Goal: Task Accomplishment & Management: Manage account settings

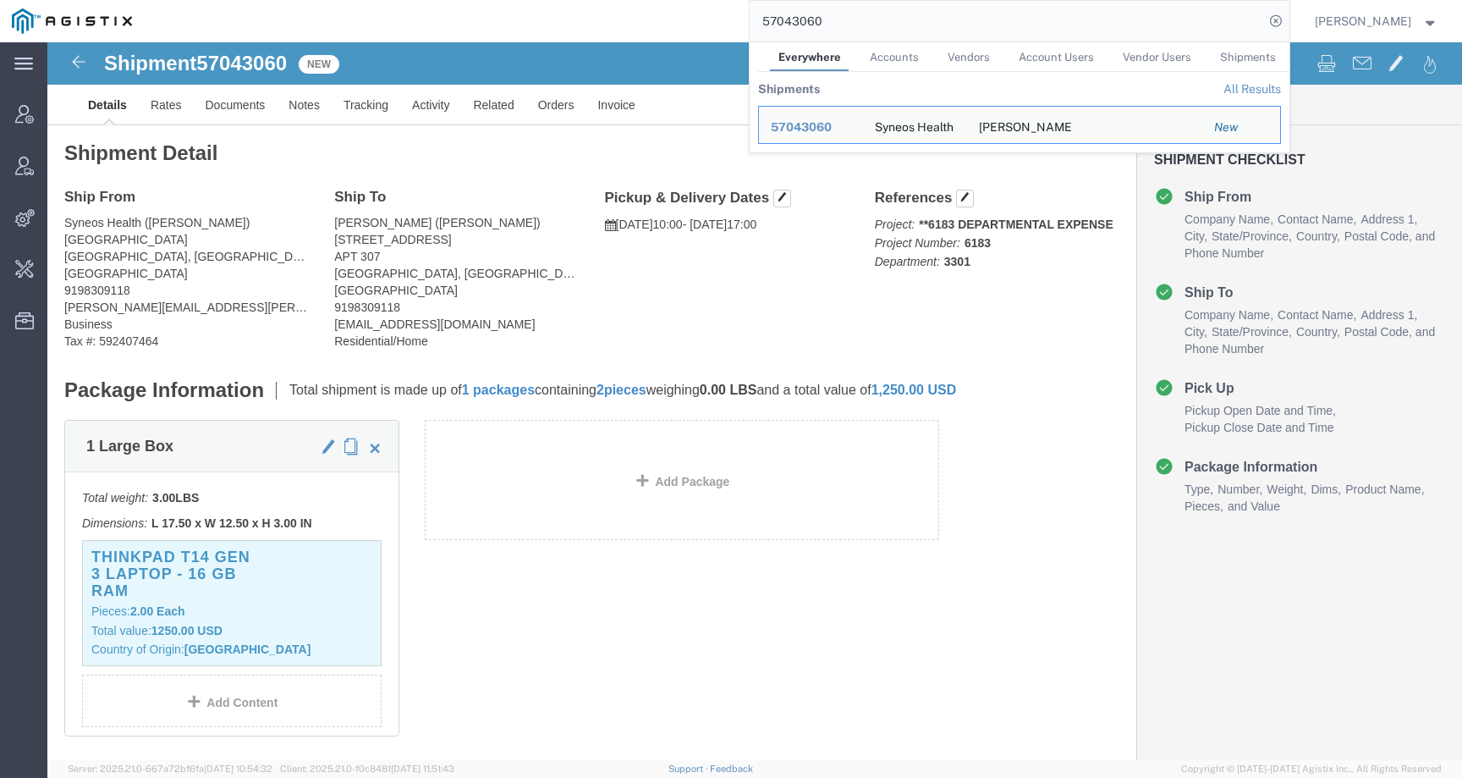
drag, startPoint x: 866, startPoint y: 25, endPoint x: 743, endPoint y: 26, distance: 123.5
click at [743, 26] on div "57043060 Everywhere Accounts Vendors Account Users Vendor Users Shipments Shipm…" at bounding box center [717, 21] width 1146 height 42
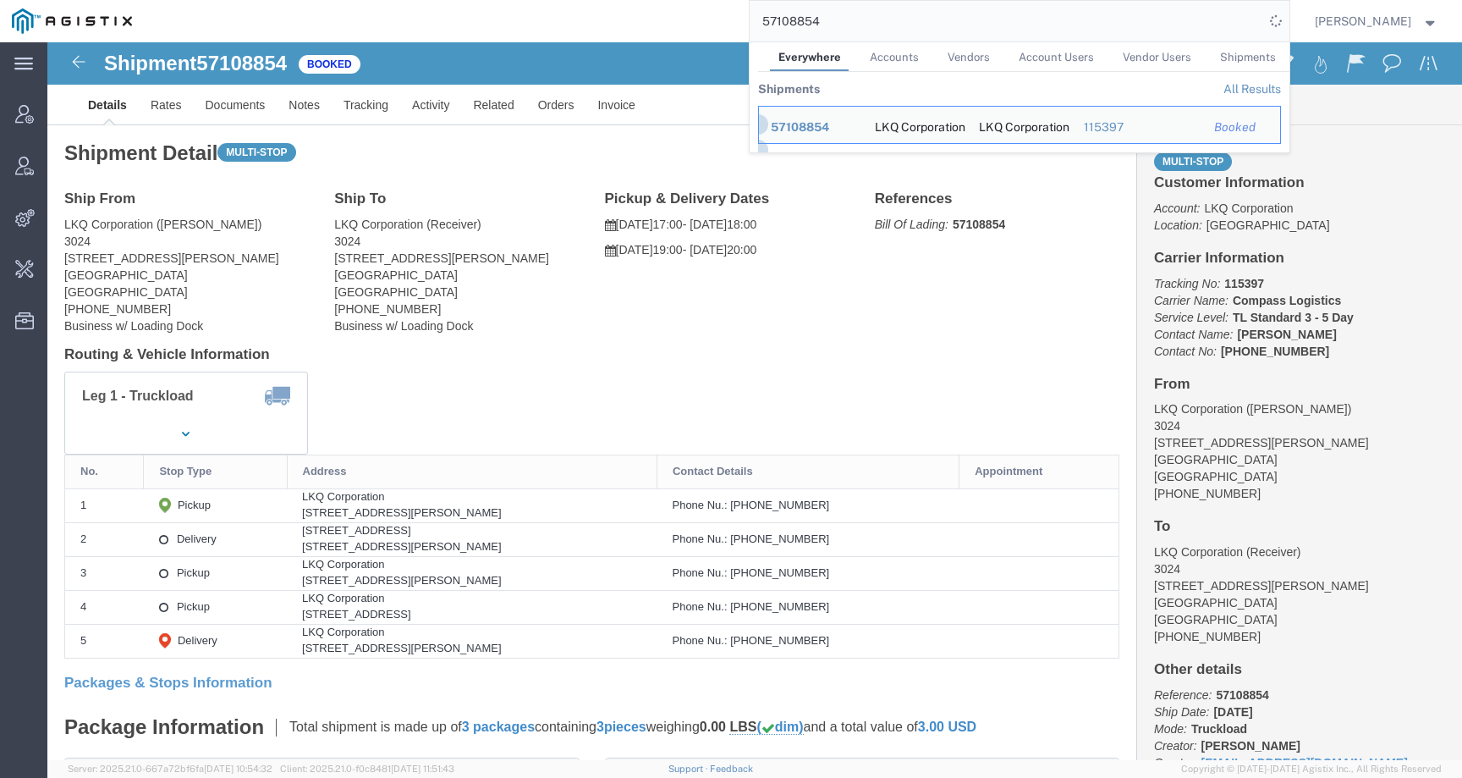
click div "Ship From LKQ Corporation (Cindy) 3024 5995 Hellyer Ave San Jose, CA 95138 Unit…"
drag, startPoint x: 846, startPoint y: 23, endPoint x: 695, endPoint y: 23, distance: 151.4
click at [695, 23] on div "57108854 Everywhere Accounts Vendors Account Users Vendor Users Shipments Shipm…" at bounding box center [717, 21] width 1146 height 42
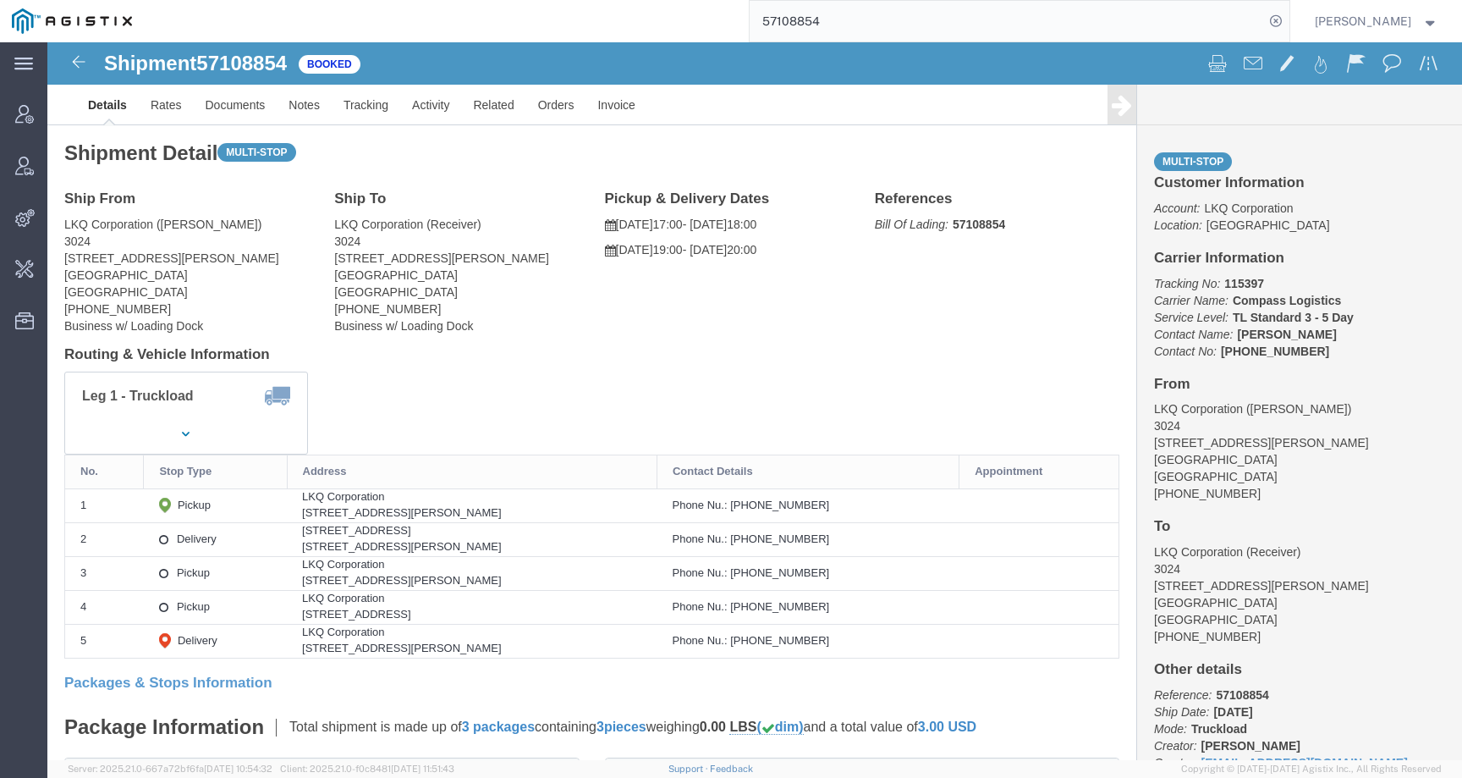
paste input "7"
type input "57108857"
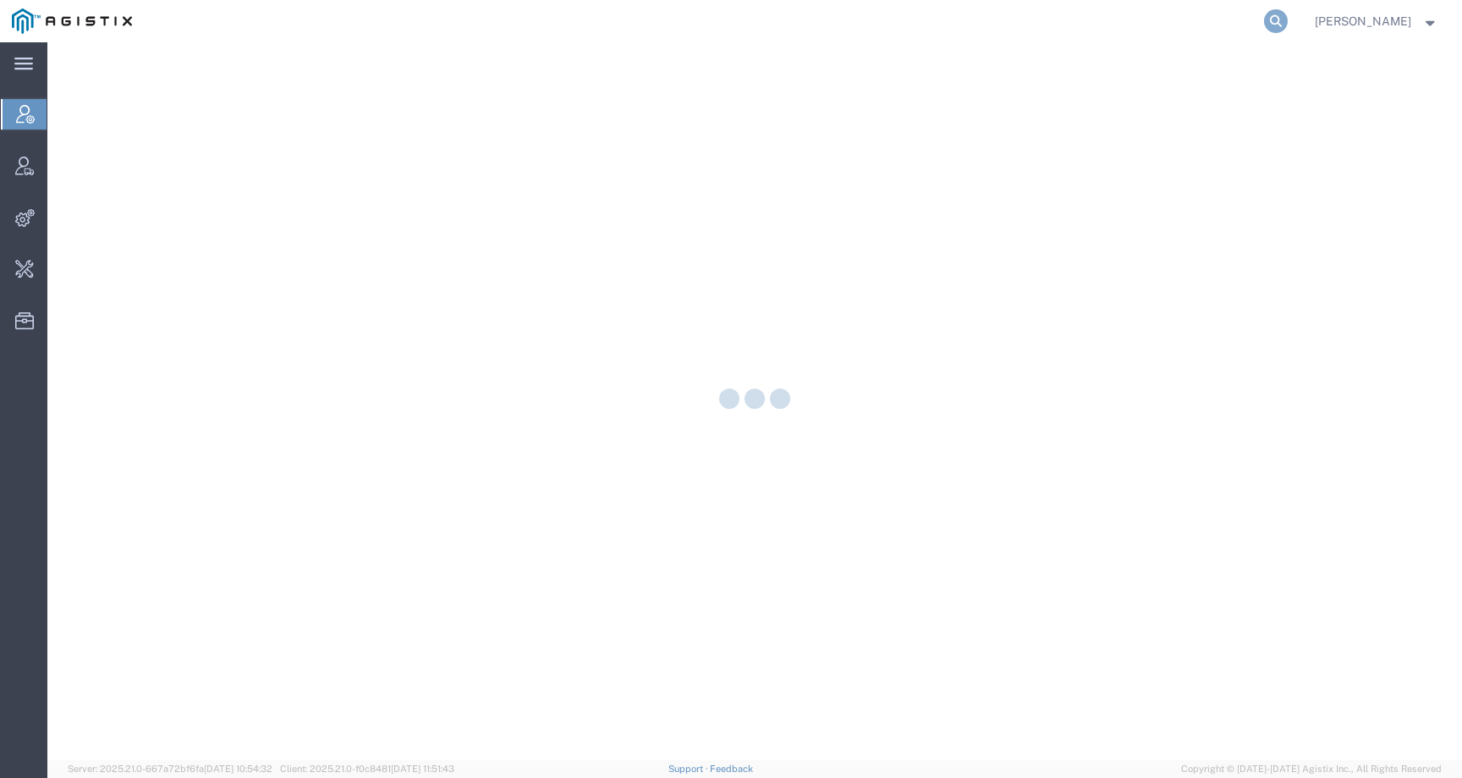
click at [1288, 29] on icon at bounding box center [1276, 21] width 24 height 24
click at [1201, 24] on input "search" at bounding box center [1007, 21] width 514 height 41
paste input "57065317"
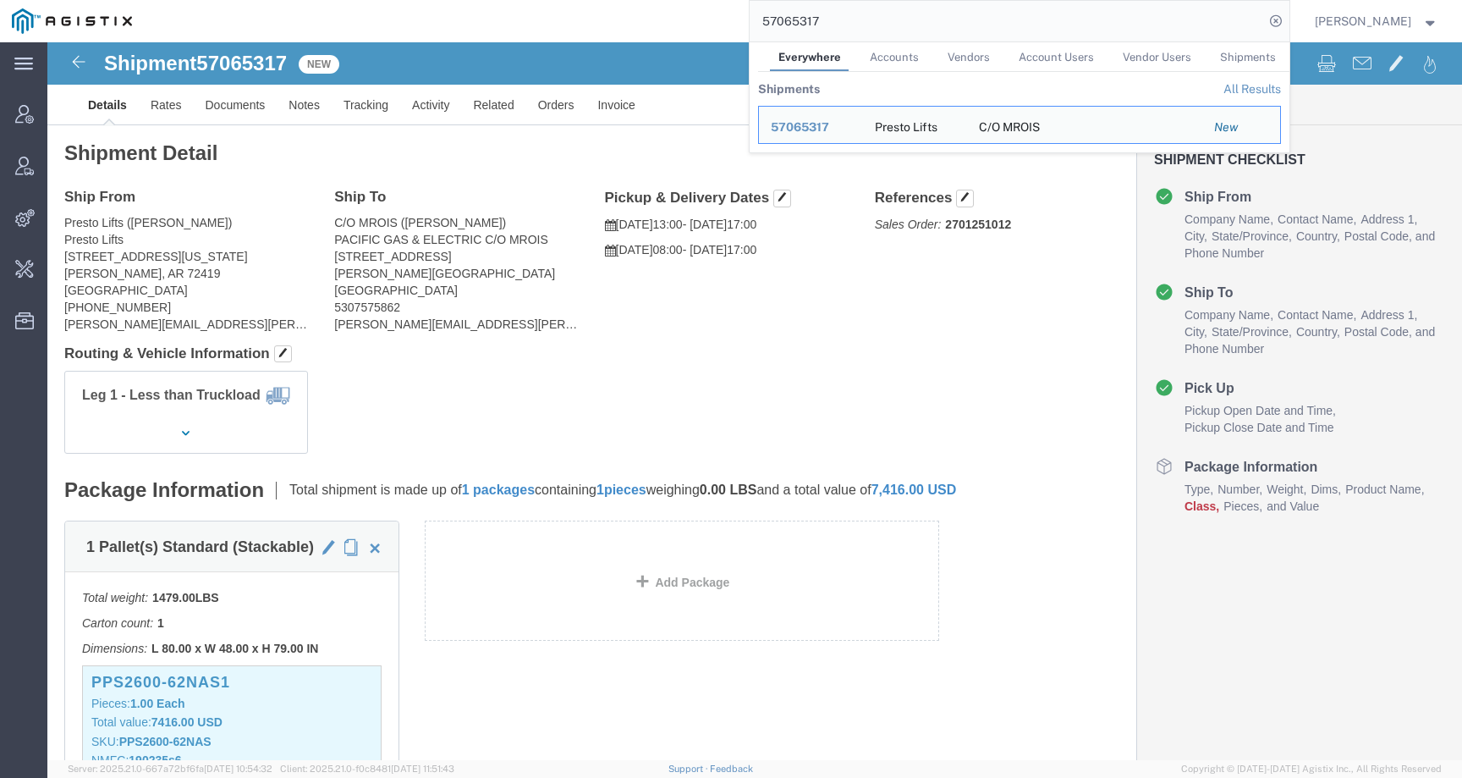
click div "Leg 1 - Less than Truckload"
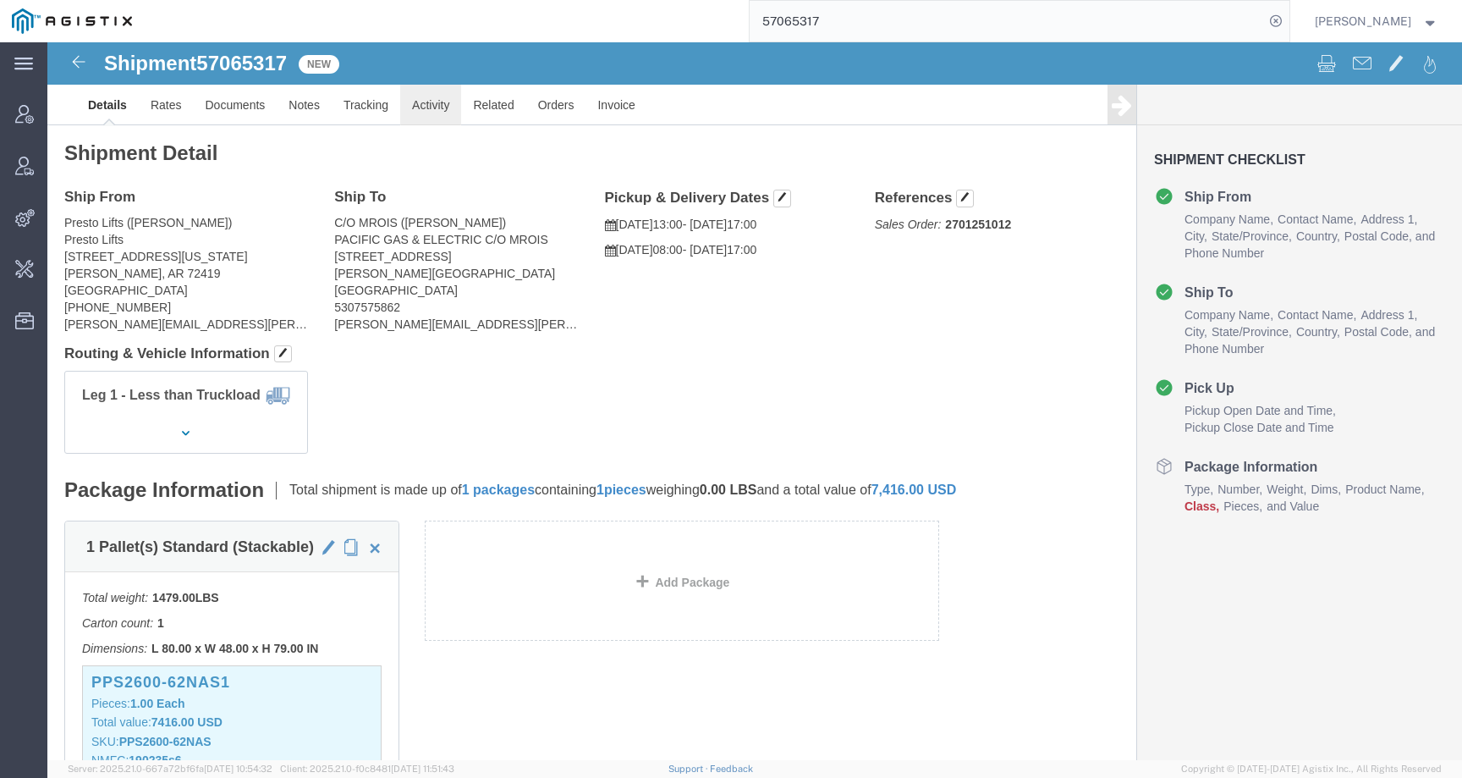
click link "Activity"
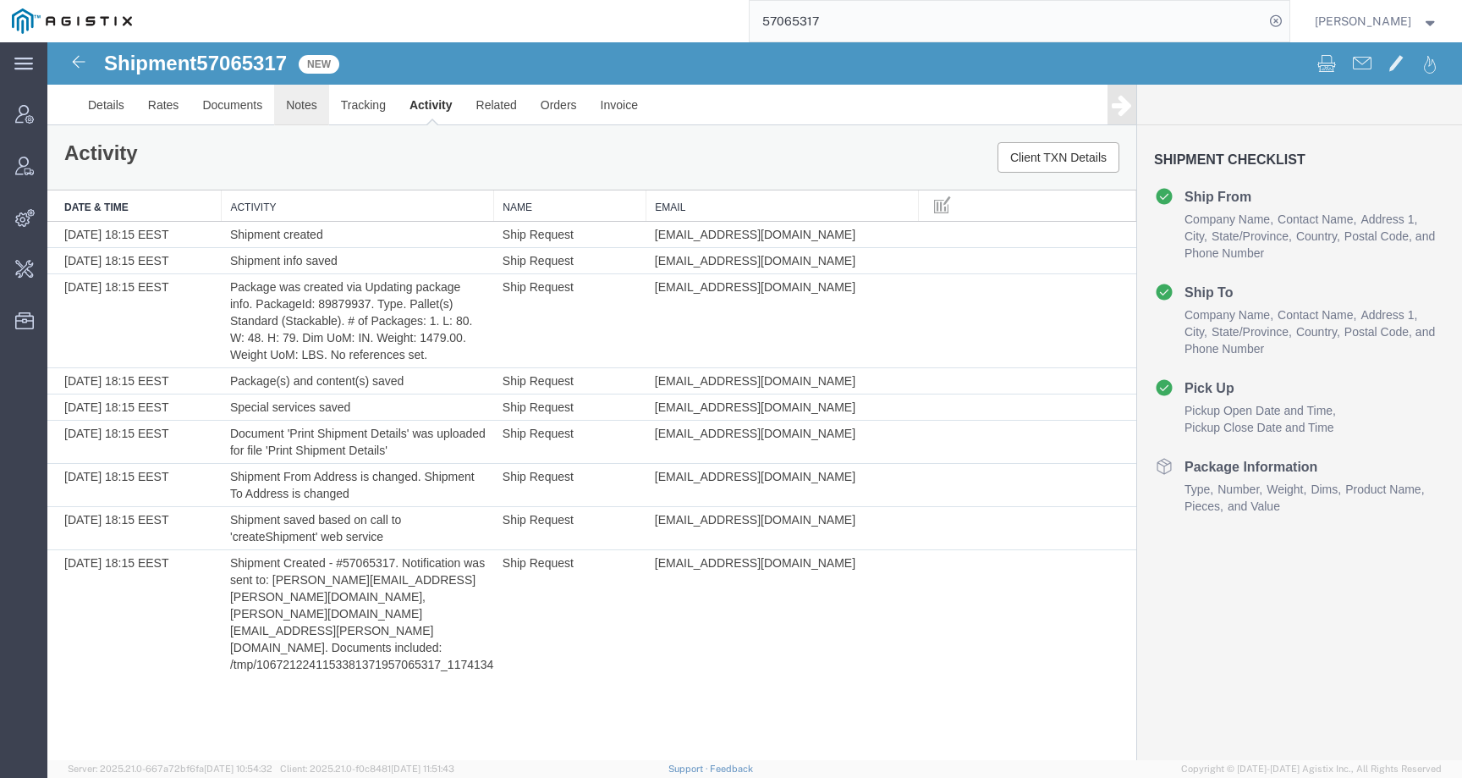
click at [310, 111] on link "Notes" at bounding box center [301, 105] width 55 height 41
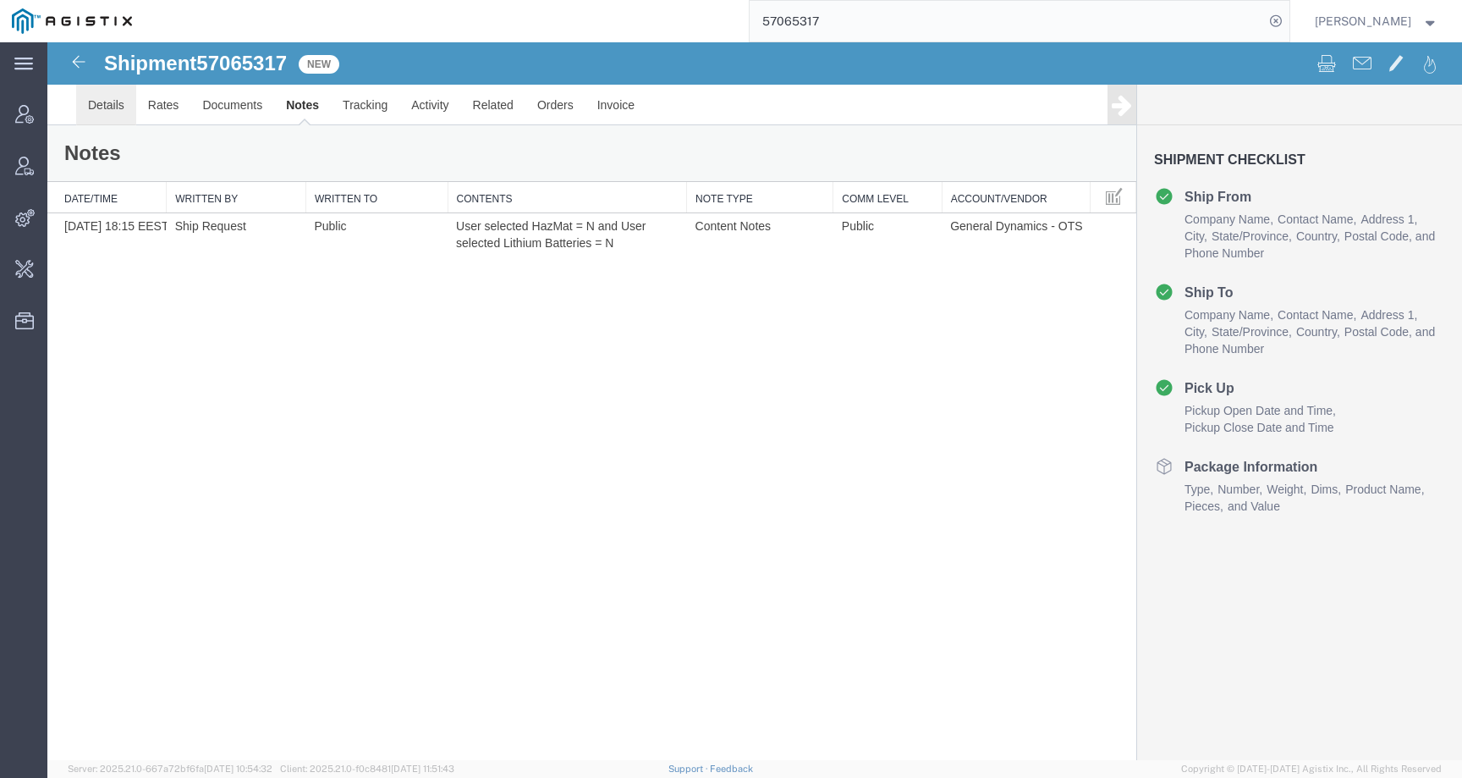
click at [113, 101] on link "Details" at bounding box center [106, 105] width 60 height 41
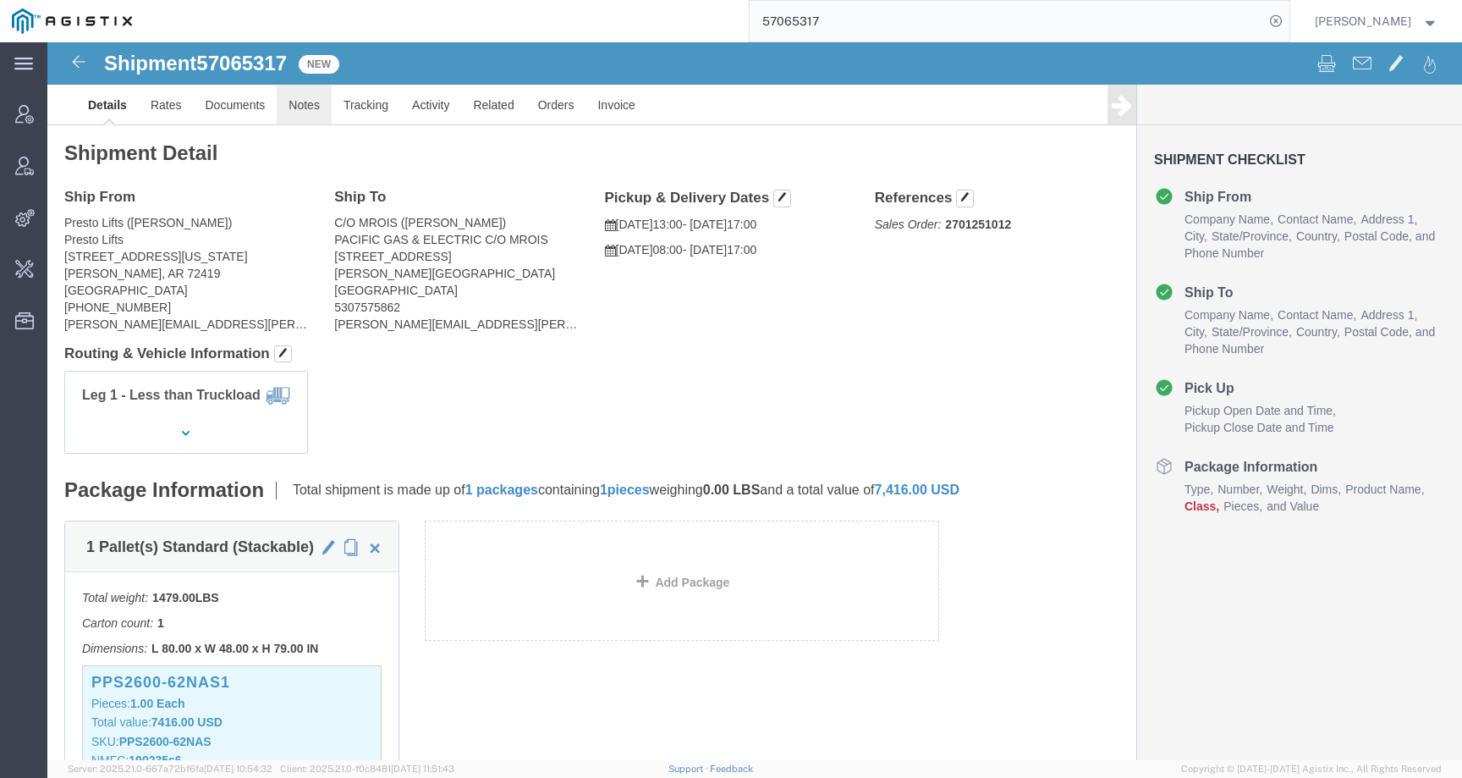
click link "Notes"
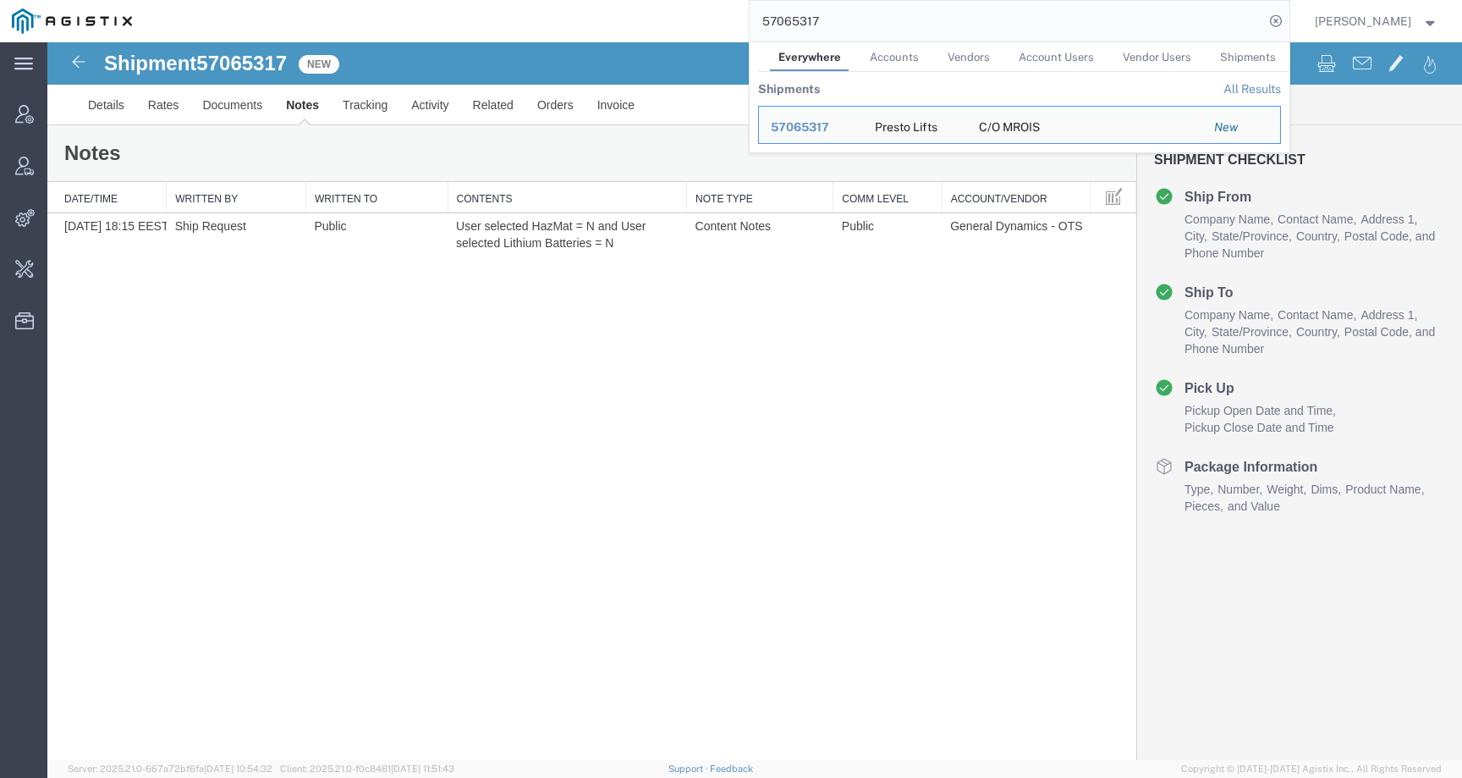
drag, startPoint x: 876, startPoint y: 16, endPoint x: 734, endPoint y: 16, distance: 142.1
click at [734, 16] on div "57065317 Everywhere Accounts Vendors Account Users Vendor Users Shipments Shipm…" at bounding box center [717, 21] width 1146 height 42
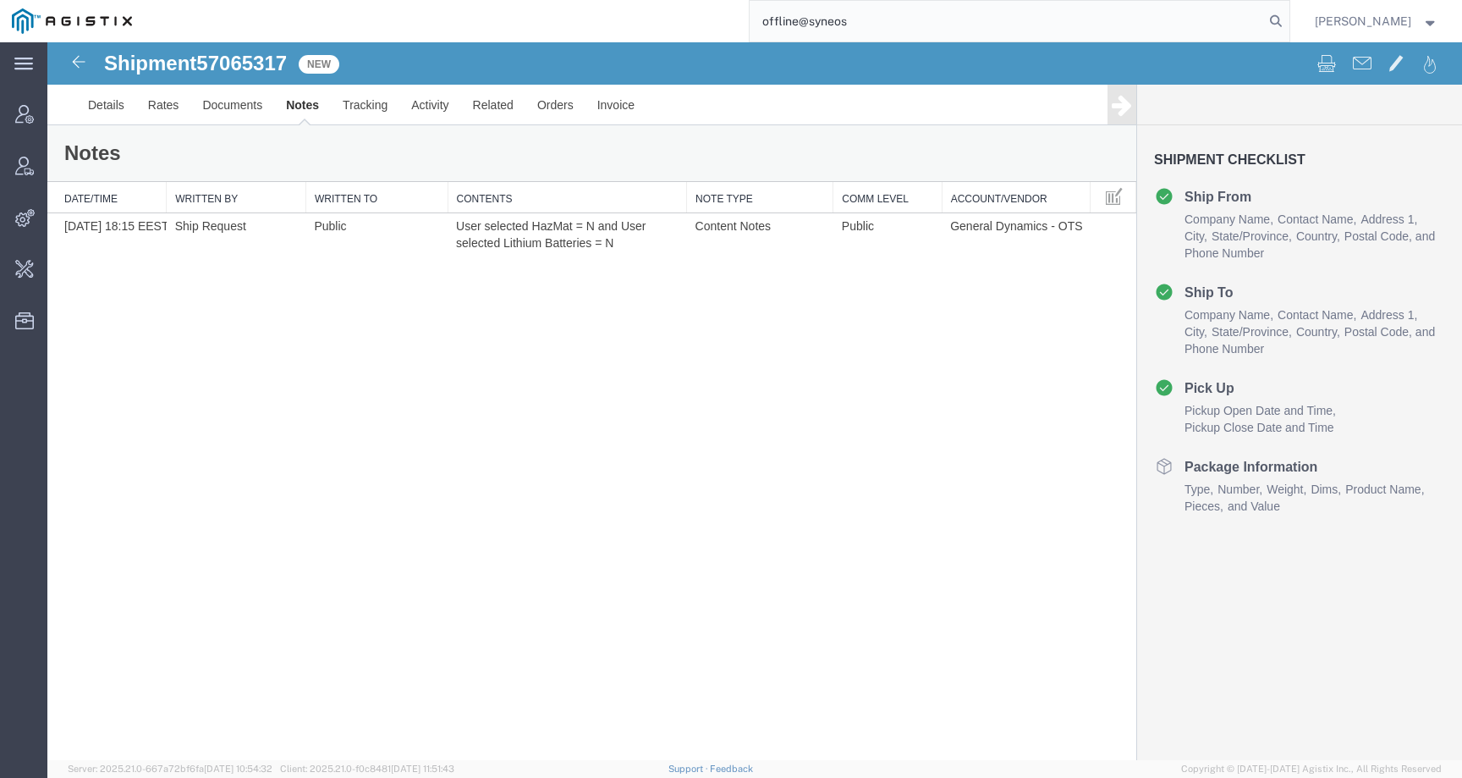
type input "offline@syneos"
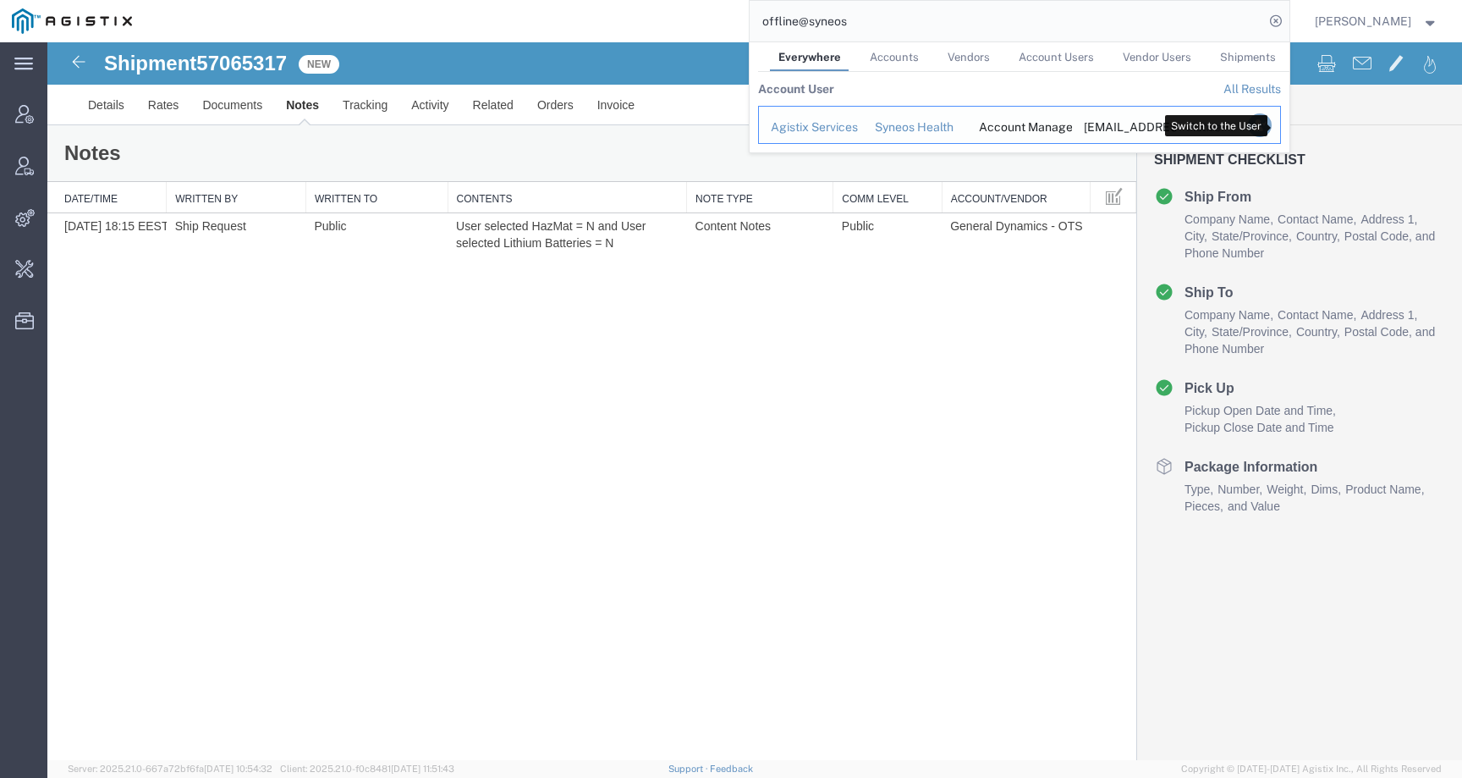
click at [1271, 118] on icon "Search Results" at bounding box center [1259, 125] width 24 height 24
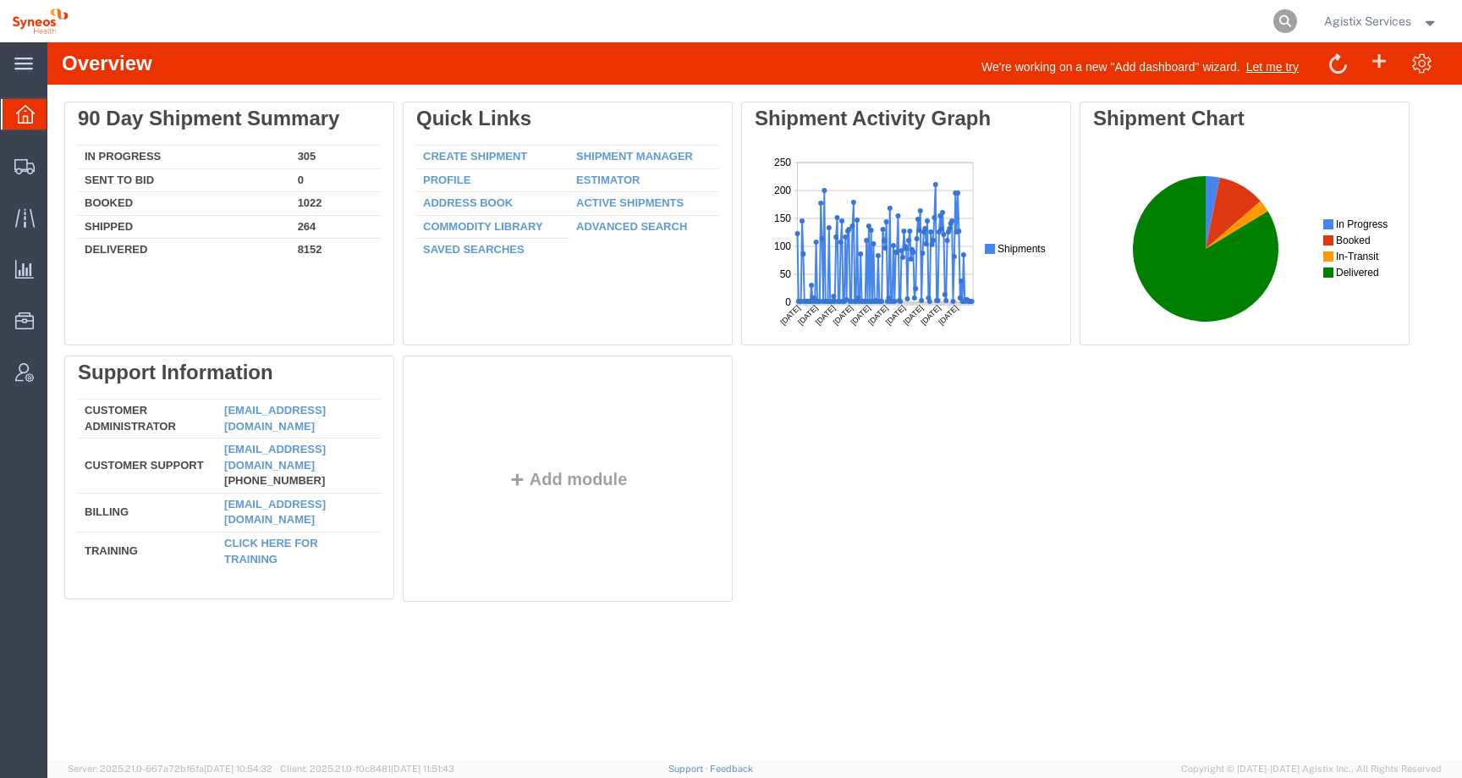
click at [1277, 18] on icon at bounding box center [1285, 21] width 24 height 24
click at [1218, 18] on input "search" at bounding box center [1016, 21] width 514 height 41
paste input "57062791"
type input "57062791"
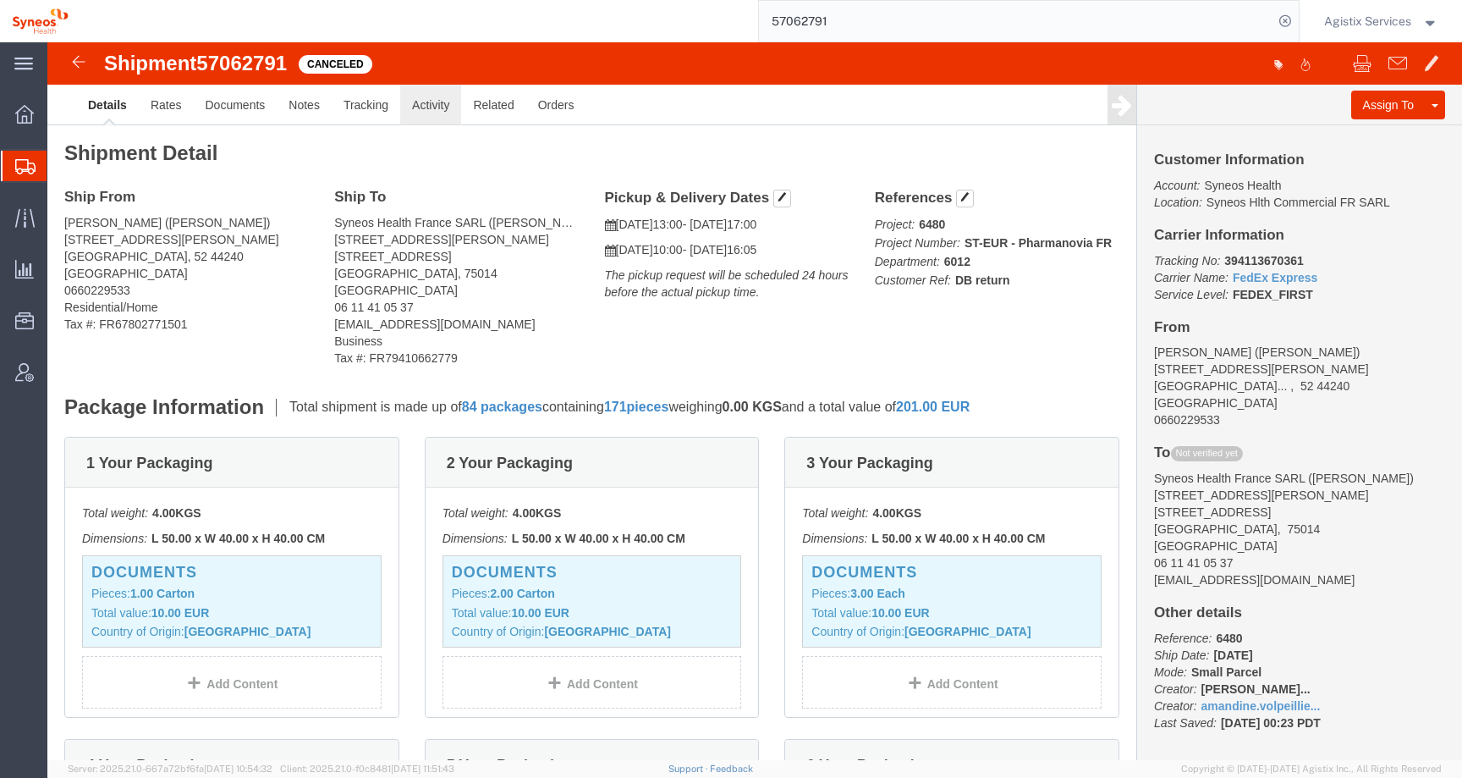
click link "Activity"
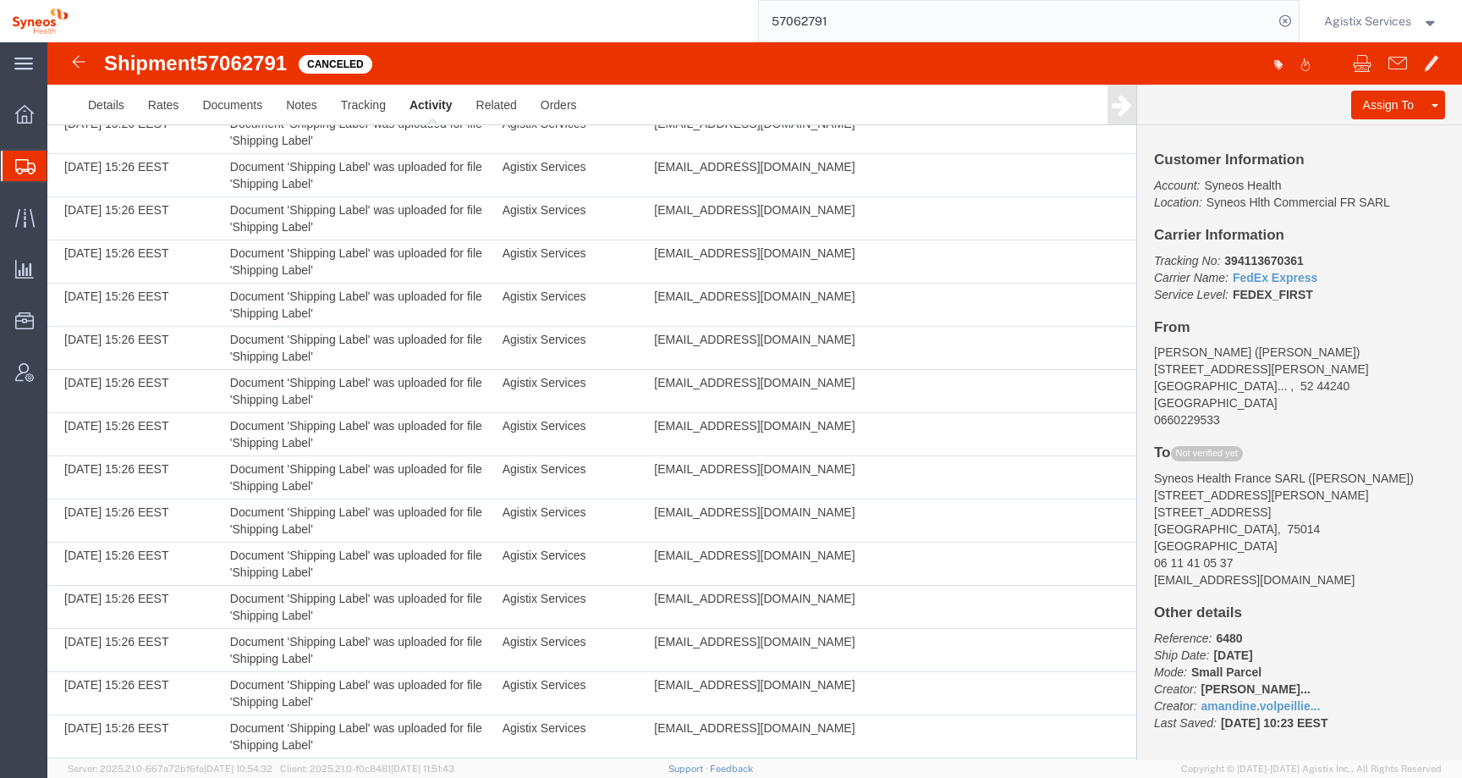
scroll to position [36376, 0]
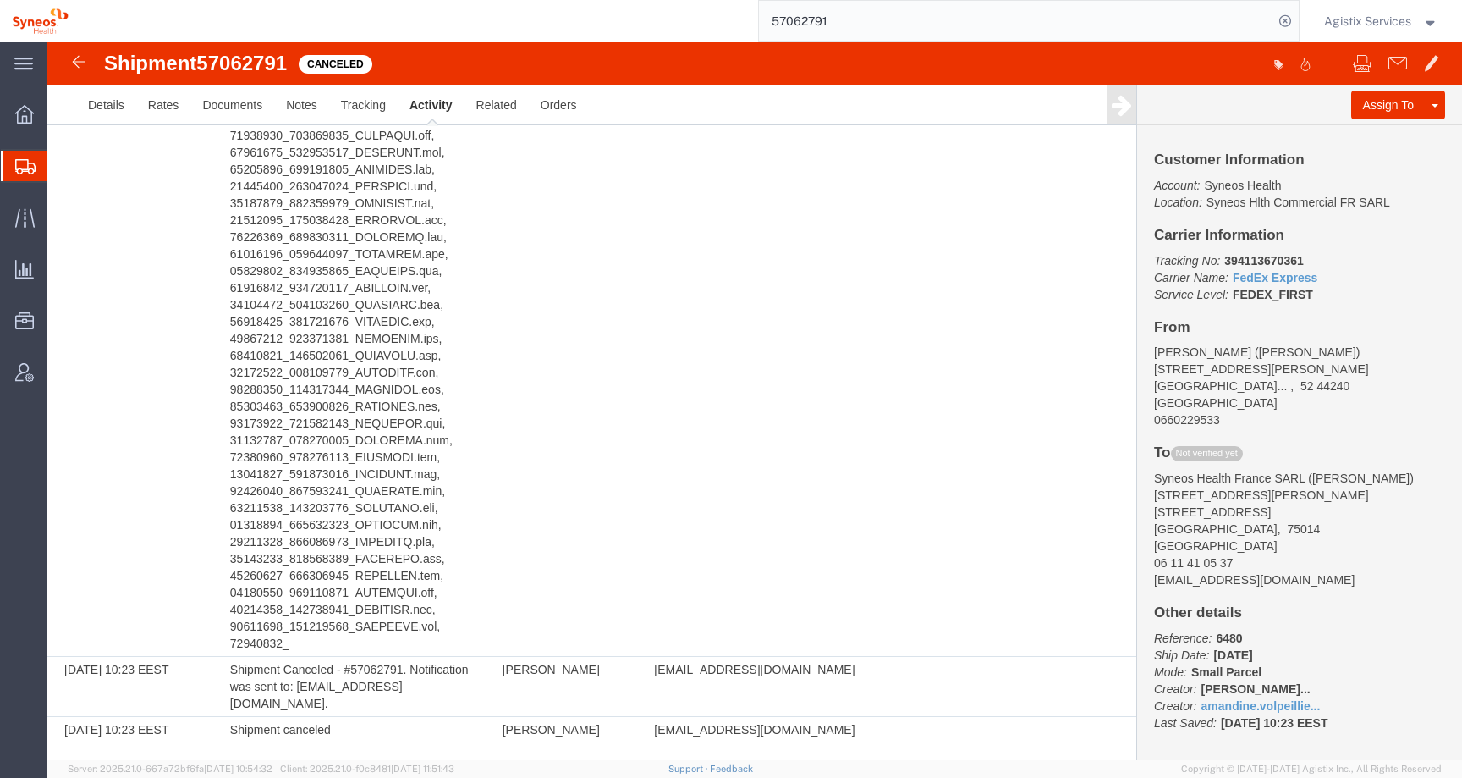
click at [1395, 19] on span "Agistix Services" at bounding box center [1367, 21] width 87 height 19
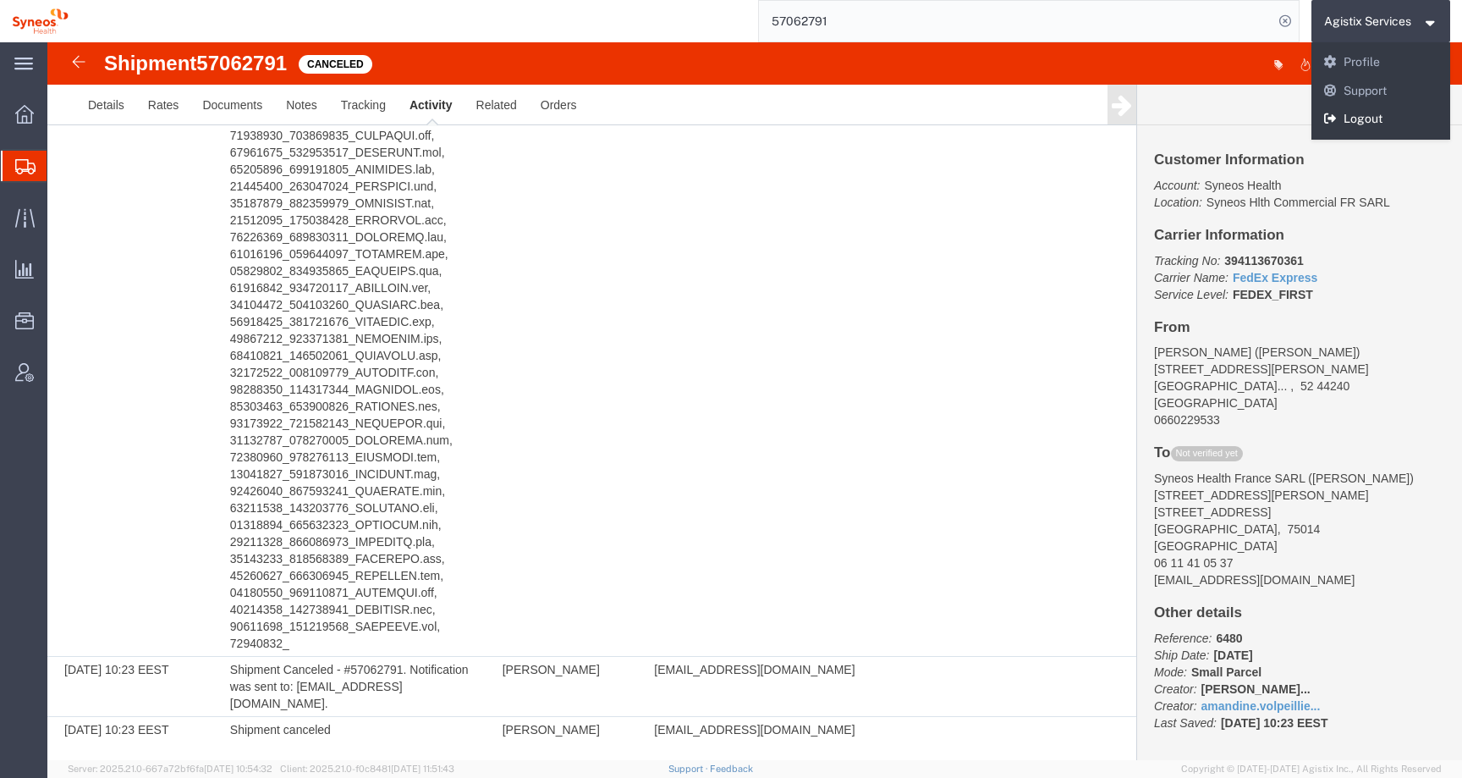
click at [1337, 126] on link "Logout" at bounding box center [1381, 119] width 140 height 29
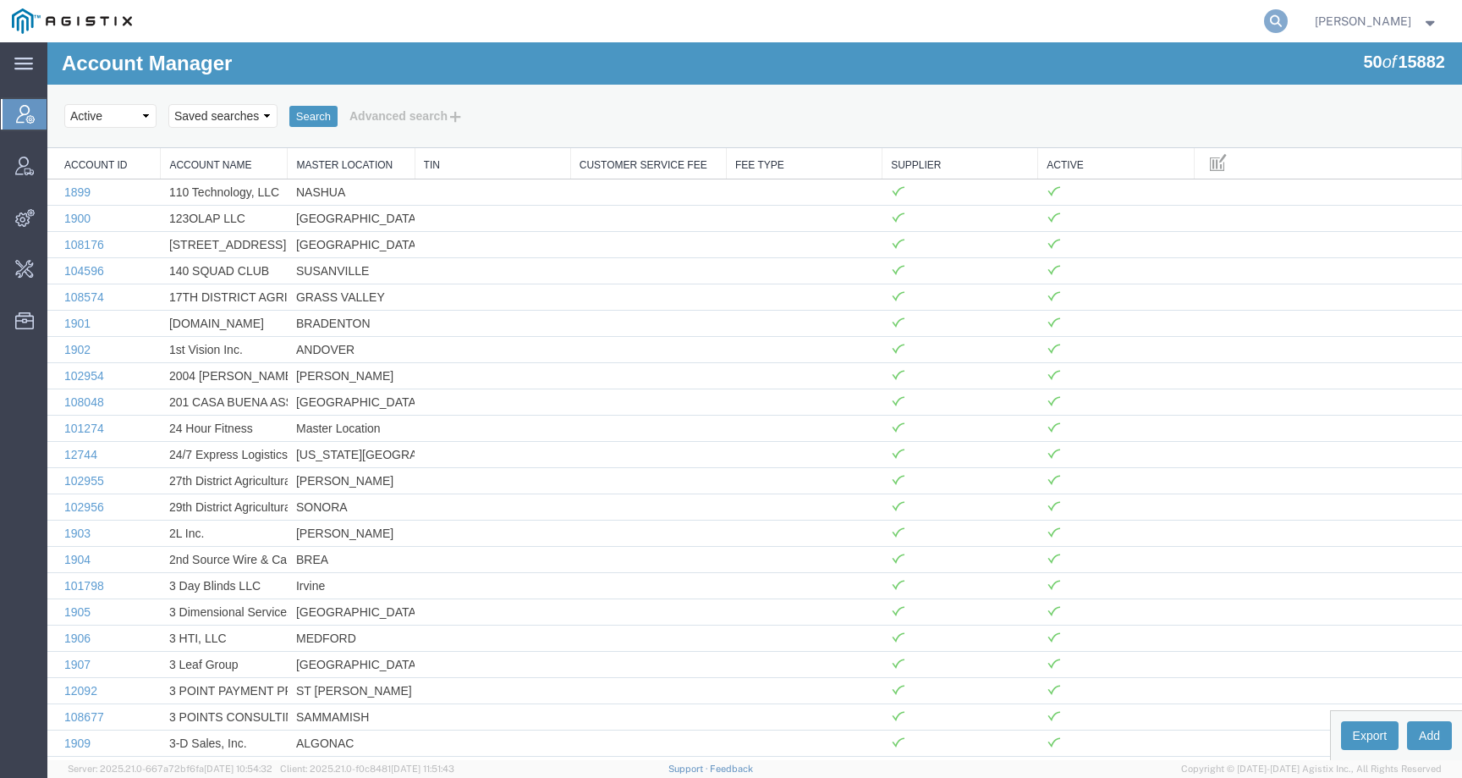
click at [1288, 21] on icon at bounding box center [1276, 21] width 24 height 24
click at [1228, 21] on input "search" at bounding box center [1007, 21] width 514 height 41
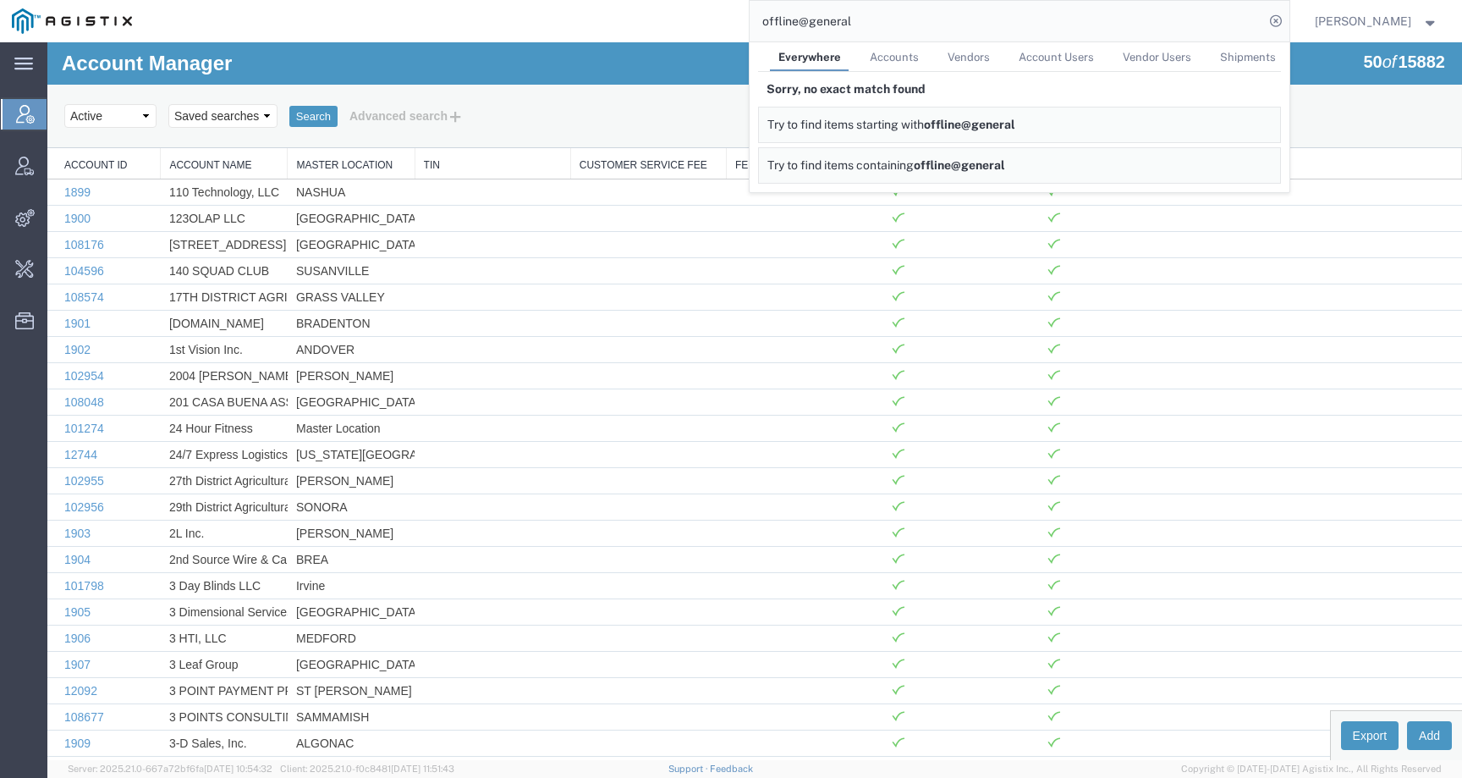
click at [848, 19] on input "offline@general" at bounding box center [1007, 21] width 514 height 41
drag, startPoint x: 827, startPoint y: 23, endPoint x: 717, endPoint y: 23, distance: 110.0
click at [717, 23] on div "offline@generaldynamic Everywhere Accounts Vendors Account Users Vendor Users S…" at bounding box center [717, 21] width 1146 height 42
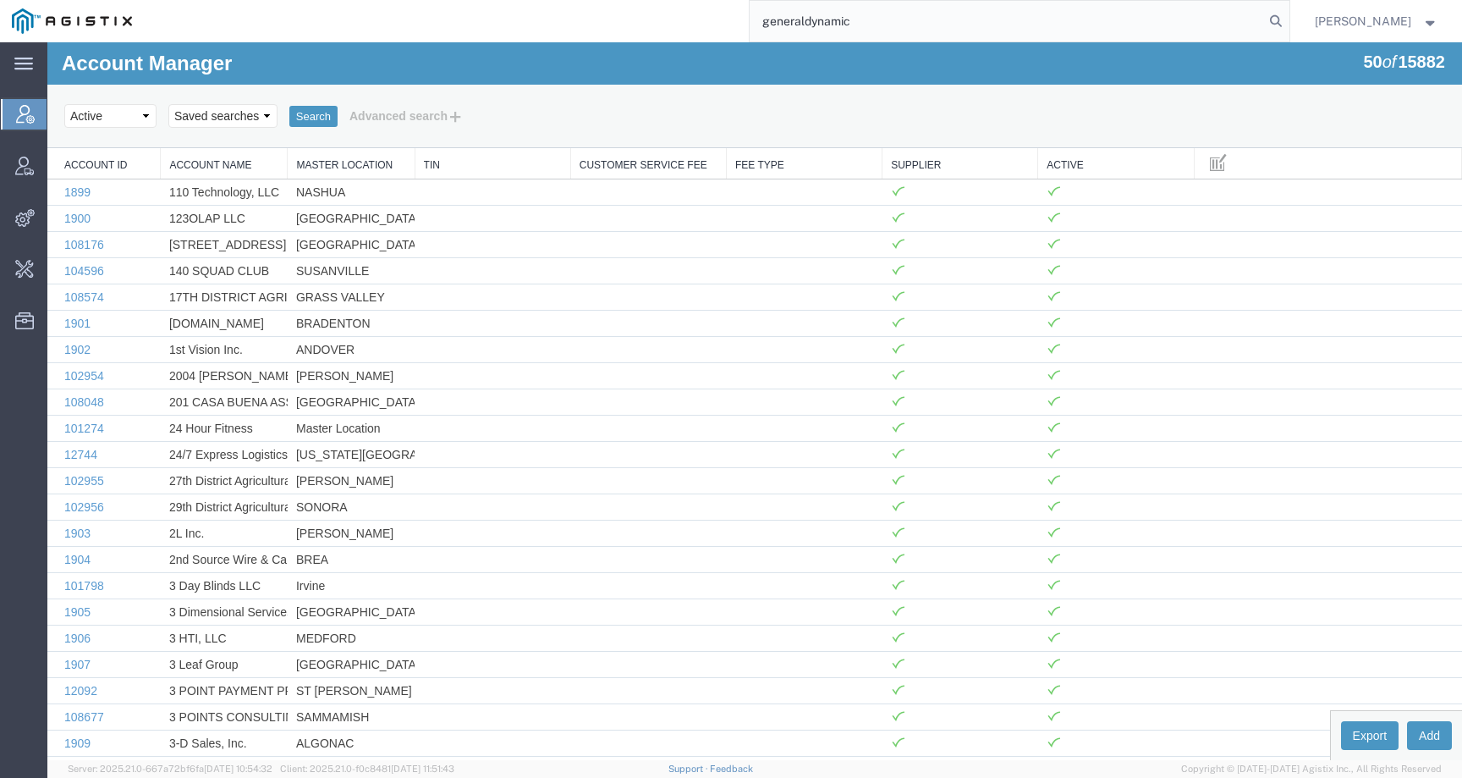
click at [822, 24] on input "generaldynamic" at bounding box center [1007, 21] width 514 height 41
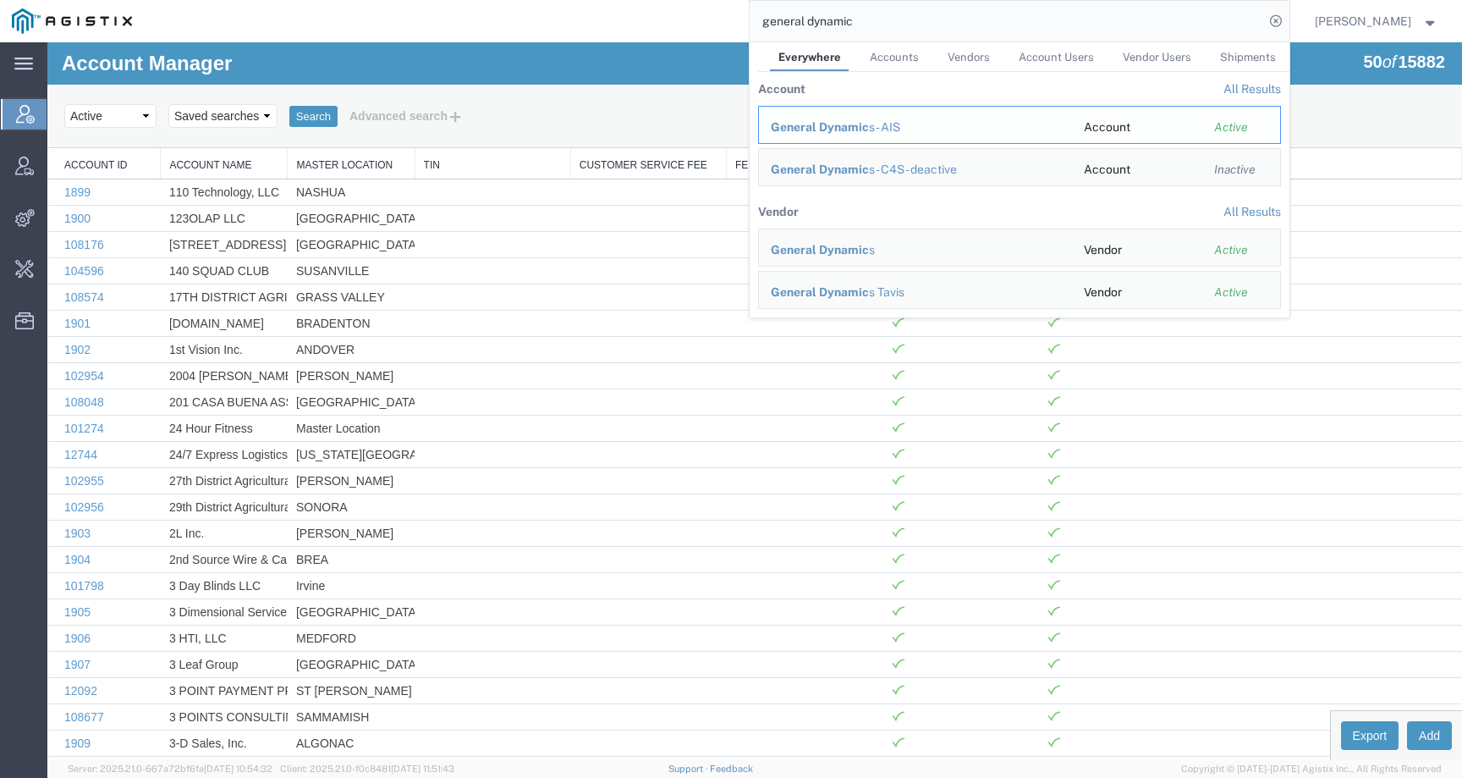
click at [848, 118] on div "General Dynamic s - AIS" at bounding box center [915, 127] width 289 height 18
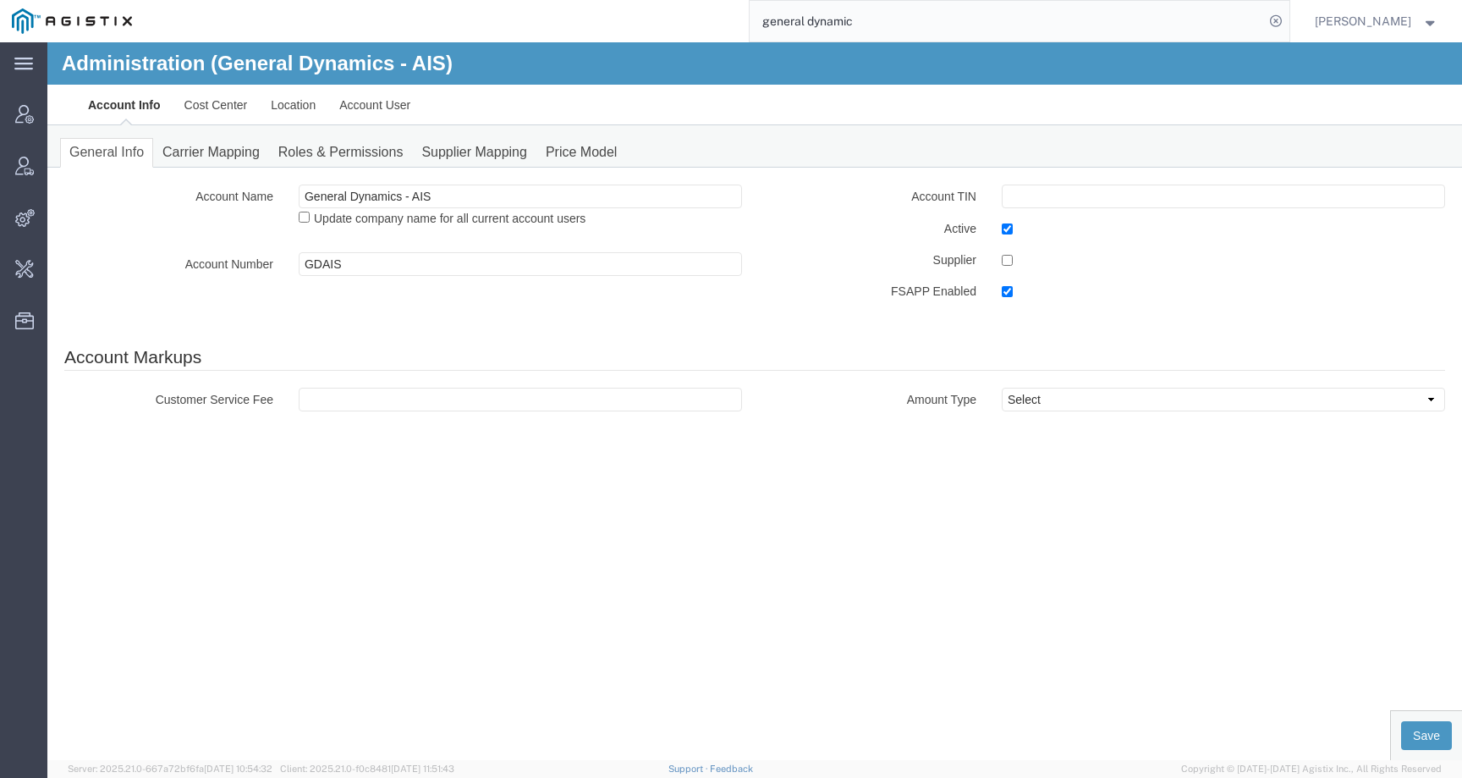
click at [905, 24] on input "general dynamic" at bounding box center [1007, 21] width 514 height 41
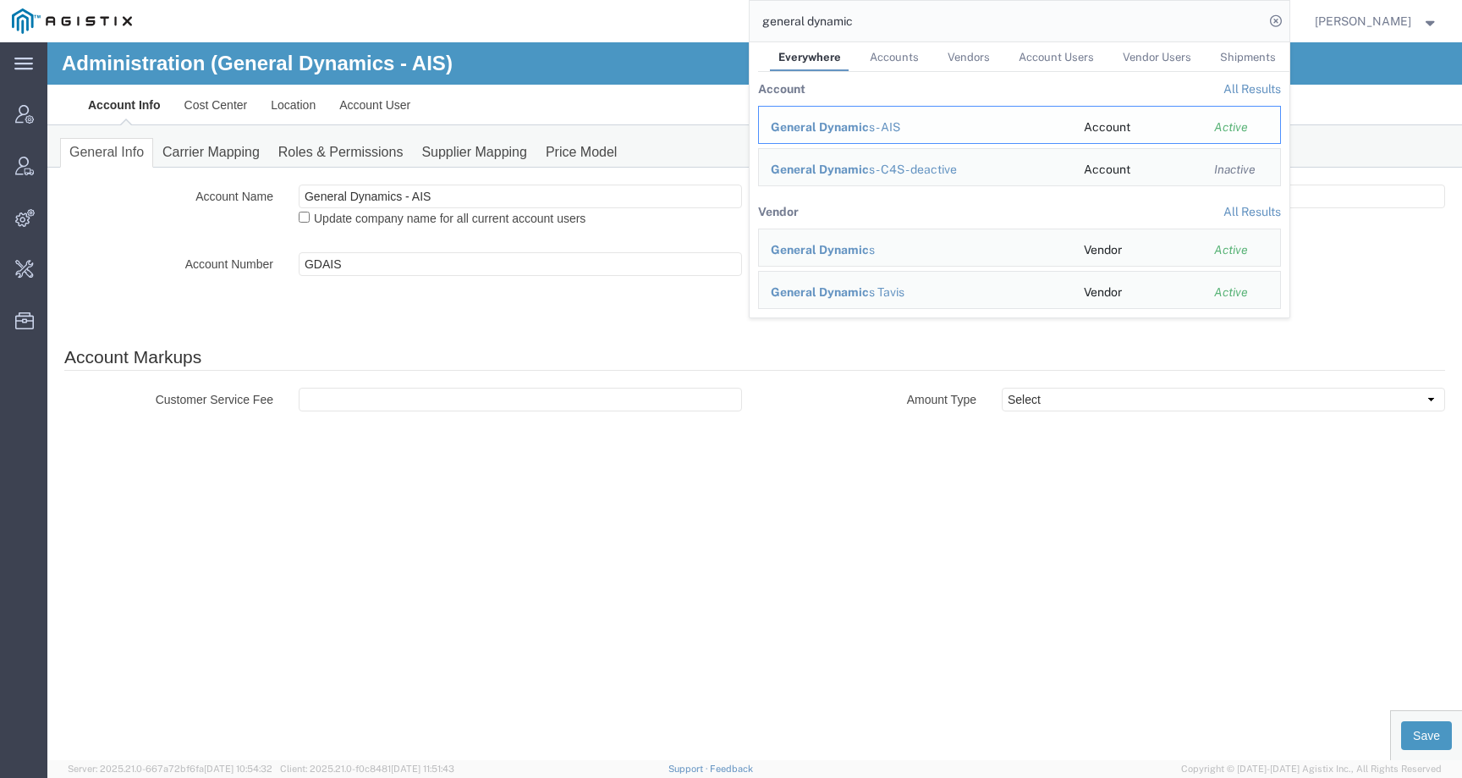
click at [849, 123] on span "General Dynamic" at bounding box center [820, 127] width 98 height 14
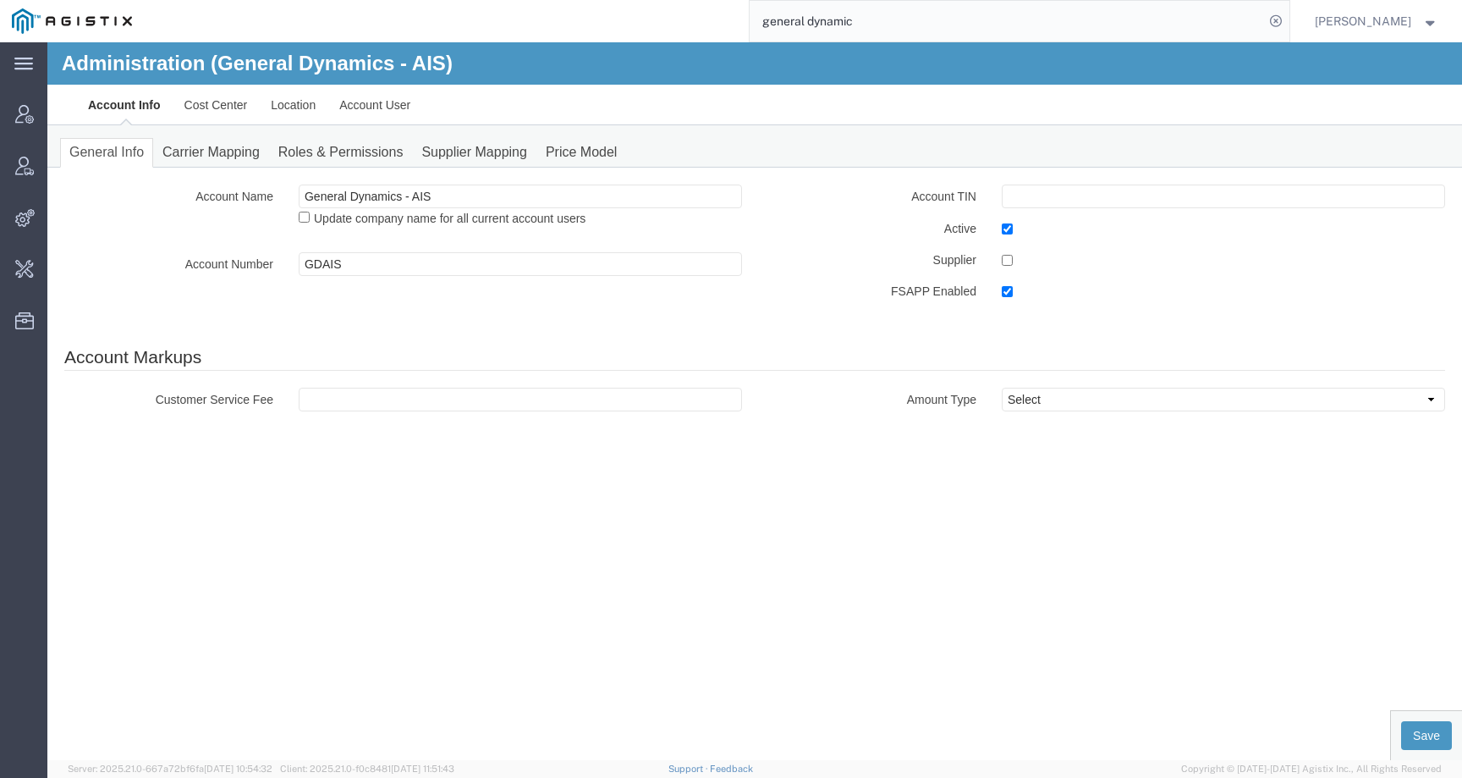
click at [931, 20] on input "general dynamic" at bounding box center [1007, 21] width 514 height 41
type input "general dynamic OTS"
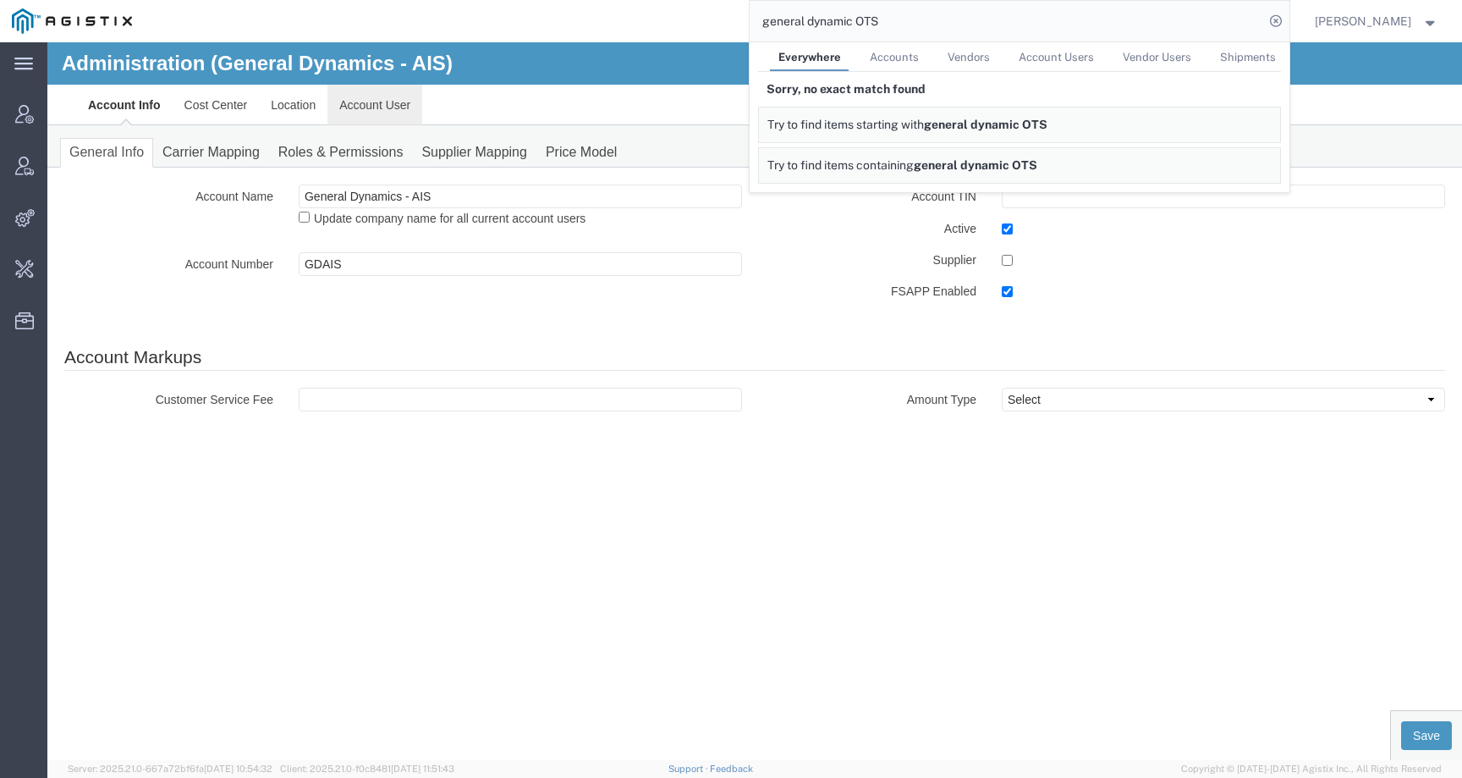
click at [381, 117] on link "Account User" at bounding box center [374, 105] width 95 height 41
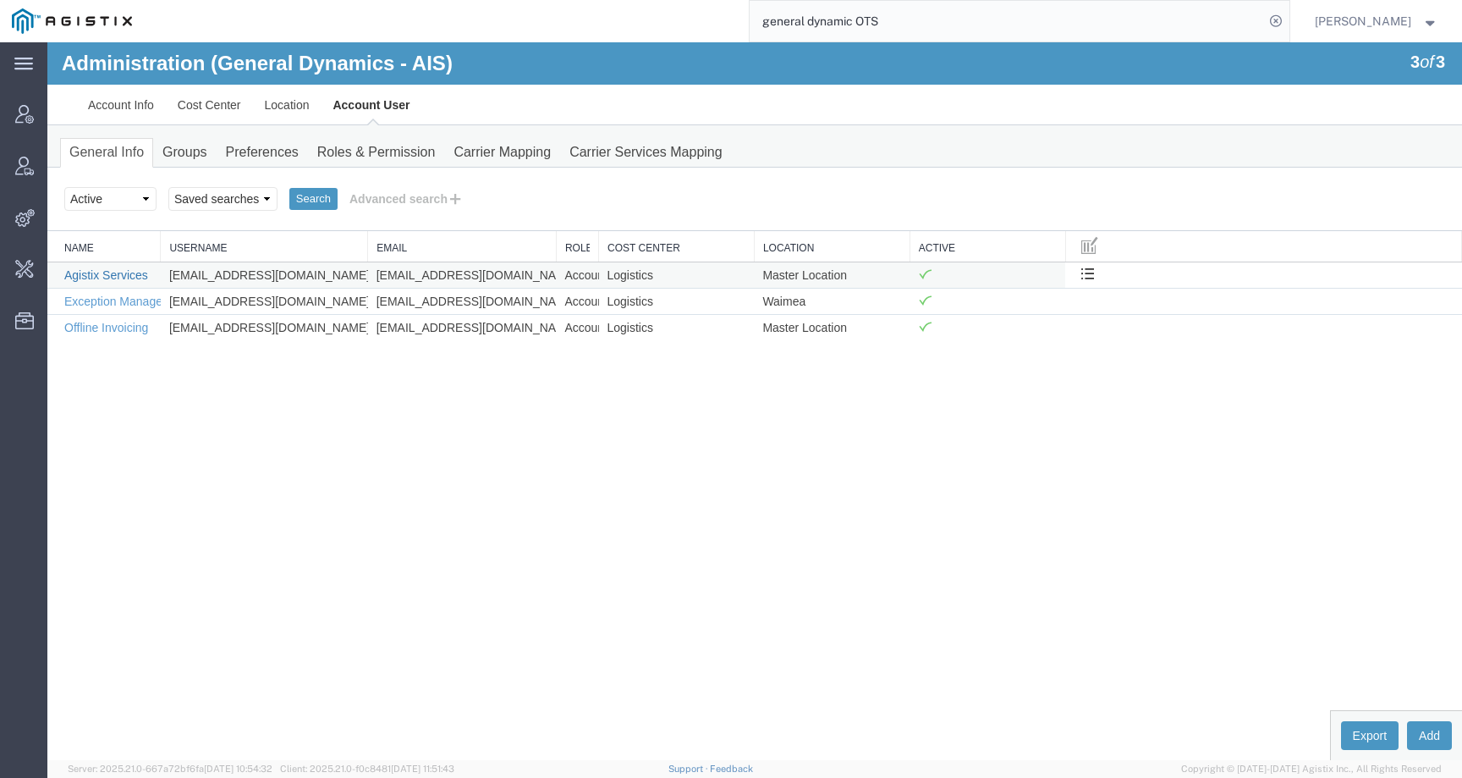
click at [109, 270] on link "Agistix Services" at bounding box center [106, 275] width 84 height 14
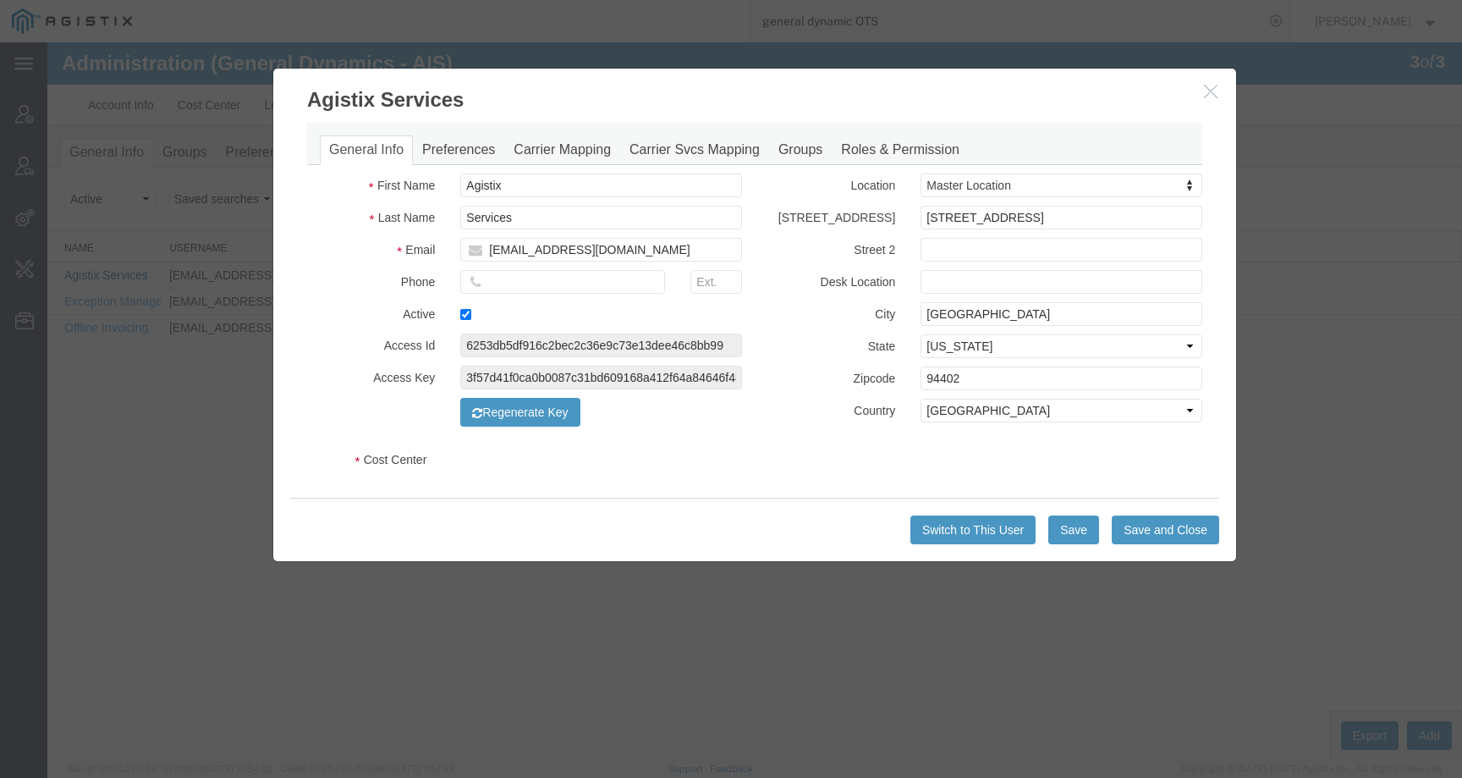
select select "COSTCENTER"
select select "280"
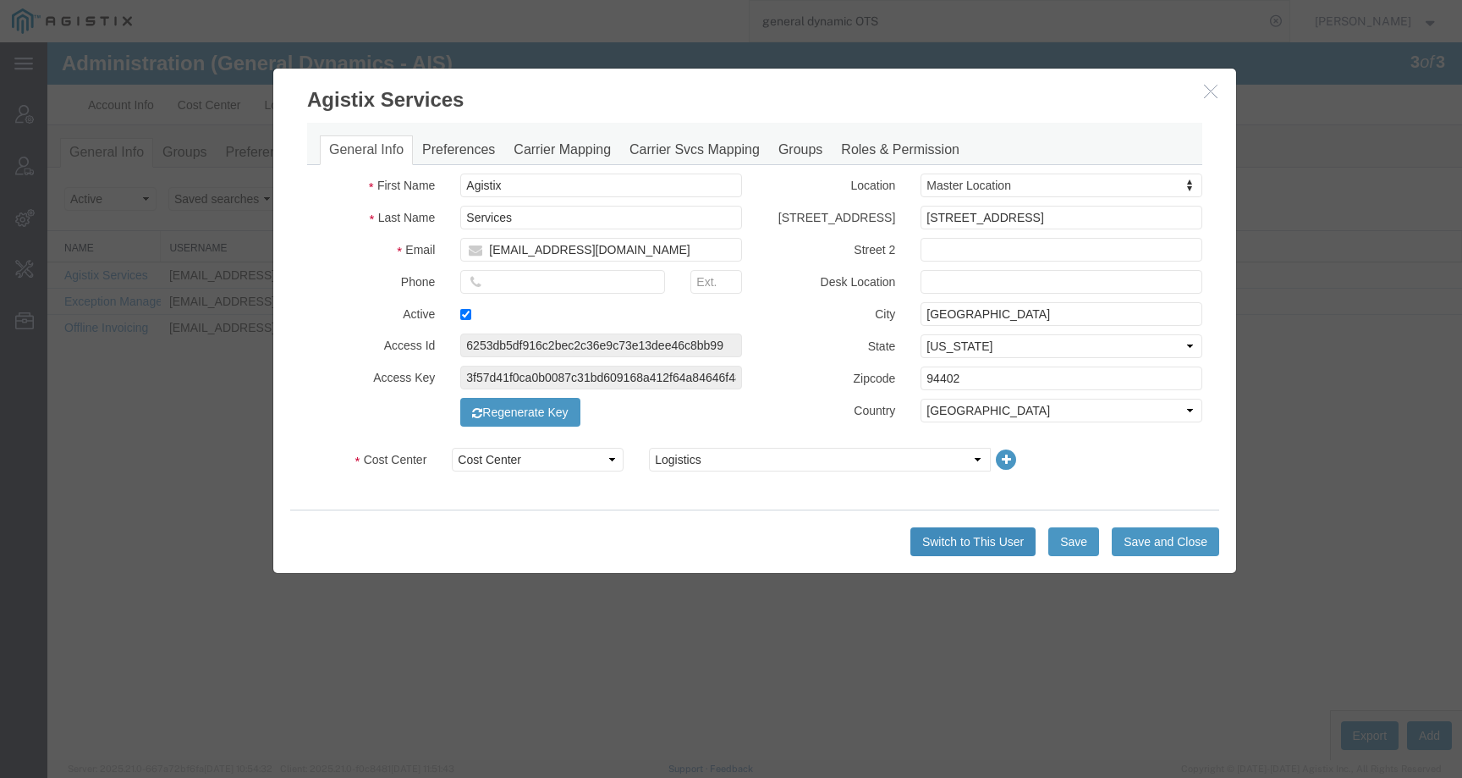
click at [973, 537] on button "Switch to This User" at bounding box center [972, 541] width 125 height 29
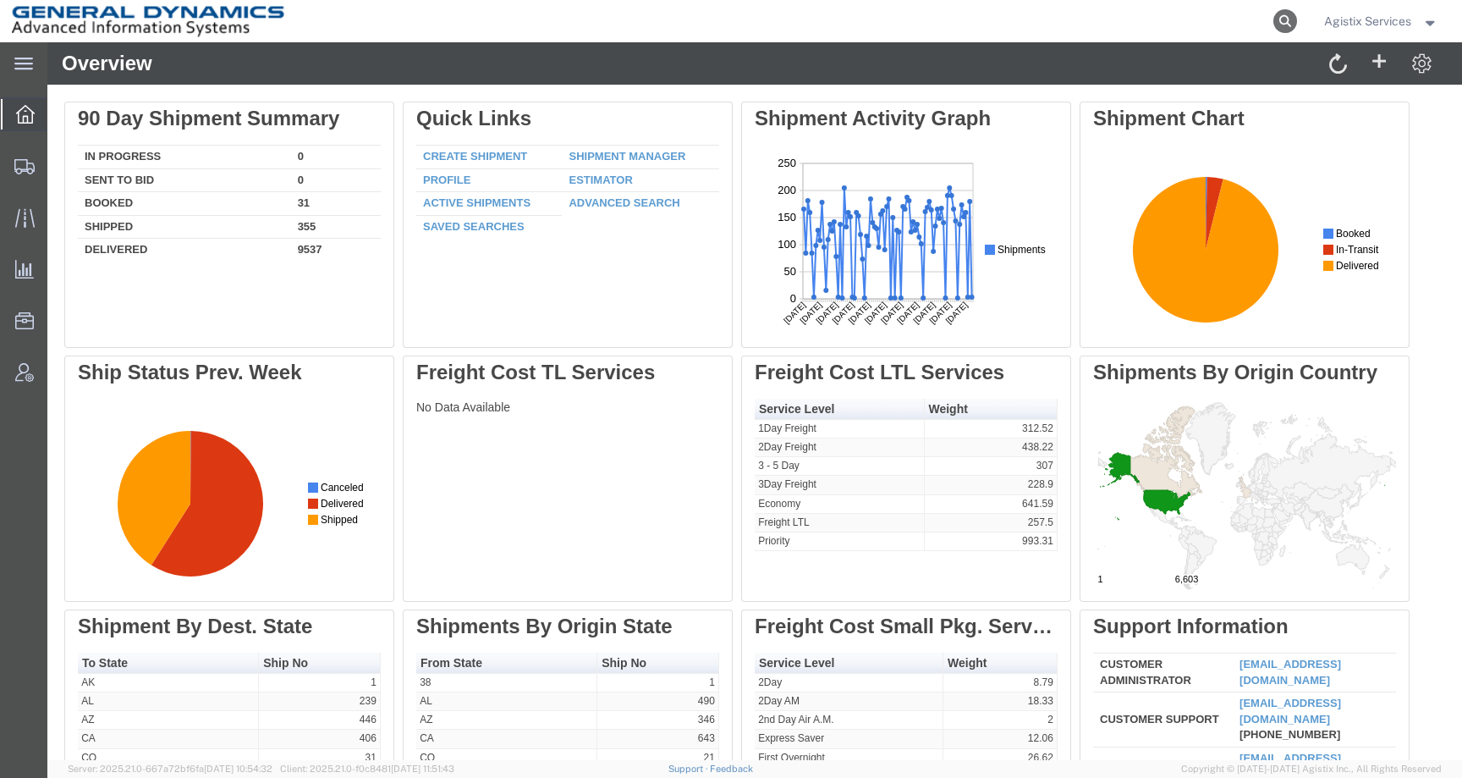
click at [1288, 26] on icon at bounding box center [1285, 21] width 24 height 24
click at [1226, 26] on input "search" at bounding box center [1016, 21] width 514 height 41
paste input "57065317"
type input "57065317"
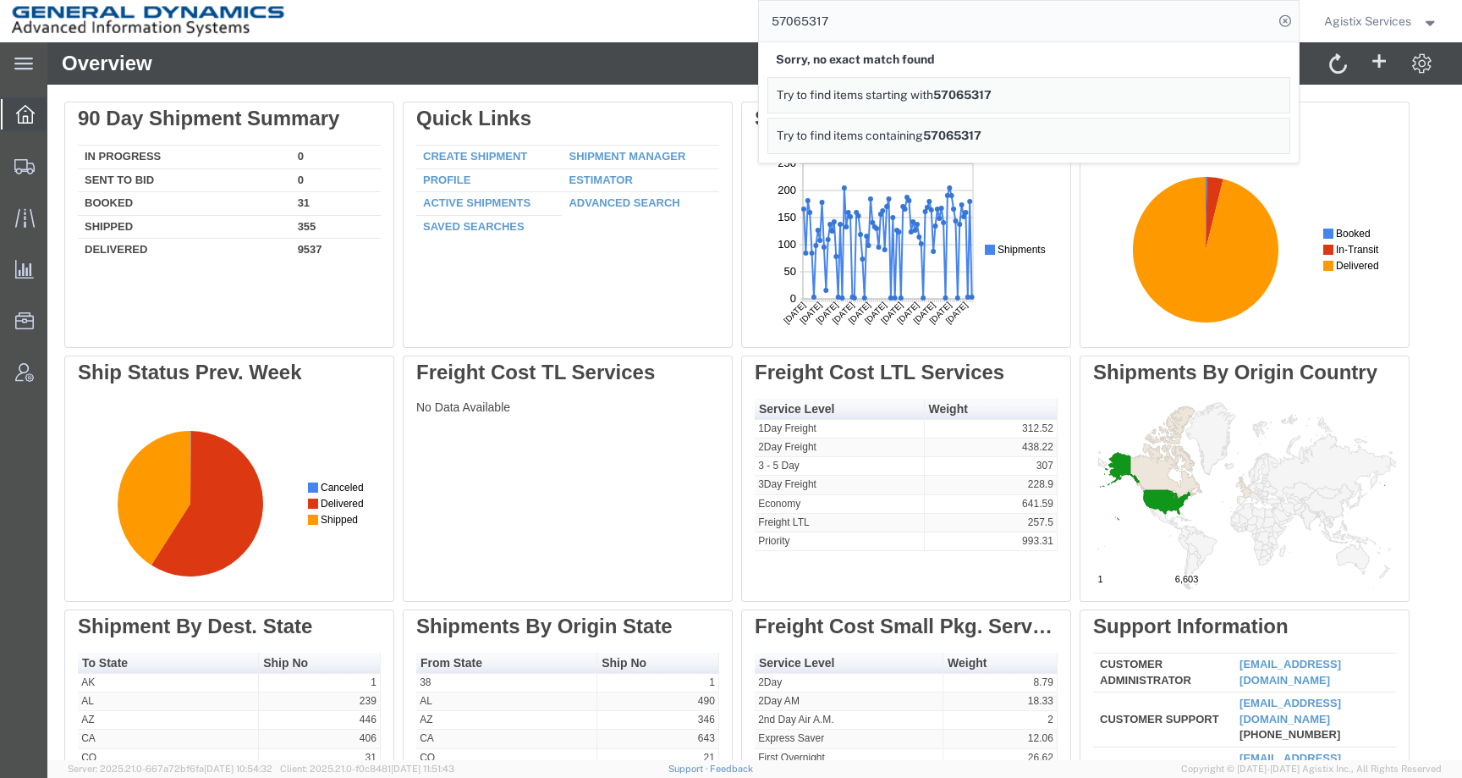
click at [1349, 23] on span "Agistix Services" at bounding box center [1367, 21] width 87 height 19
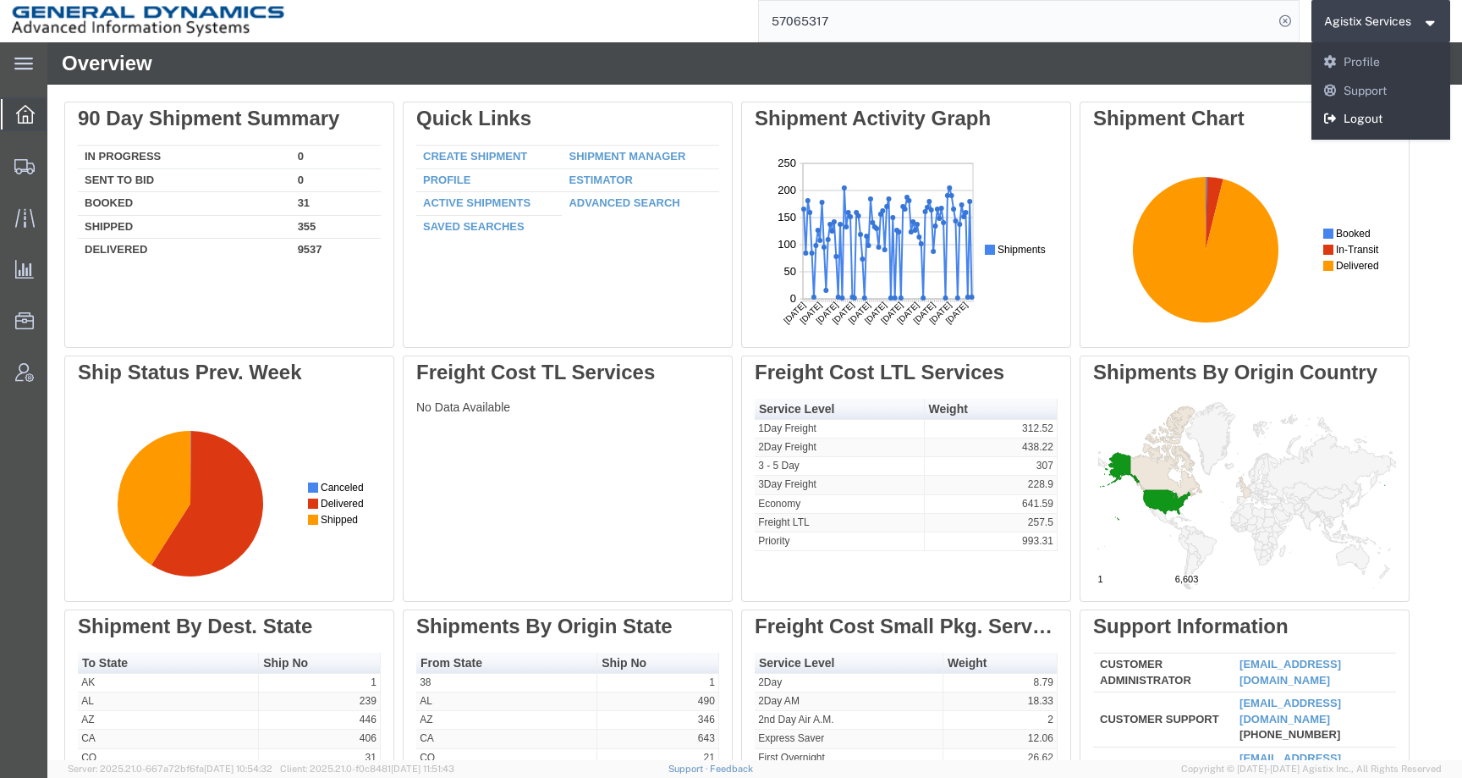
click at [1344, 116] on link "Logout" at bounding box center [1381, 119] width 140 height 29
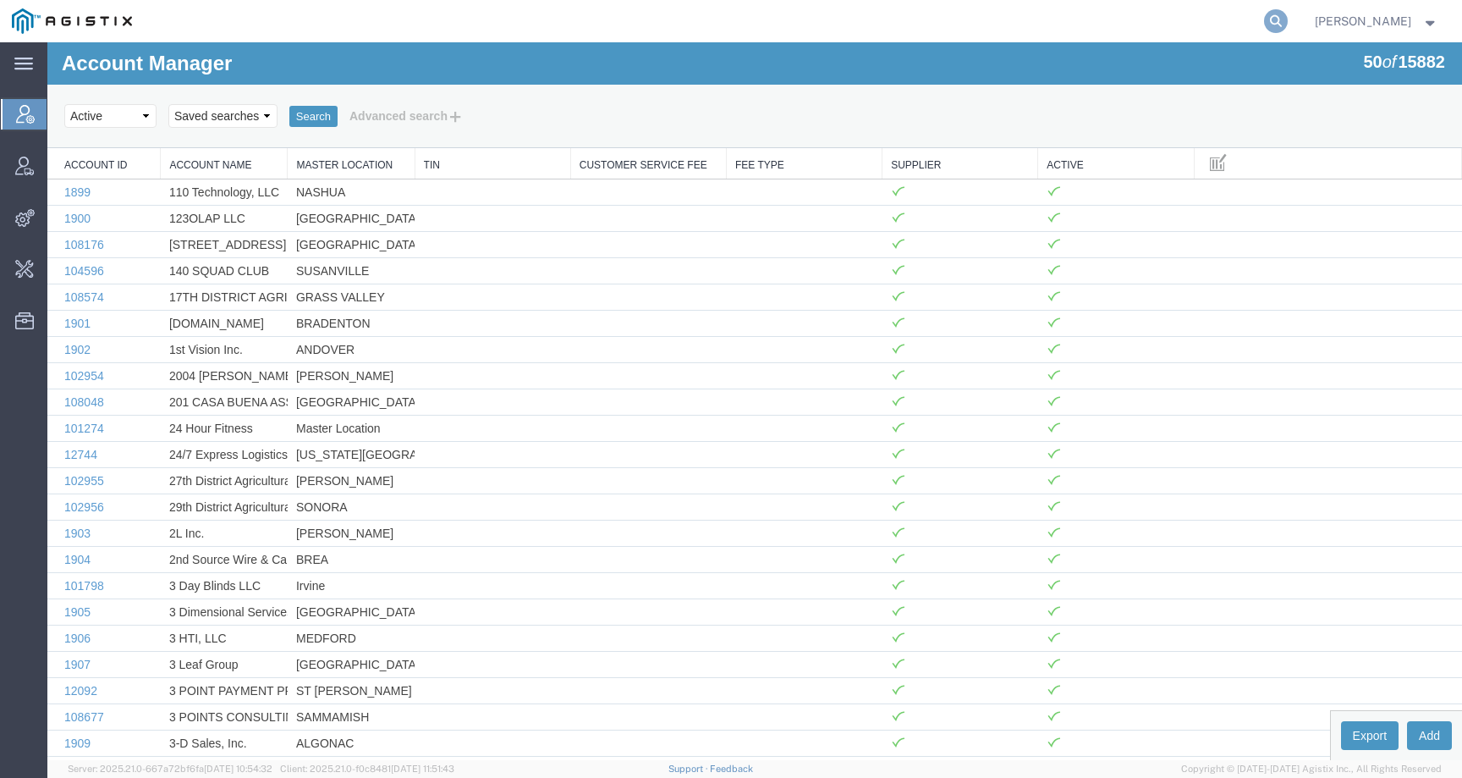
click at [1288, 17] on icon at bounding box center [1276, 21] width 24 height 24
type input "OTS"
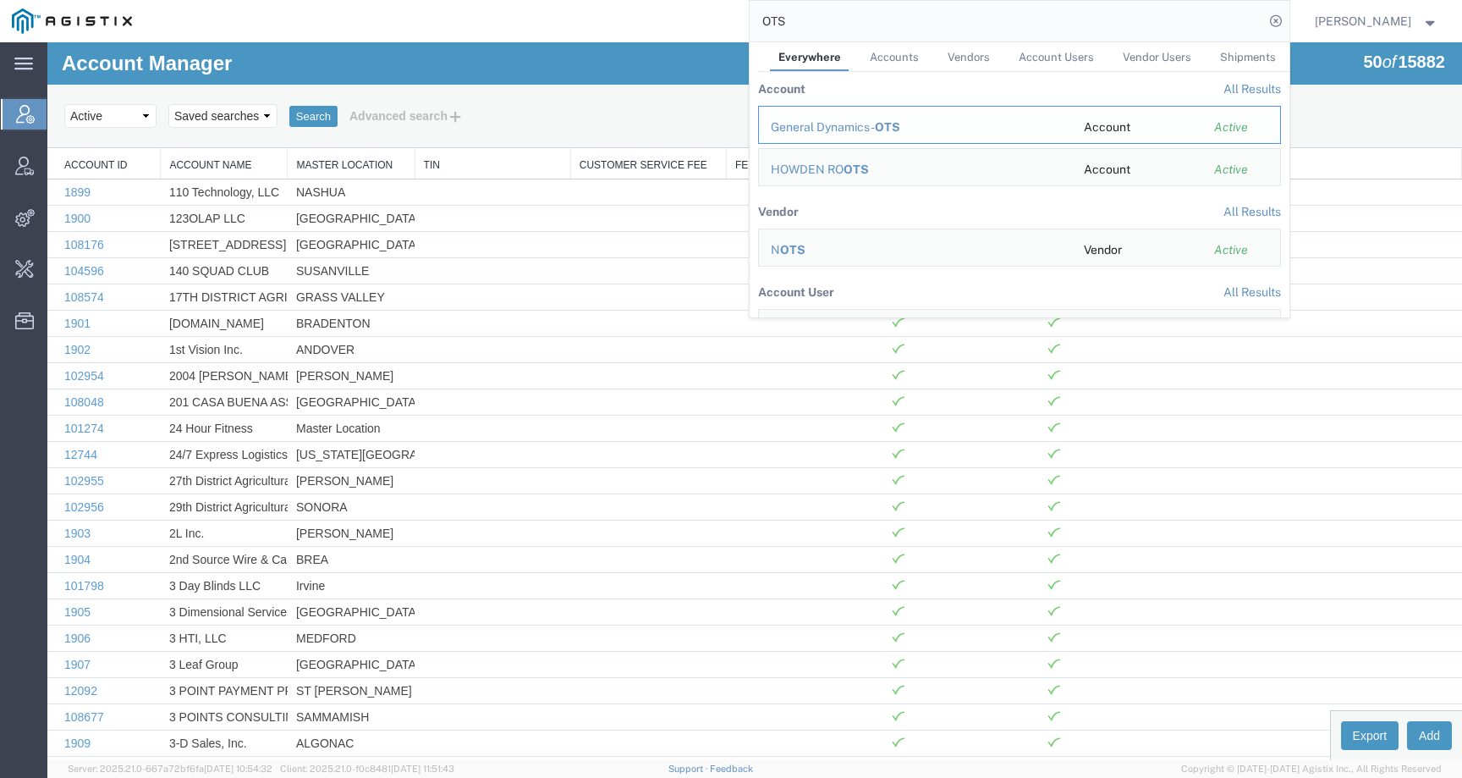
click at [896, 123] on span "OTS" at bounding box center [887, 127] width 25 height 14
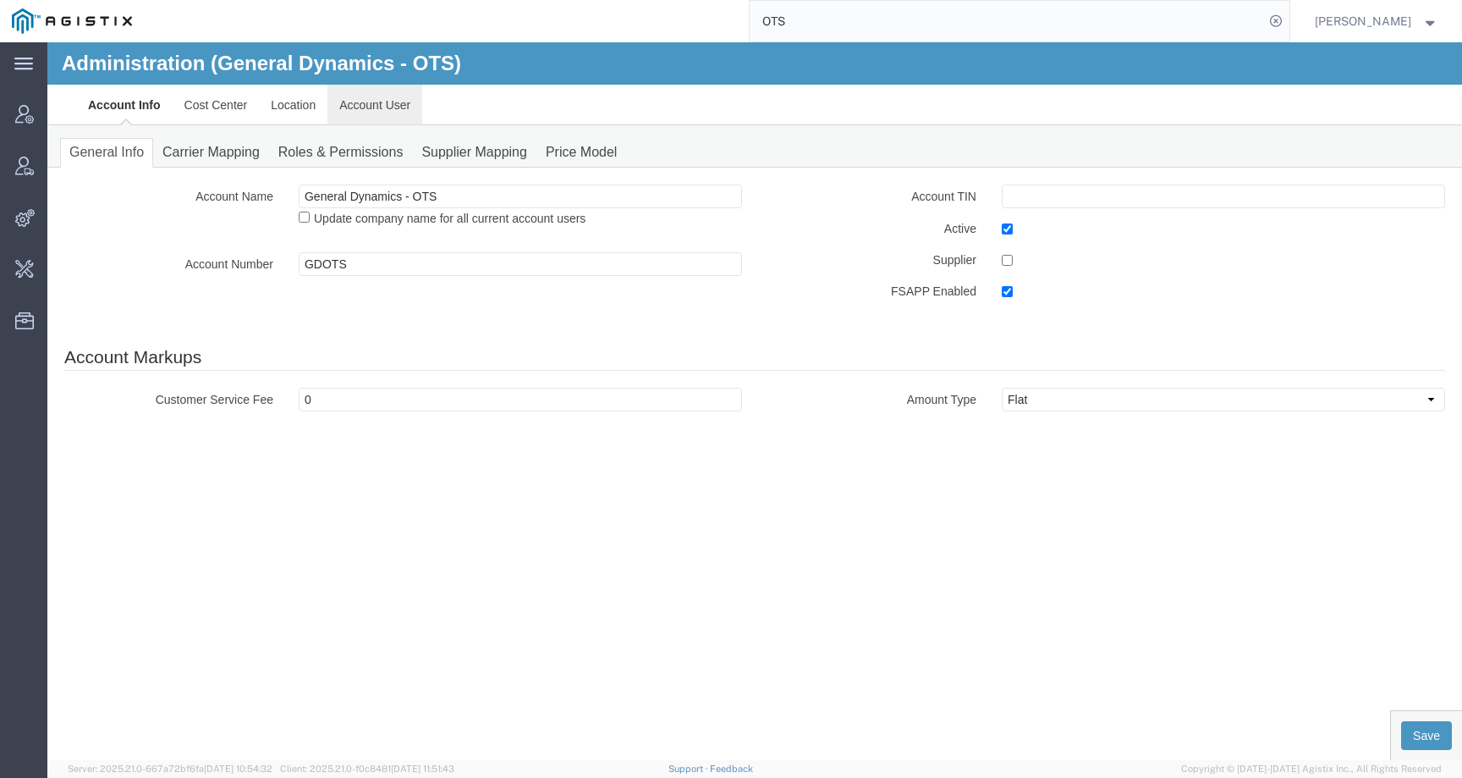
click at [400, 91] on link "Account User" at bounding box center [374, 105] width 95 height 41
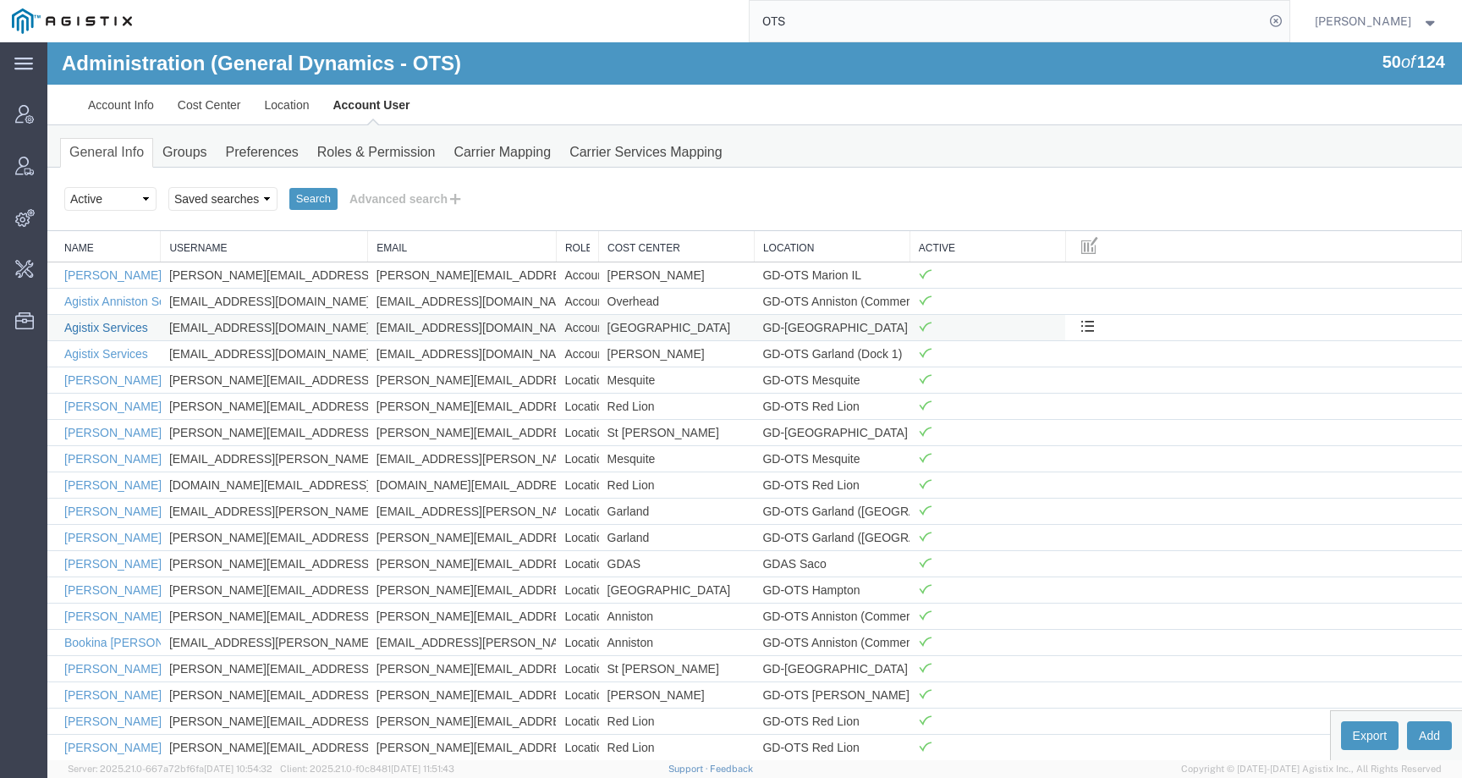
click at [125, 328] on link "Agistix Services" at bounding box center [106, 328] width 84 height 14
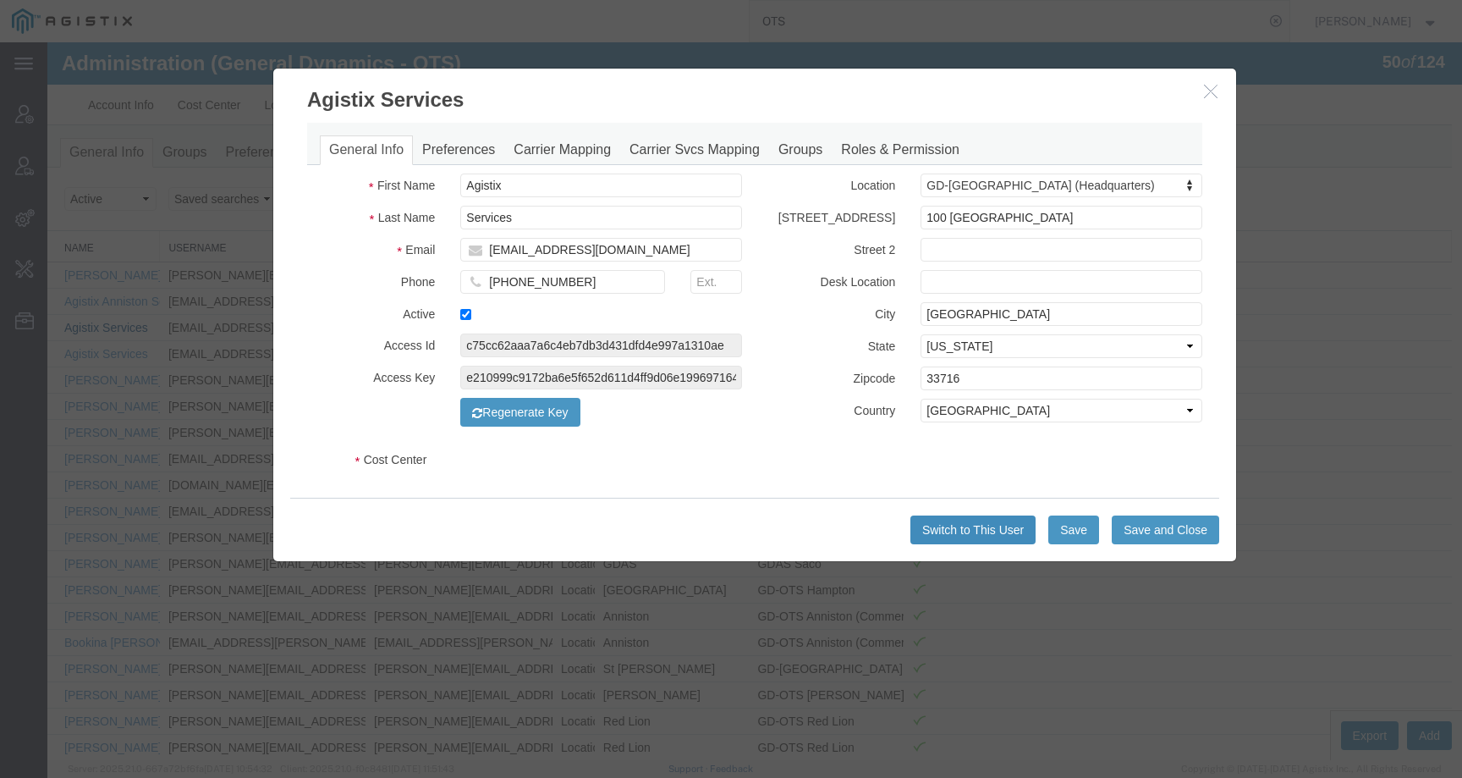
select select "DEPARTMENT"
select select "1764001"
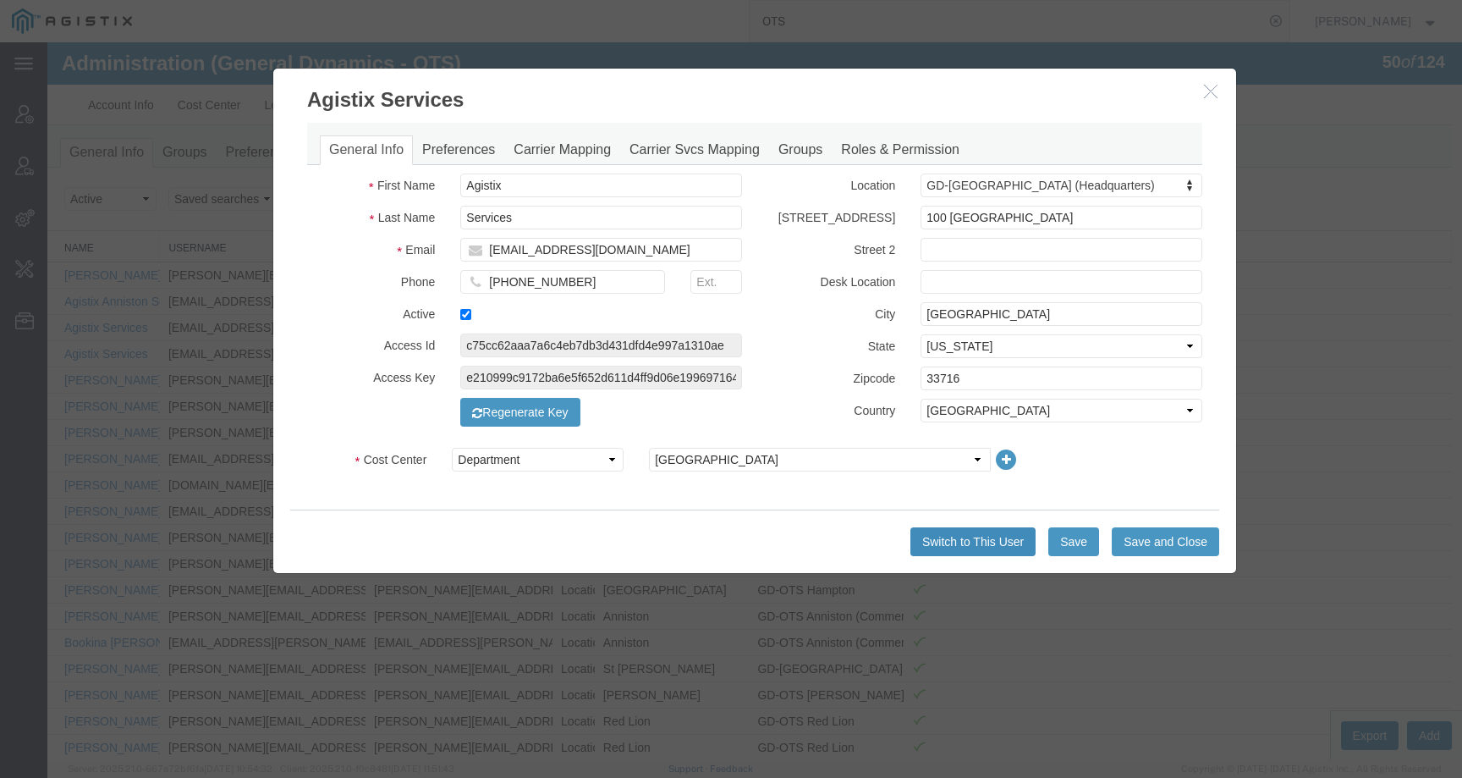
click at [994, 538] on button "Switch to This User" at bounding box center [972, 541] width 125 height 29
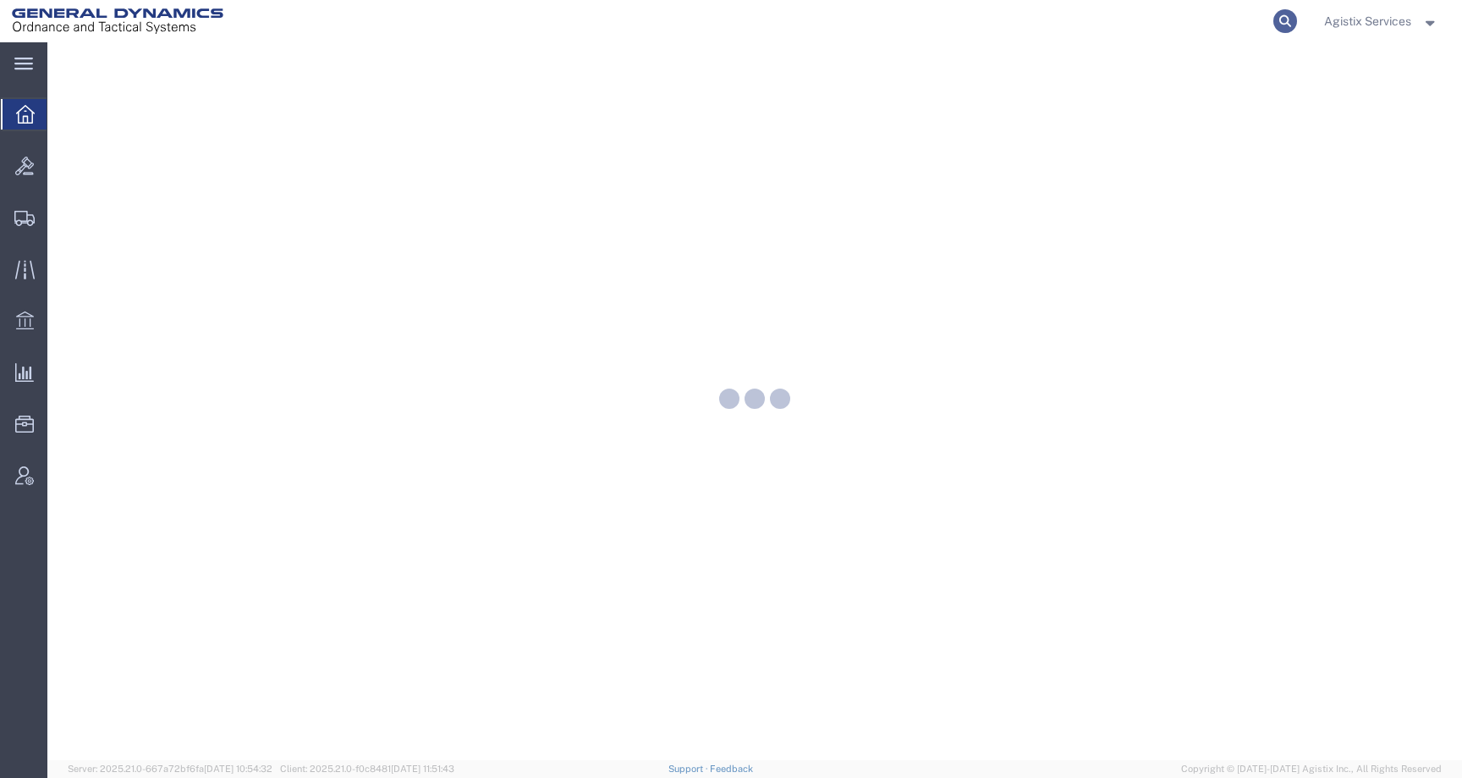
click at [1283, 16] on icon at bounding box center [1285, 21] width 24 height 24
click at [1233, 16] on input "search" at bounding box center [1016, 21] width 514 height 41
paste input "944128"
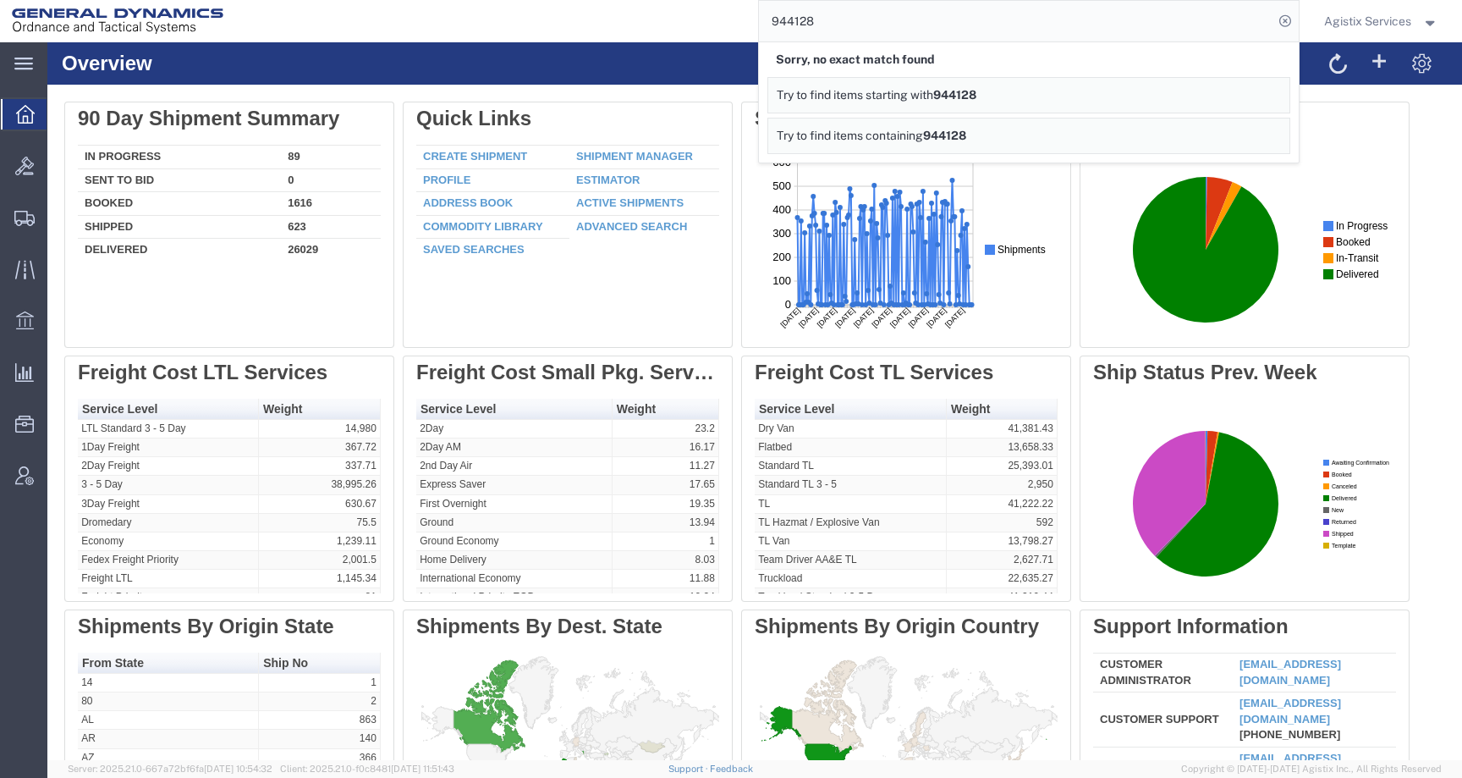
drag, startPoint x: 867, startPoint y: 27, endPoint x: 712, endPoint y: 24, distance: 155.7
click at [712, 24] on div "944128 Sorry, no exact match found Try to find items starting with 944128 Try t…" at bounding box center [767, 21] width 1064 height 42
paste input "57065317"
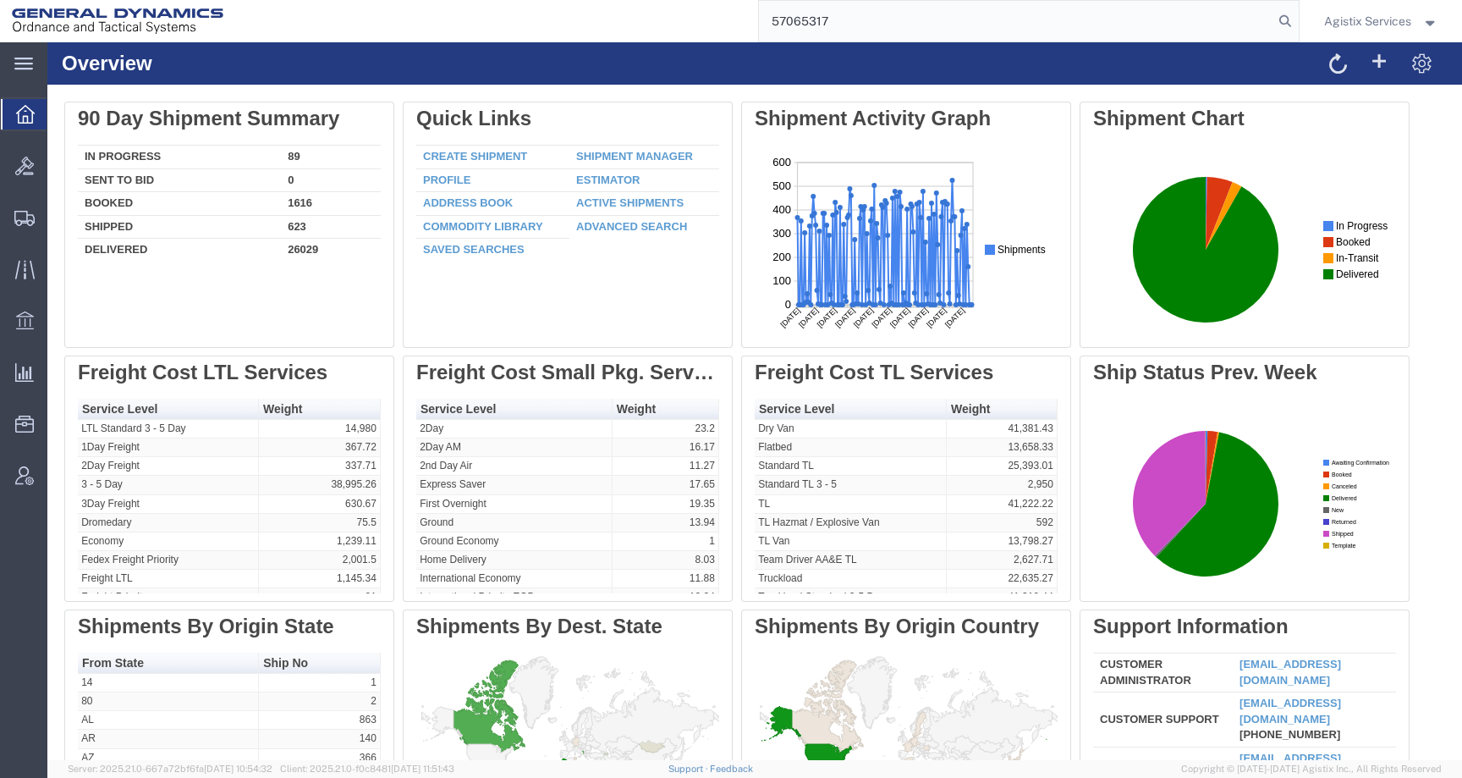
type input "57065317"
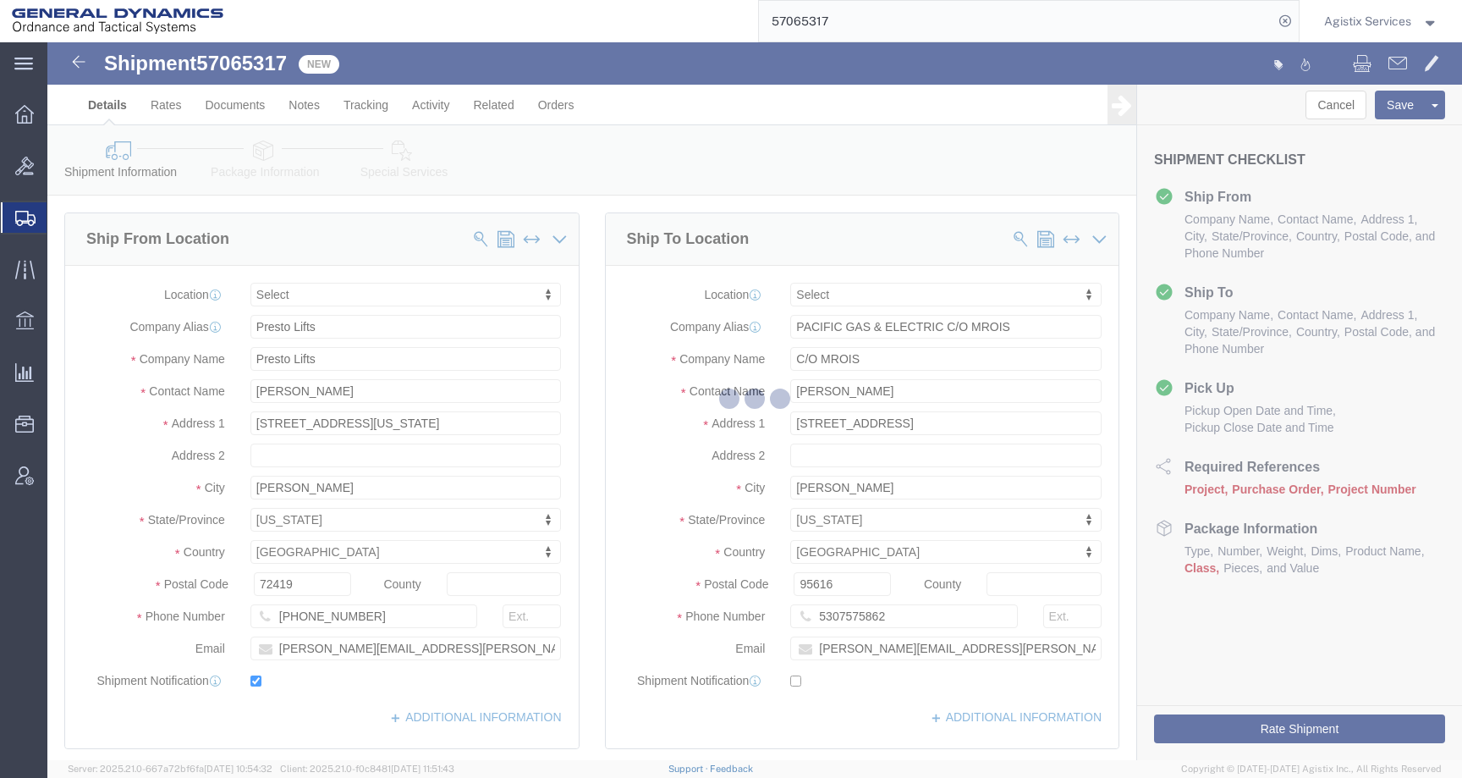
select select
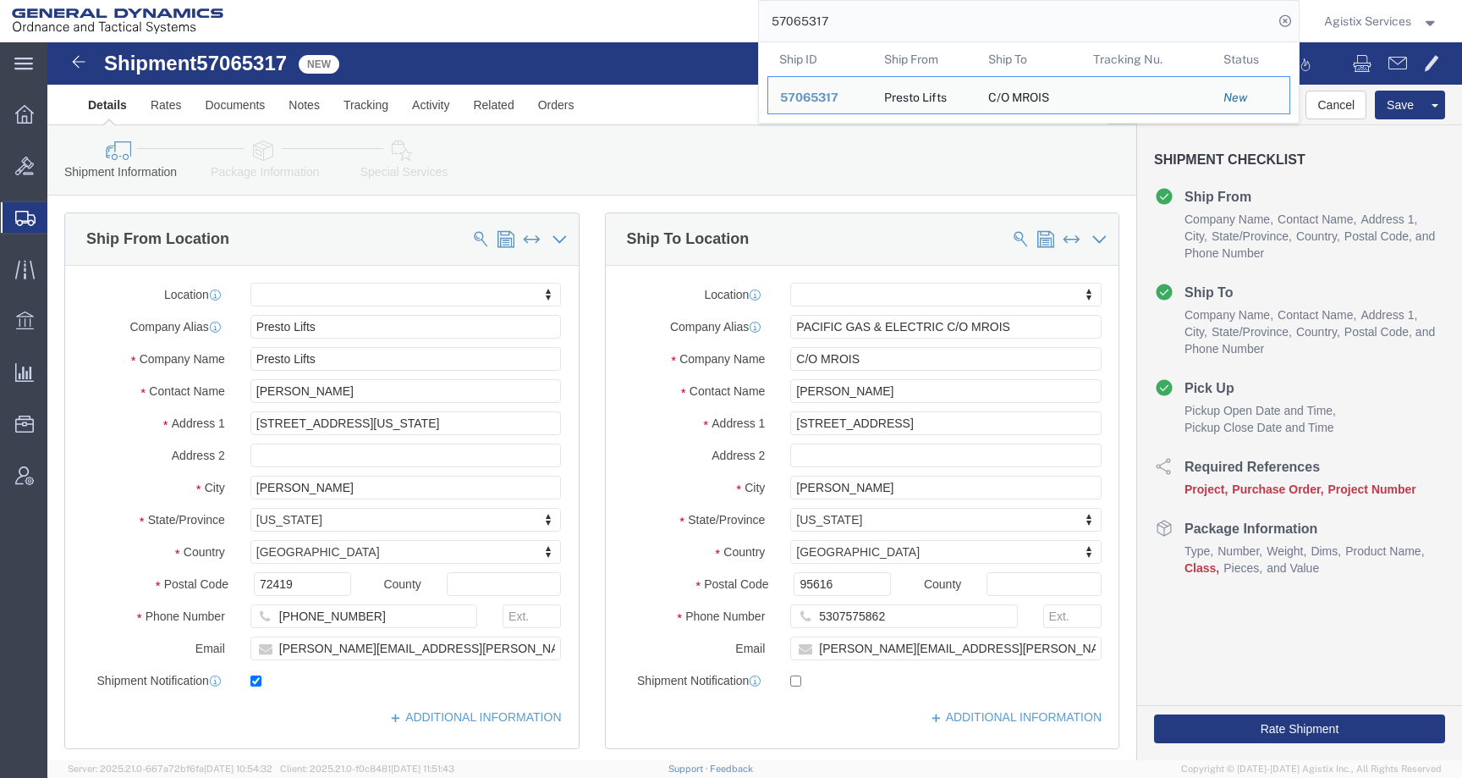
click at [1357, 23] on span "Agistix Services" at bounding box center [1367, 21] width 87 height 19
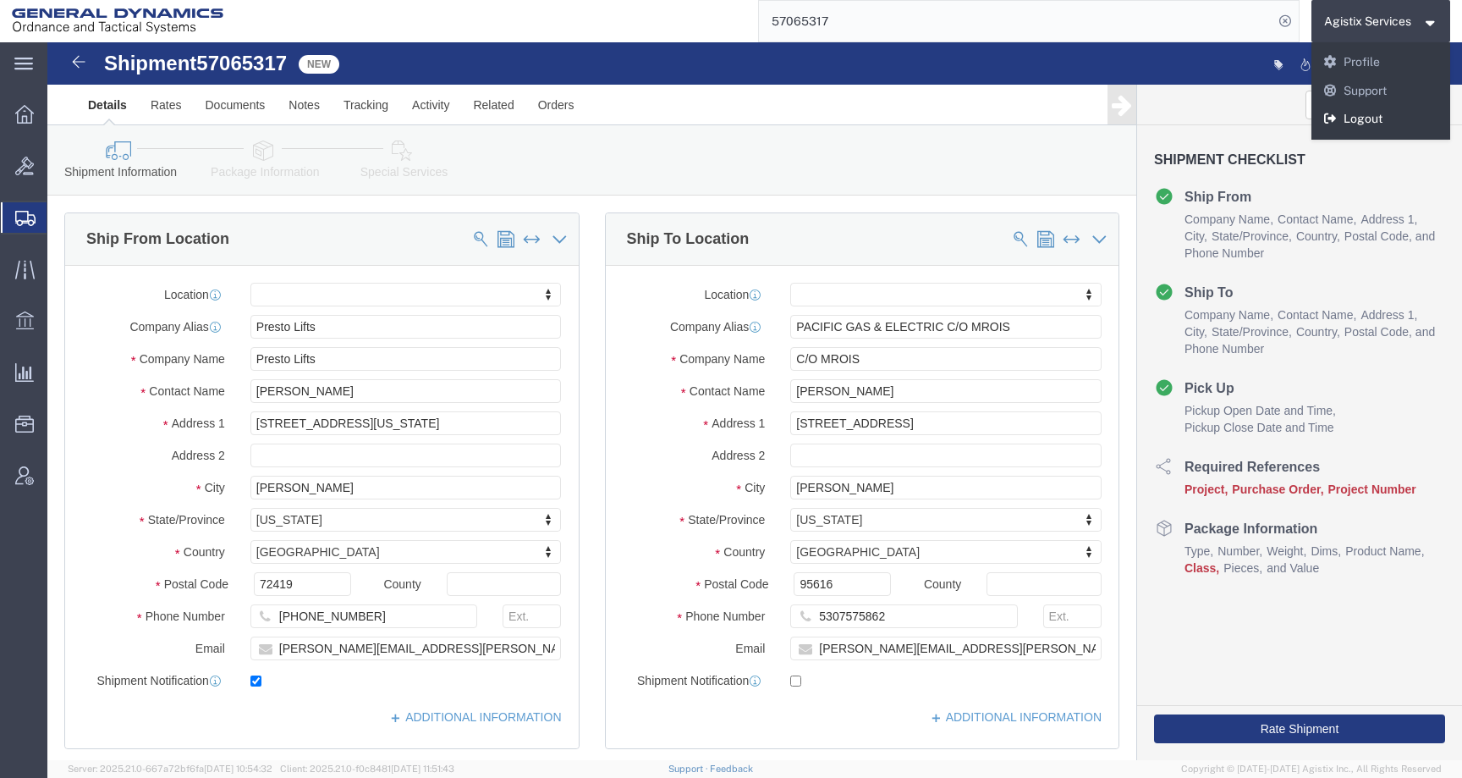
click at [1355, 124] on link "Logout" at bounding box center [1381, 119] width 140 height 29
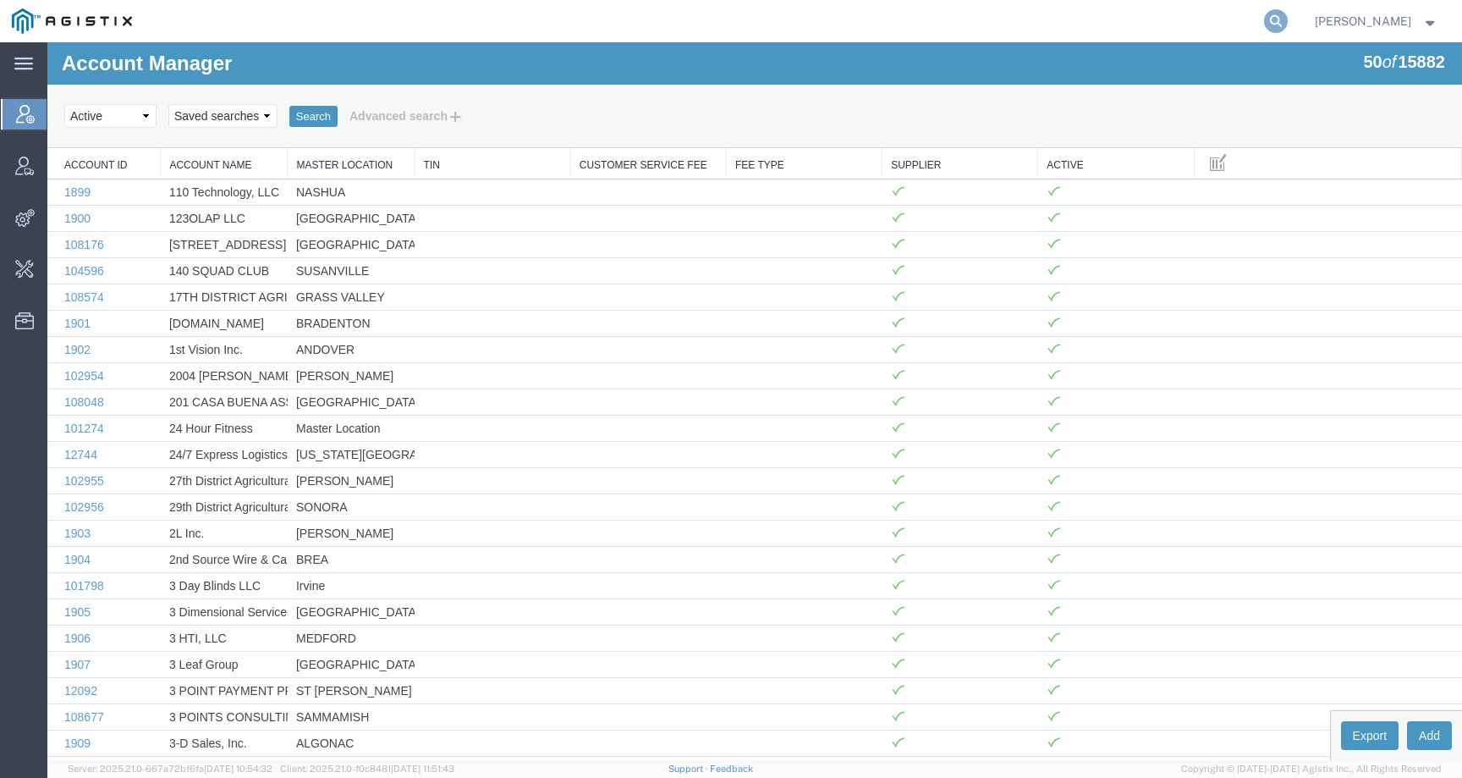
click at [1288, 19] on icon at bounding box center [1276, 21] width 24 height 24
click at [1223, 20] on input "search" at bounding box center [1007, 21] width 514 height 41
paste input "foreman_pgespoils@pge.com"
type input "foreman_pgespoils@pge.com"
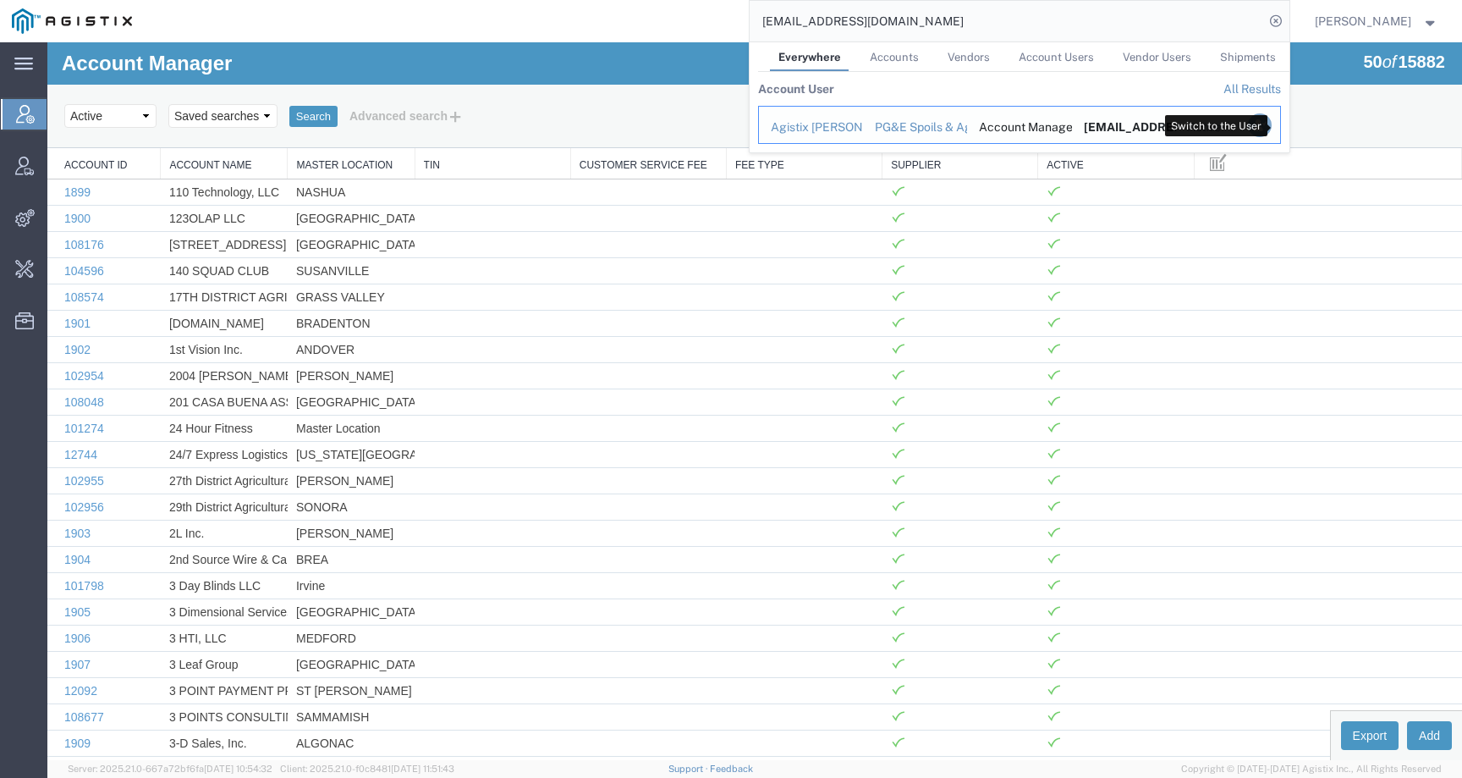
click at [1271, 127] on icon "Search Results" at bounding box center [1259, 125] width 24 height 24
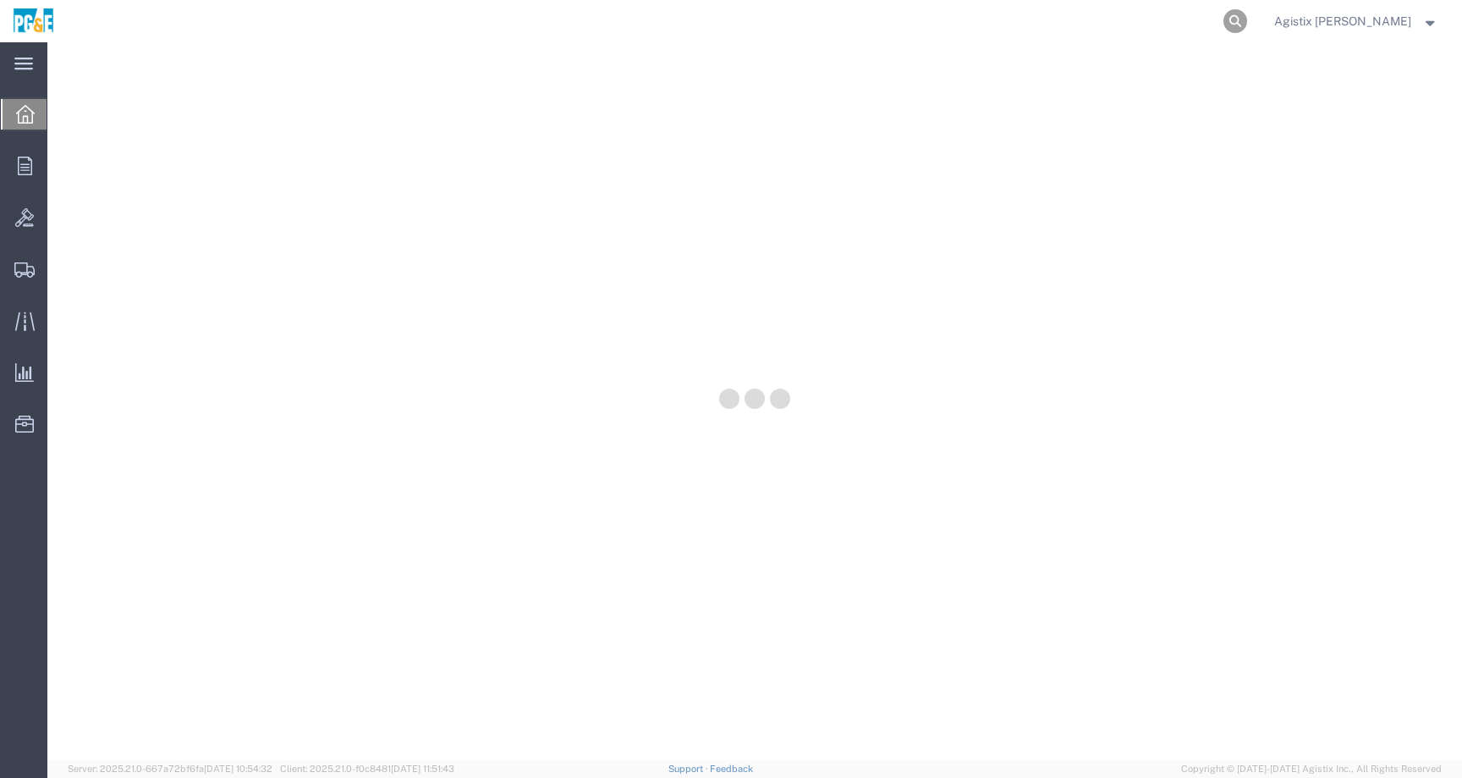
click at [1247, 15] on icon at bounding box center [1235, 21] width 24 height 24
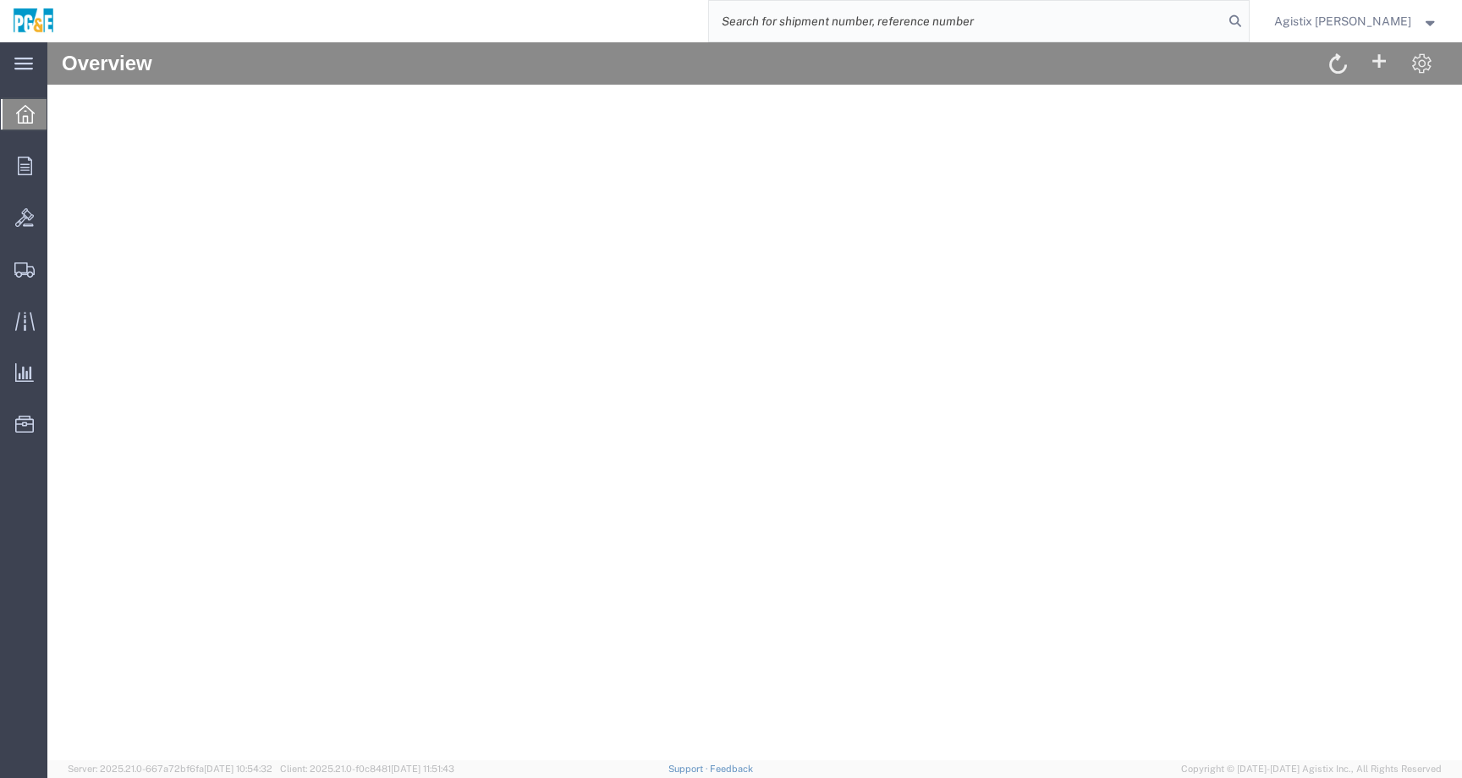
click at [1223, 26] on input "search" at bounding box center [966, 21] width 514 height 41
paste input "57057812"
type input "57057812"
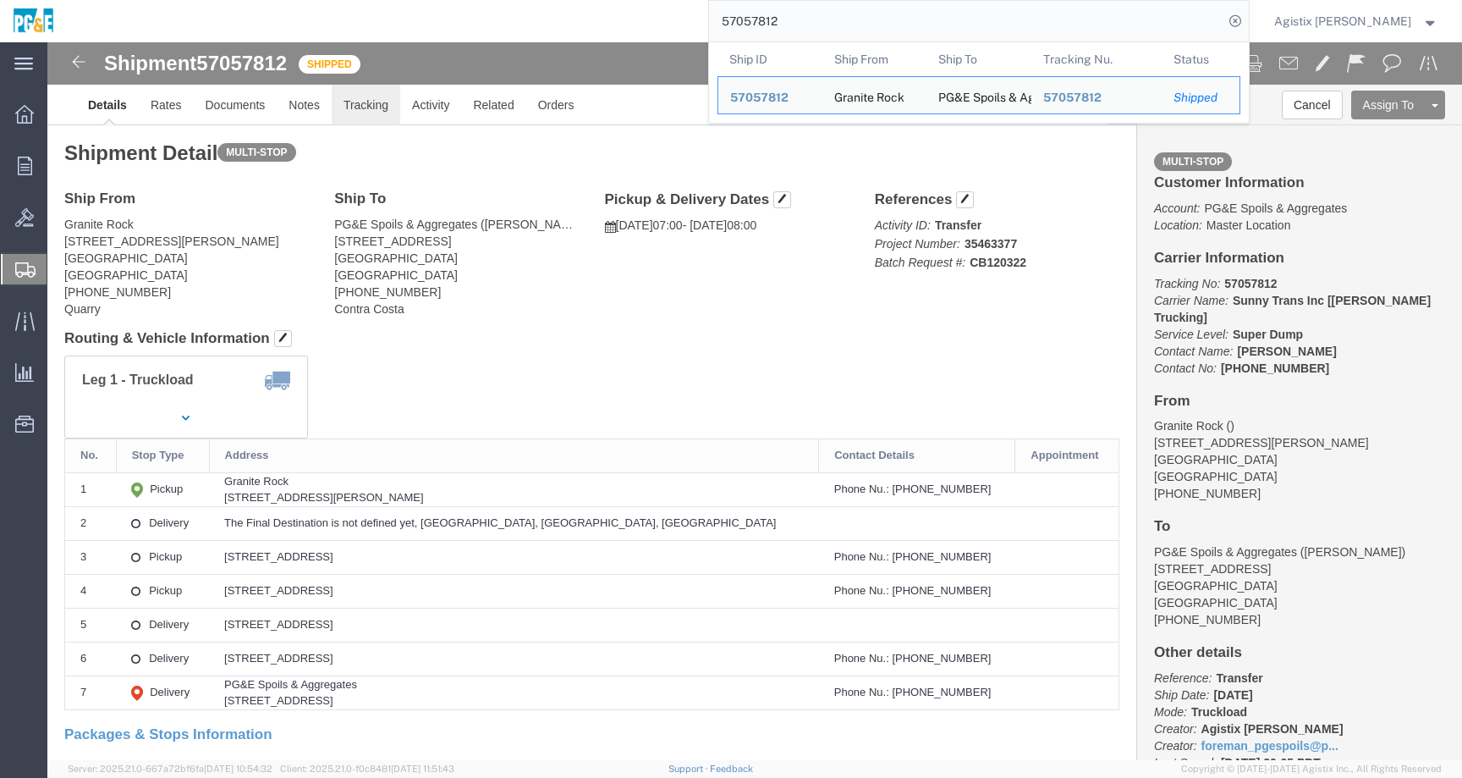
click link "Tracking"
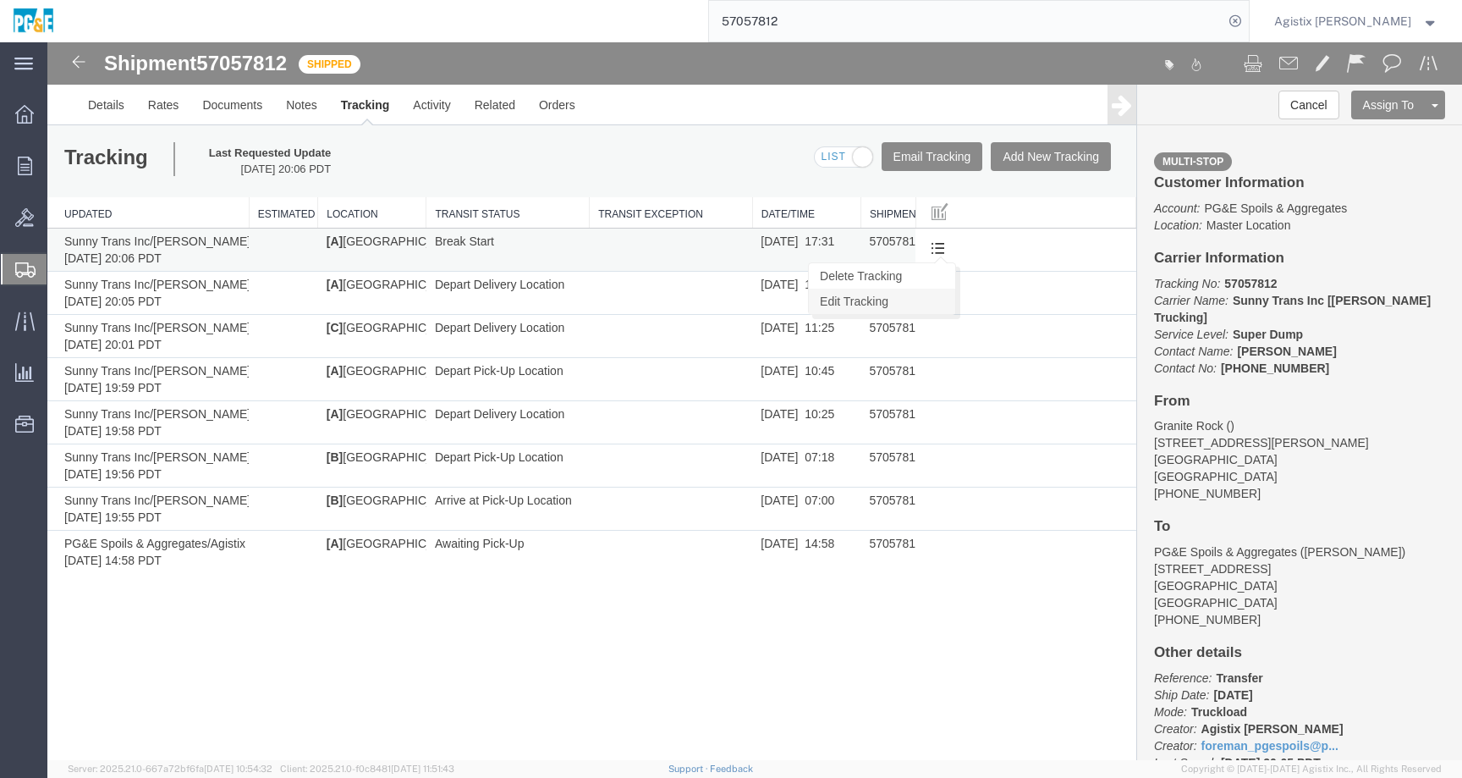
click at [920, 295] on link "Edit Tracking" at bounding box center [882, 301] width 146 height 25
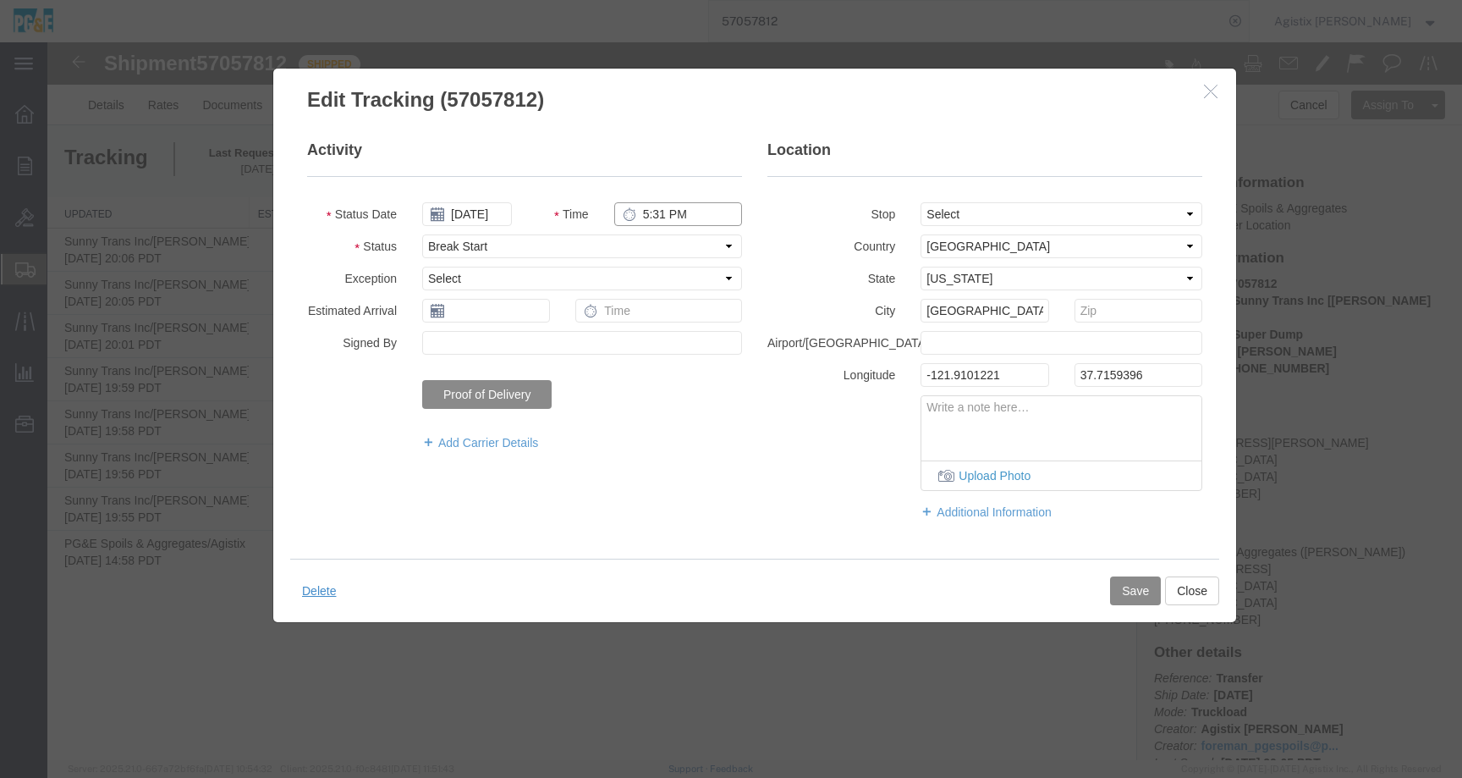
click at [664, 215] on input "5:31 PM" at bounding box center [678, 214] width 128 height 24
click at [661, 217] on input "5:31 PM" at bounding box center [678, 214] width 128 height 24
type input "5:01 PM"
click at [1118, 586] on button "Save" at bounding box center [1135, 590] width 51 height 29
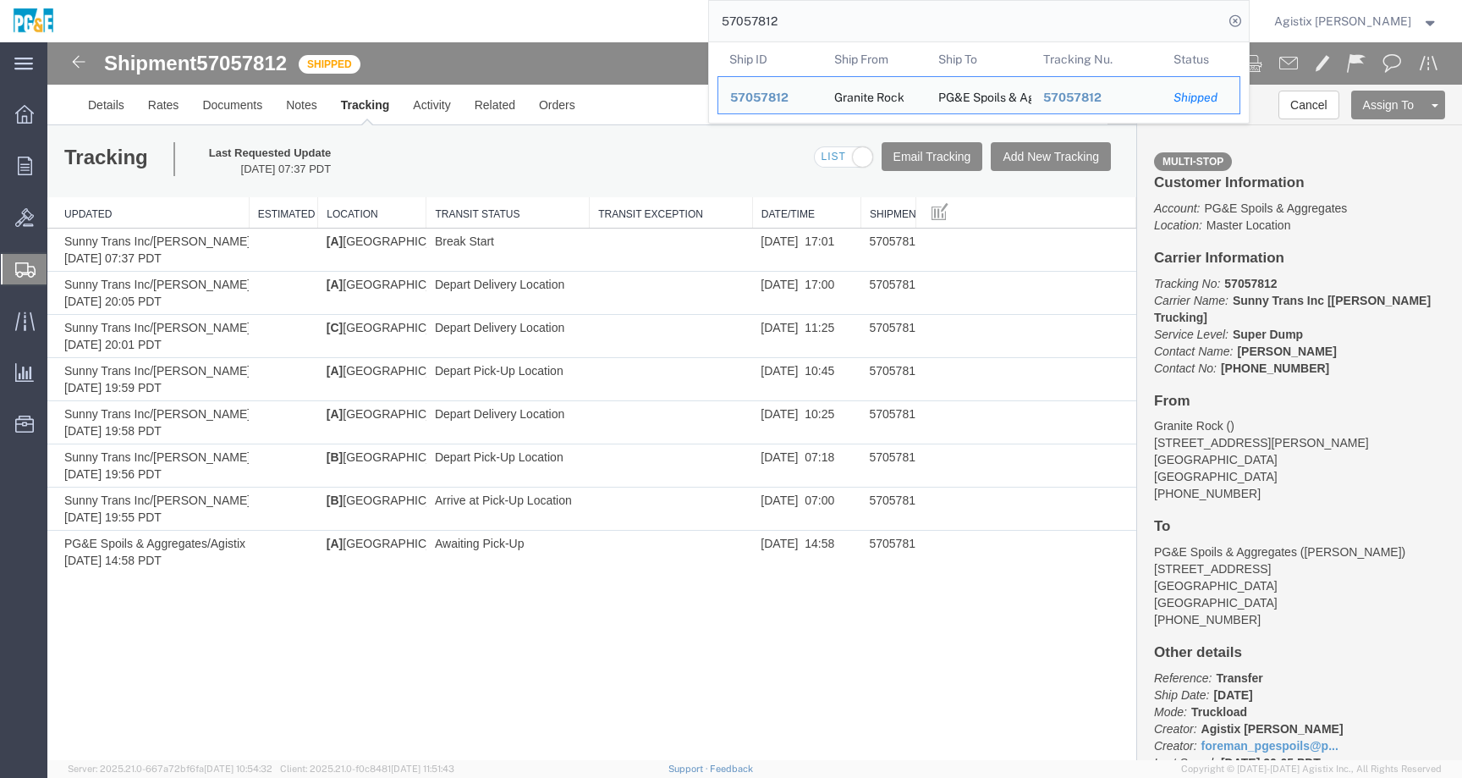
click at [813, 18] on input "57057812" at bounding box center [966, 21] width 514 height 41
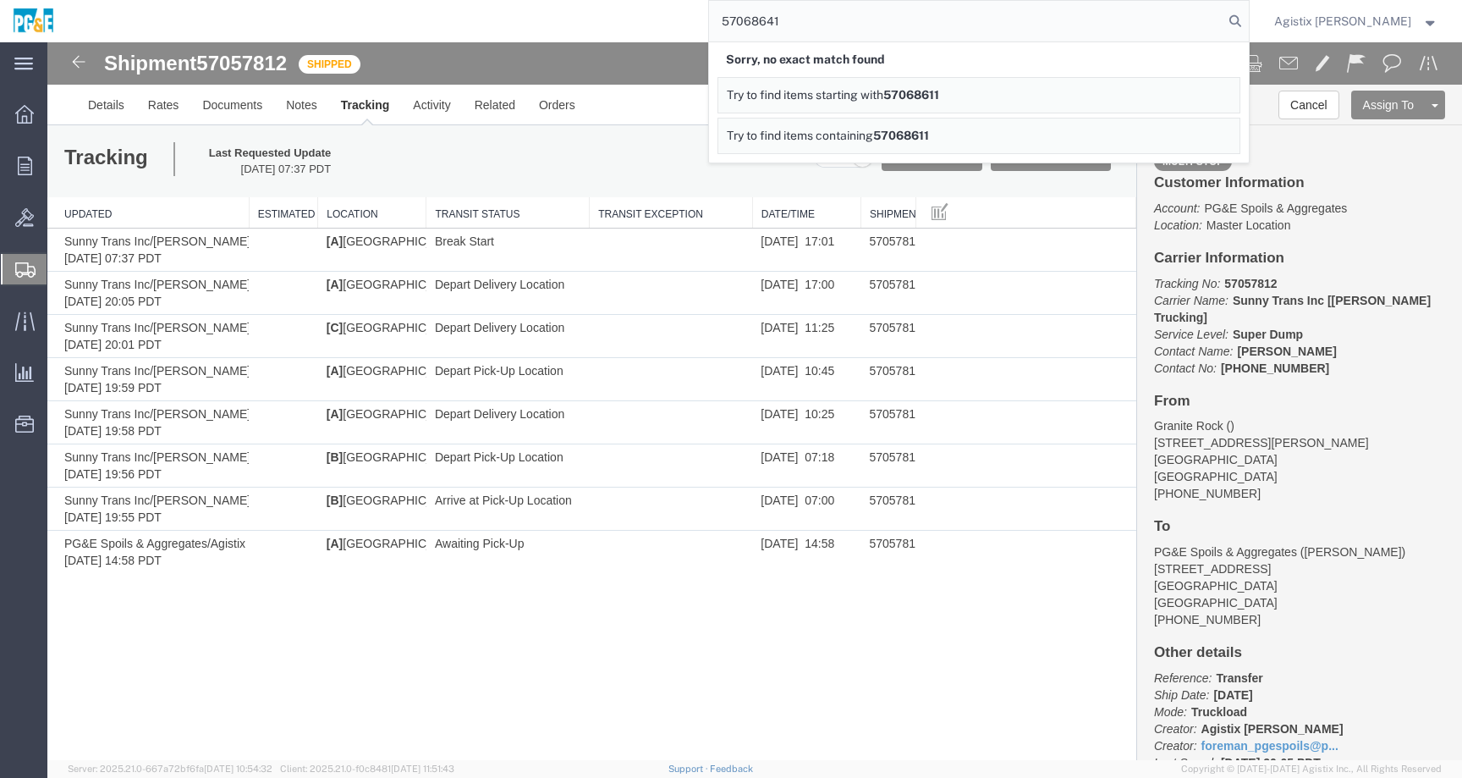
type input "57068641"
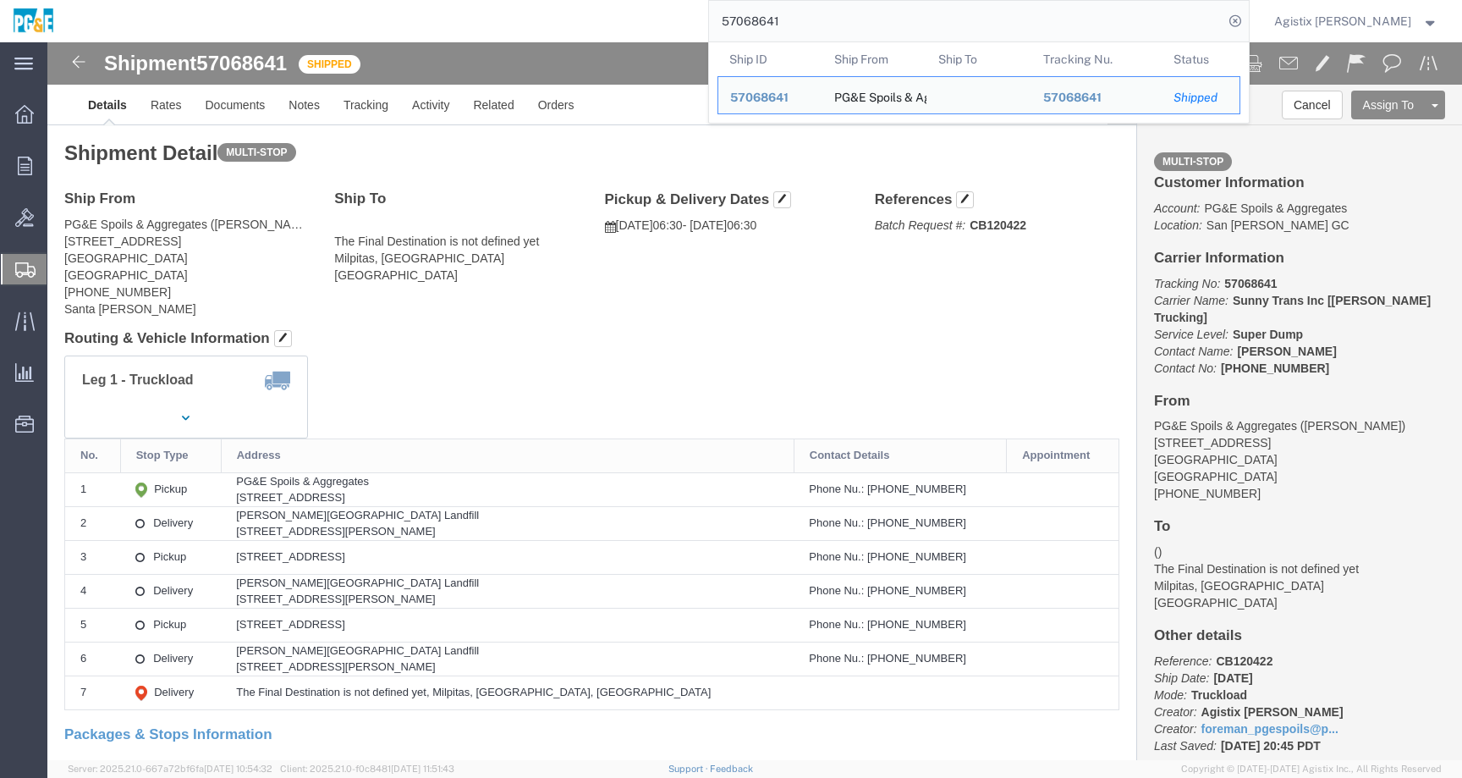
click h4 "Routing & Vehicle Information"
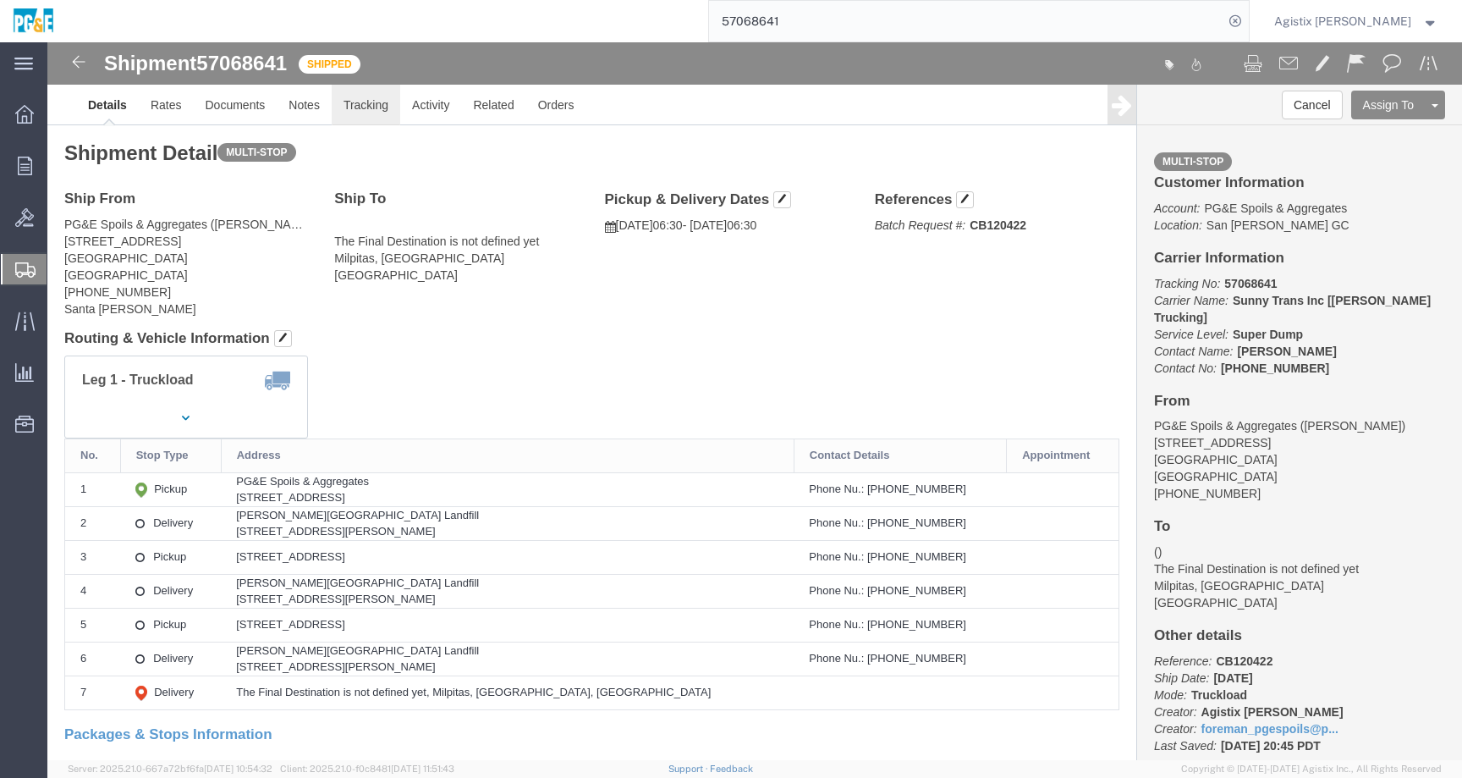
click link "Tracking"
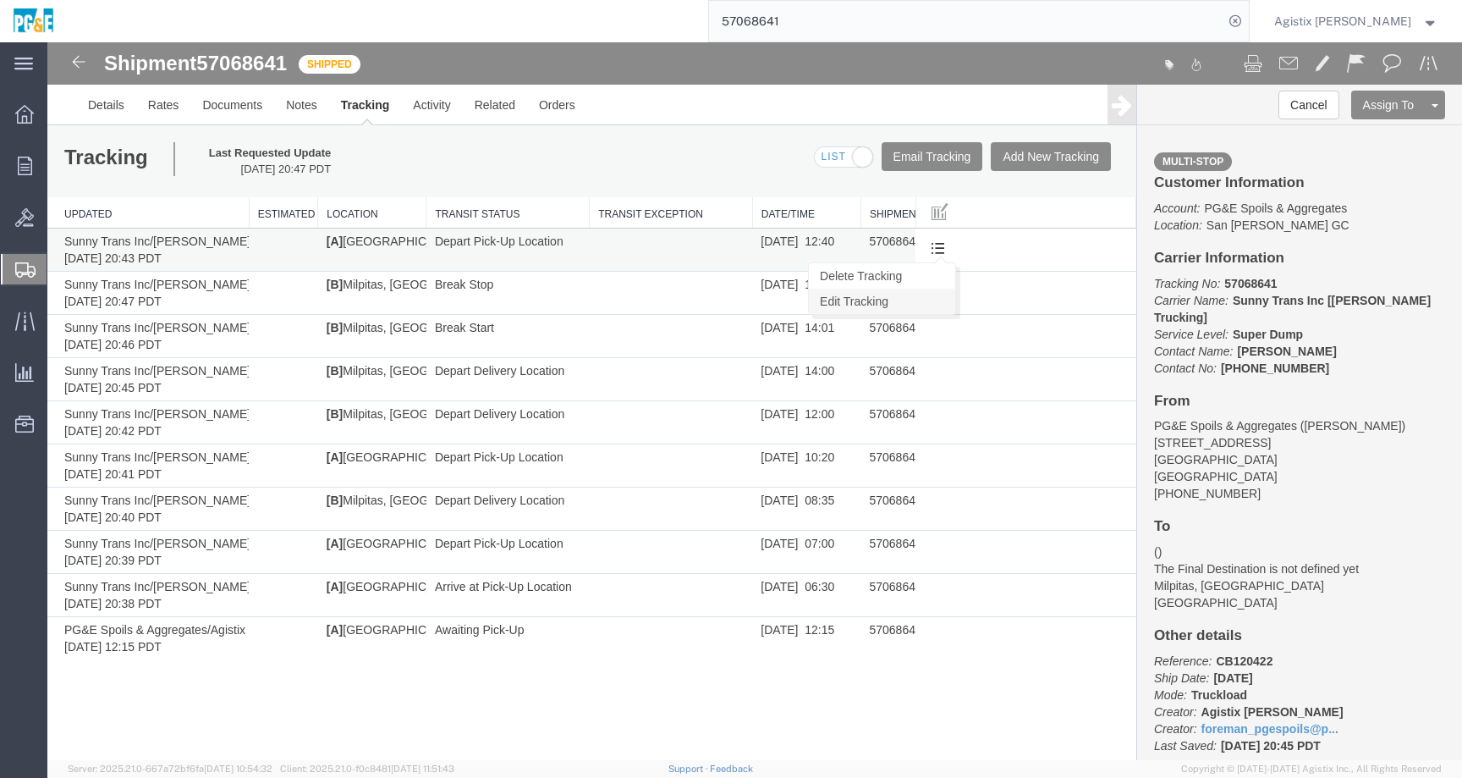
click at [935, 299] on link "Edit Tracking" at bounding box center [882, 301] width 146 height 25
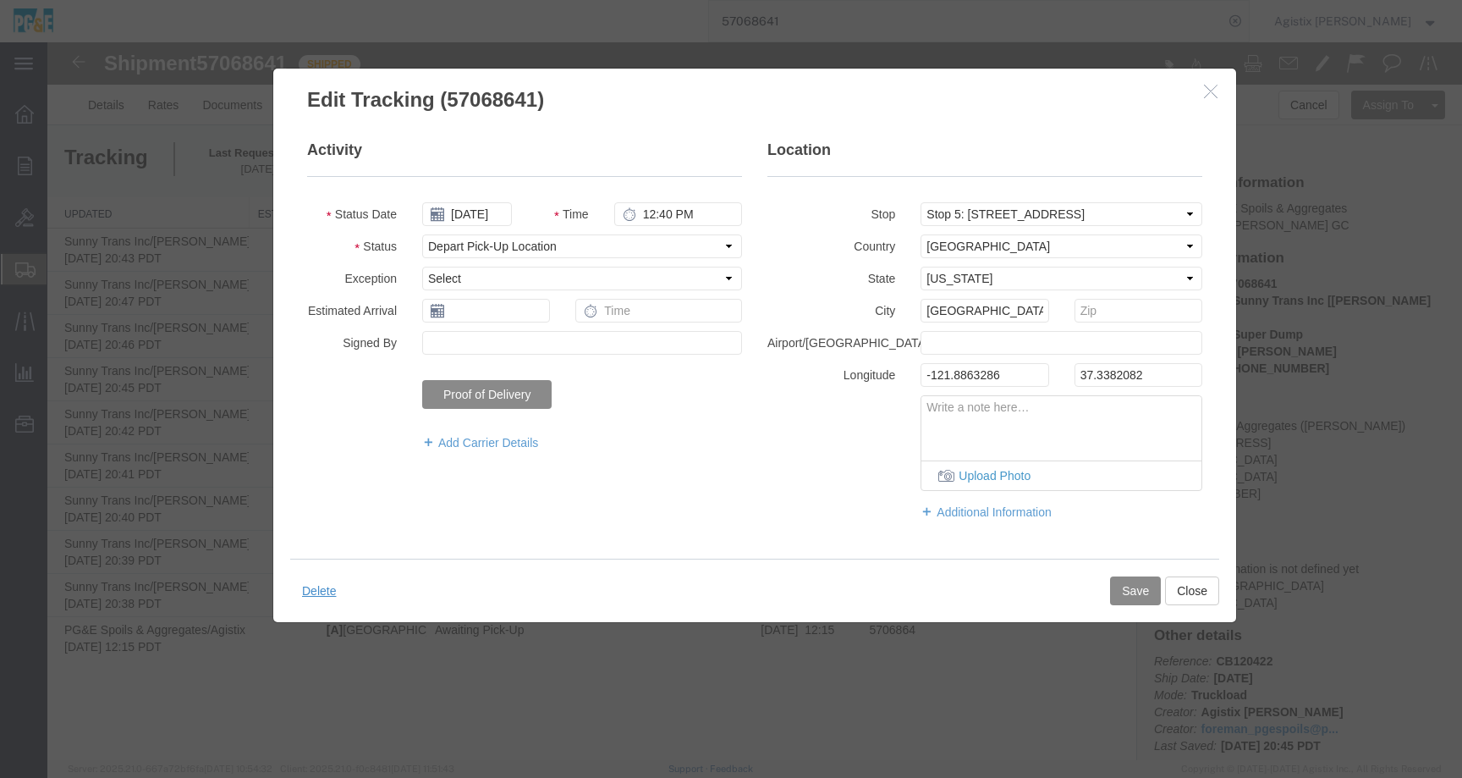
click at [662, 74] on h3 "Edit Tracking (57068641)" at bounding box center [754, 92] width 963 height 46
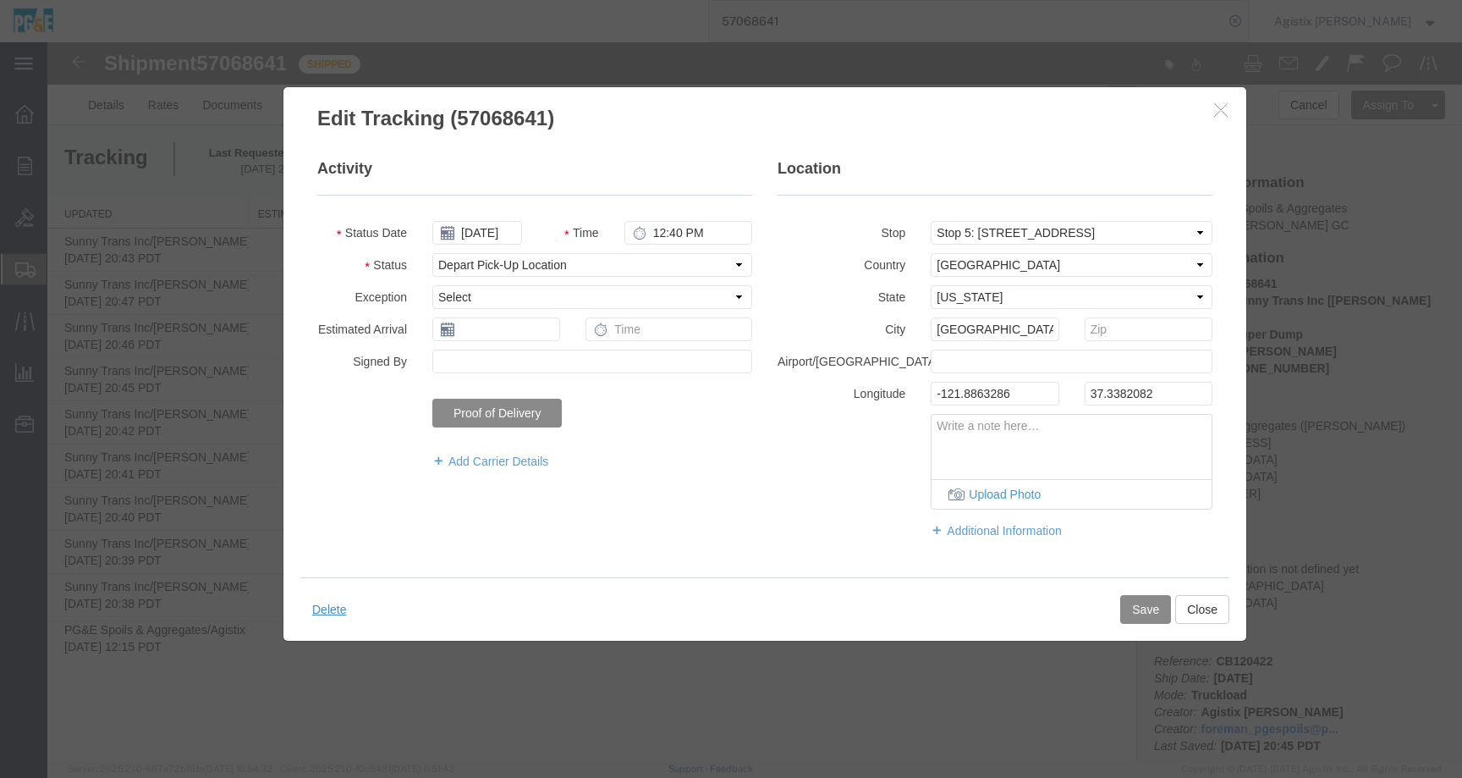
drag, startPoint x: 657, startPoint y: 87, endPoint x: 663, endPoint y: 104, distance: 17.9
click at [663, 104] on h3 "Edit Tracking (57068641)" at bounding box center [764, 110] width 963 height 46
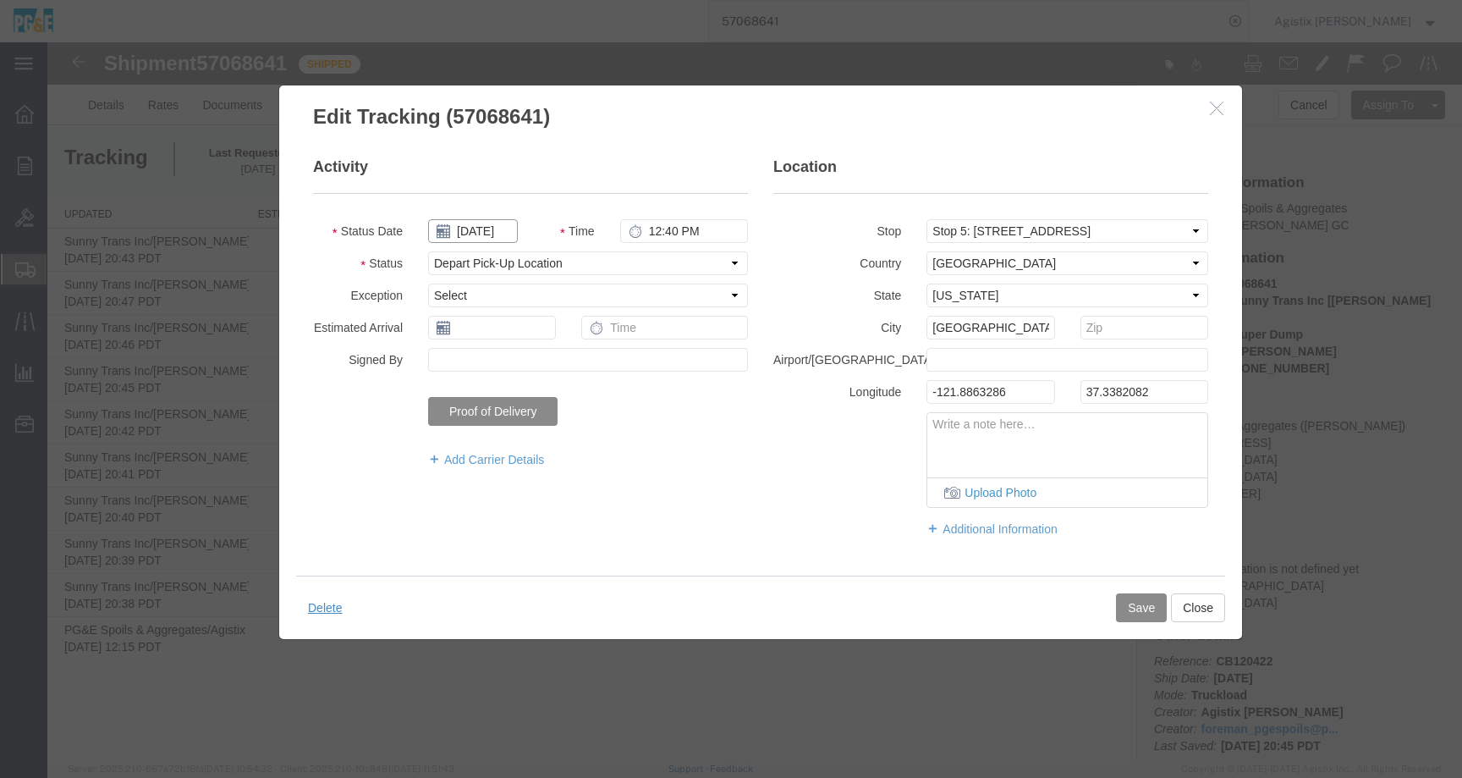
click at [479, 231] on input "10/12/2025" at bounding box center [473, 231] width 90 height 24
click at [484, 232] on input "10/12/2025" at bounding box center [473, 231] width 90 height 24
click at [550, 338] on td "9" at bounding box center [542, 336] width 25 height 25
type input "10/09/2025"
click at [1146, 601] on button "Save" at bounding box center [1141, 607] width 51 height 29
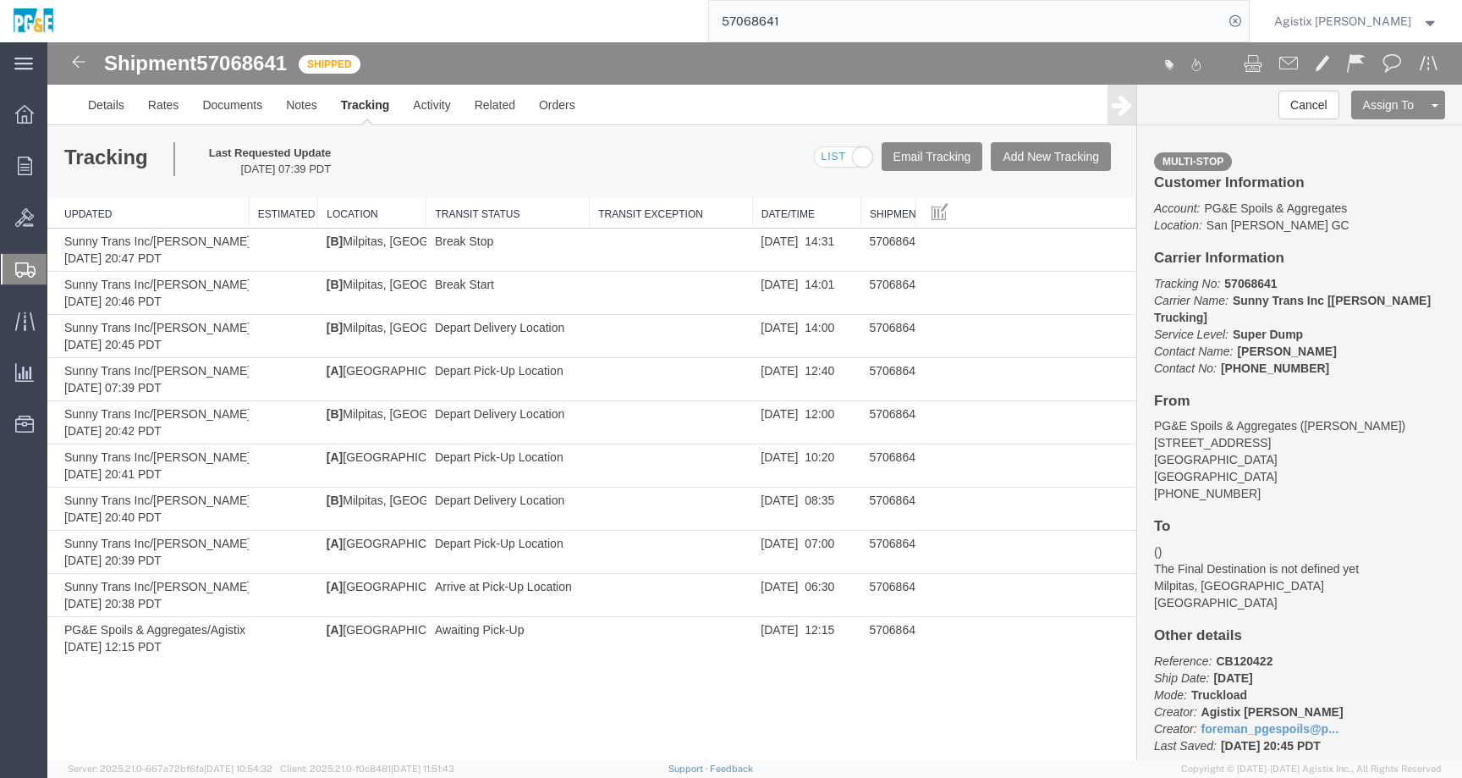
click at [240, 67] on span "57068641" at bounding box center [241, 63] width 91 height 23
copy span "57068641"
click at [1369, 19] on span "Agistix Foreman" at bounding box center [1342, 21] width 137 height 19
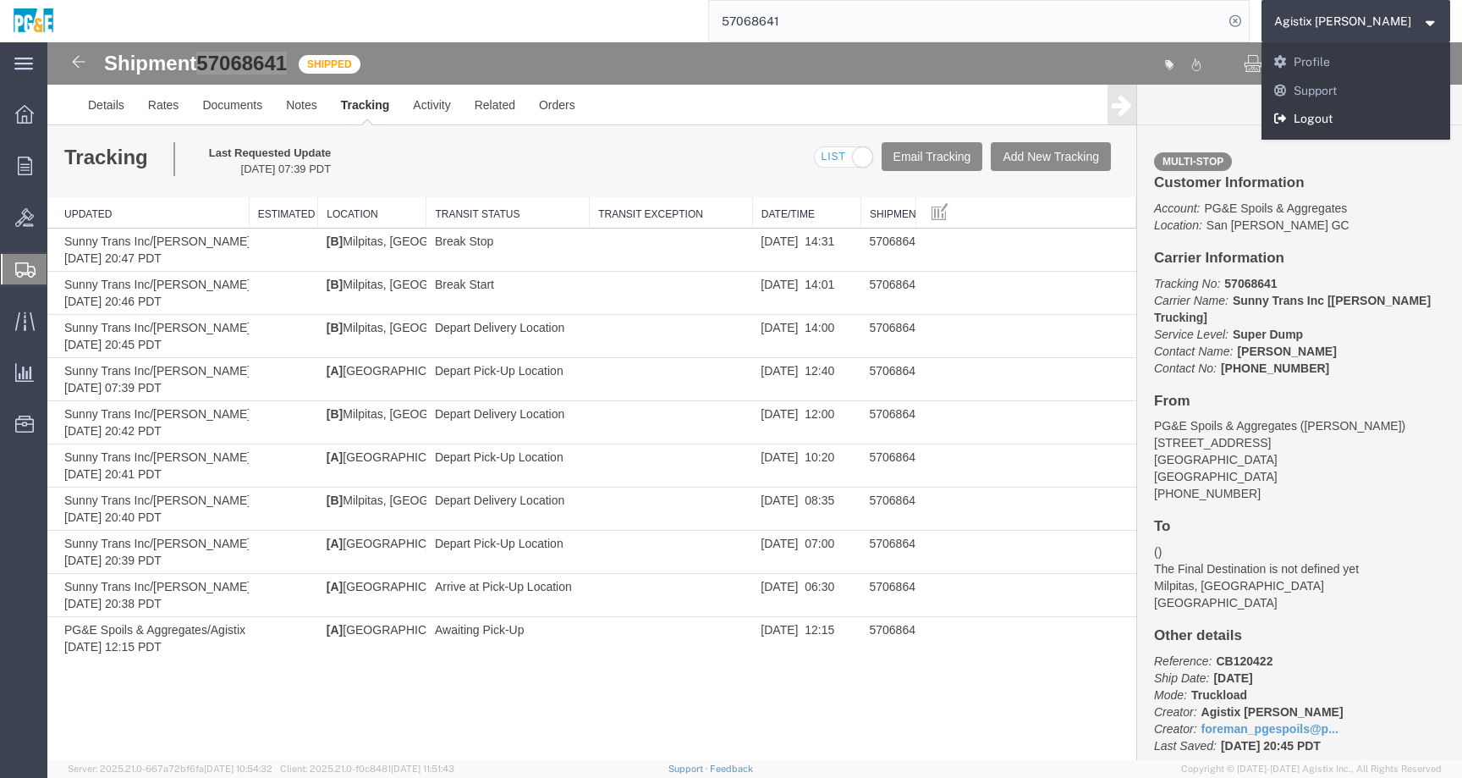
click at [1354, 124] on link "Logout" at bounding box center [1356, 119] width 190 height 29
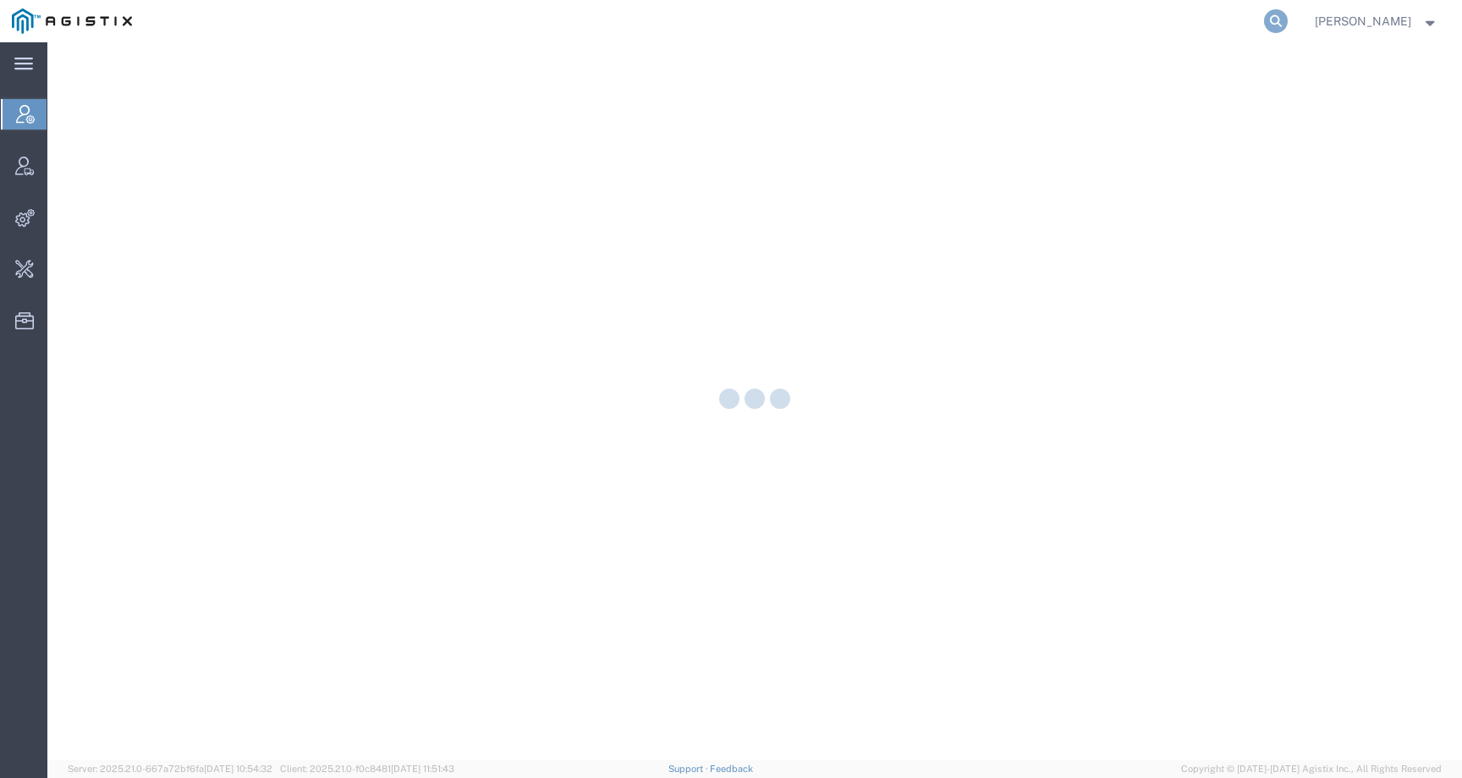
click at [1286, 22] on icon at bounding box center [1276, 21] width 24 height 24
click at [1264, 22] on input "search" at bounding box center [1007, 21] width 514 height 41
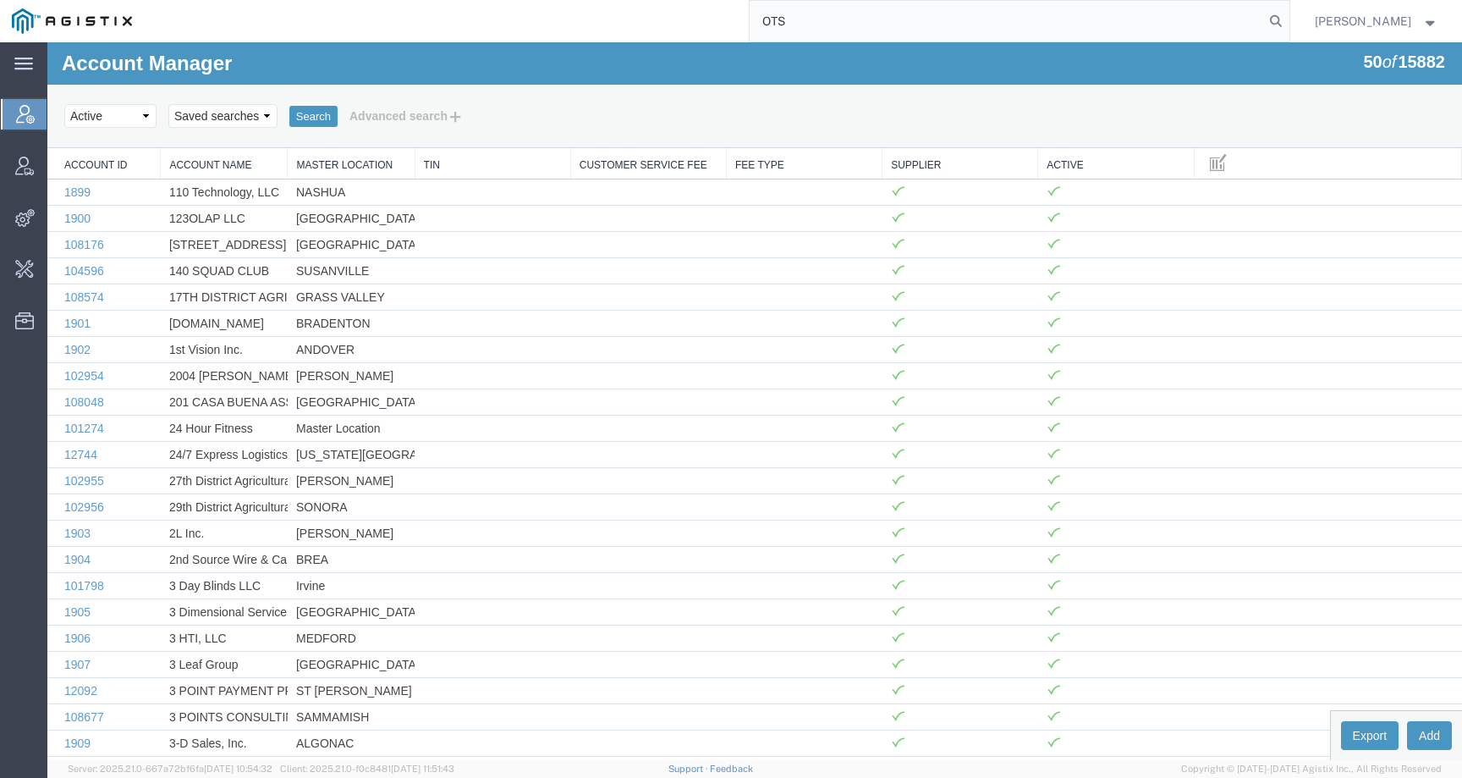
type input "OTS"
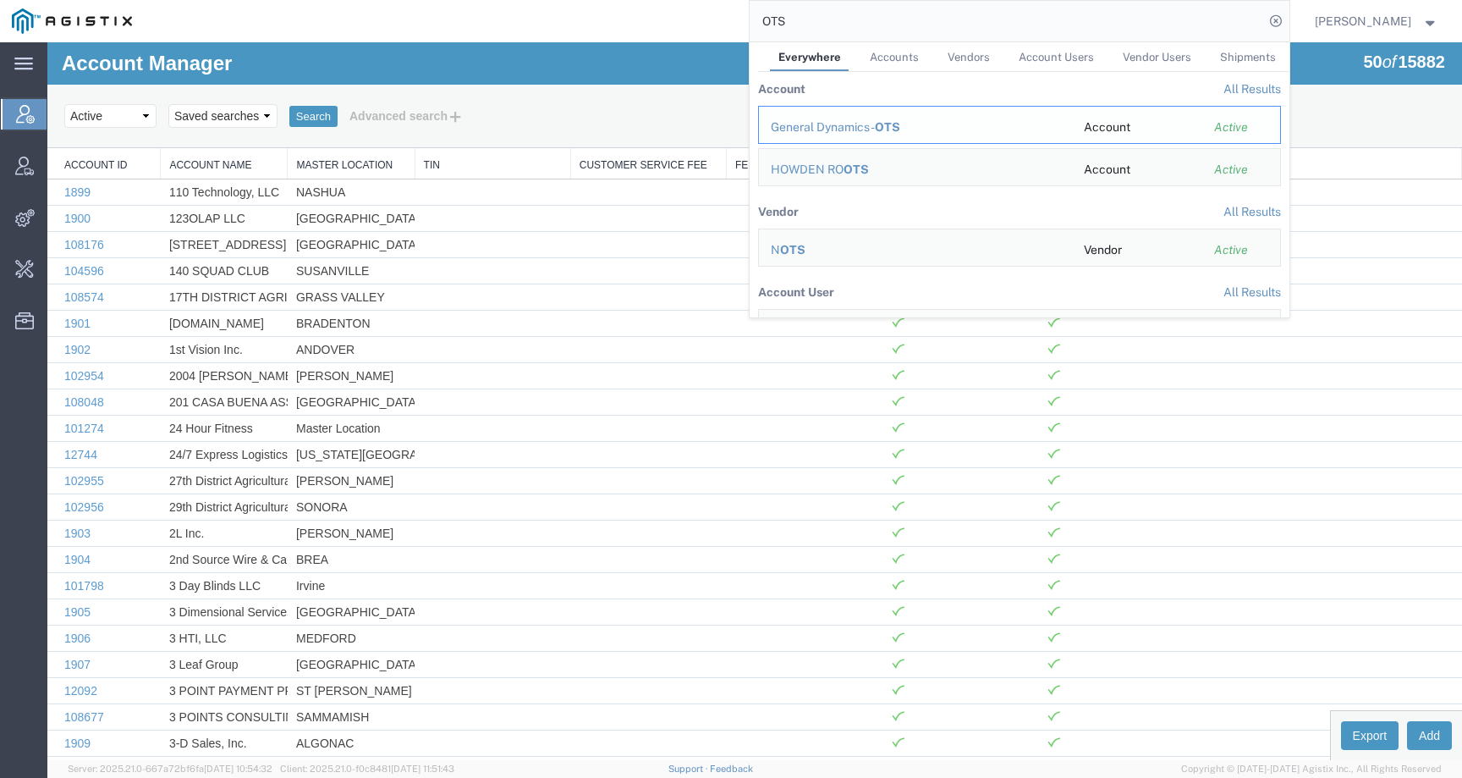
click at [845, 135] on div "General Dynamics - OTS" at bounding box center [915, 127] width 289 height 18
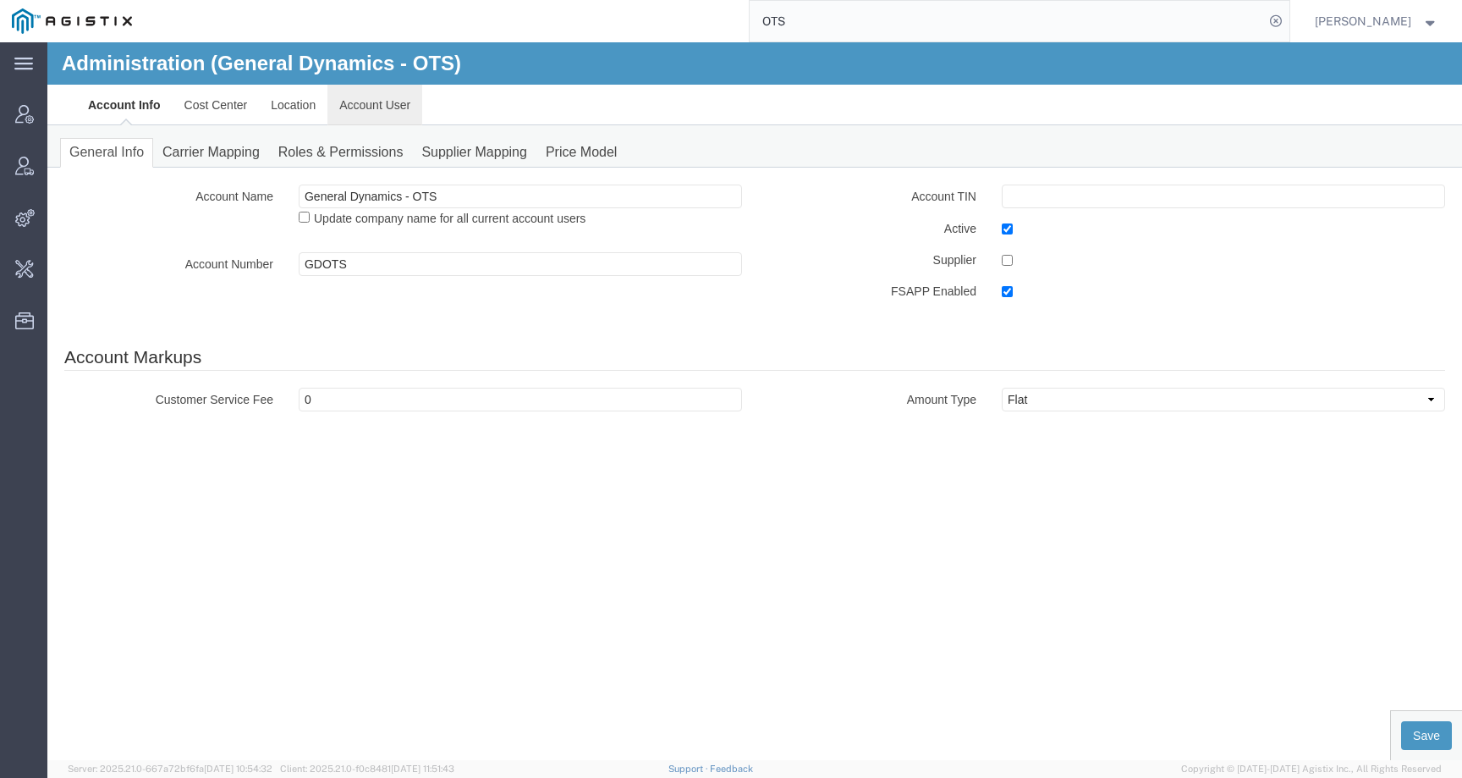
click at [341, 112] on link "Account User" at bounding box center [374, 105] width 95 height 41
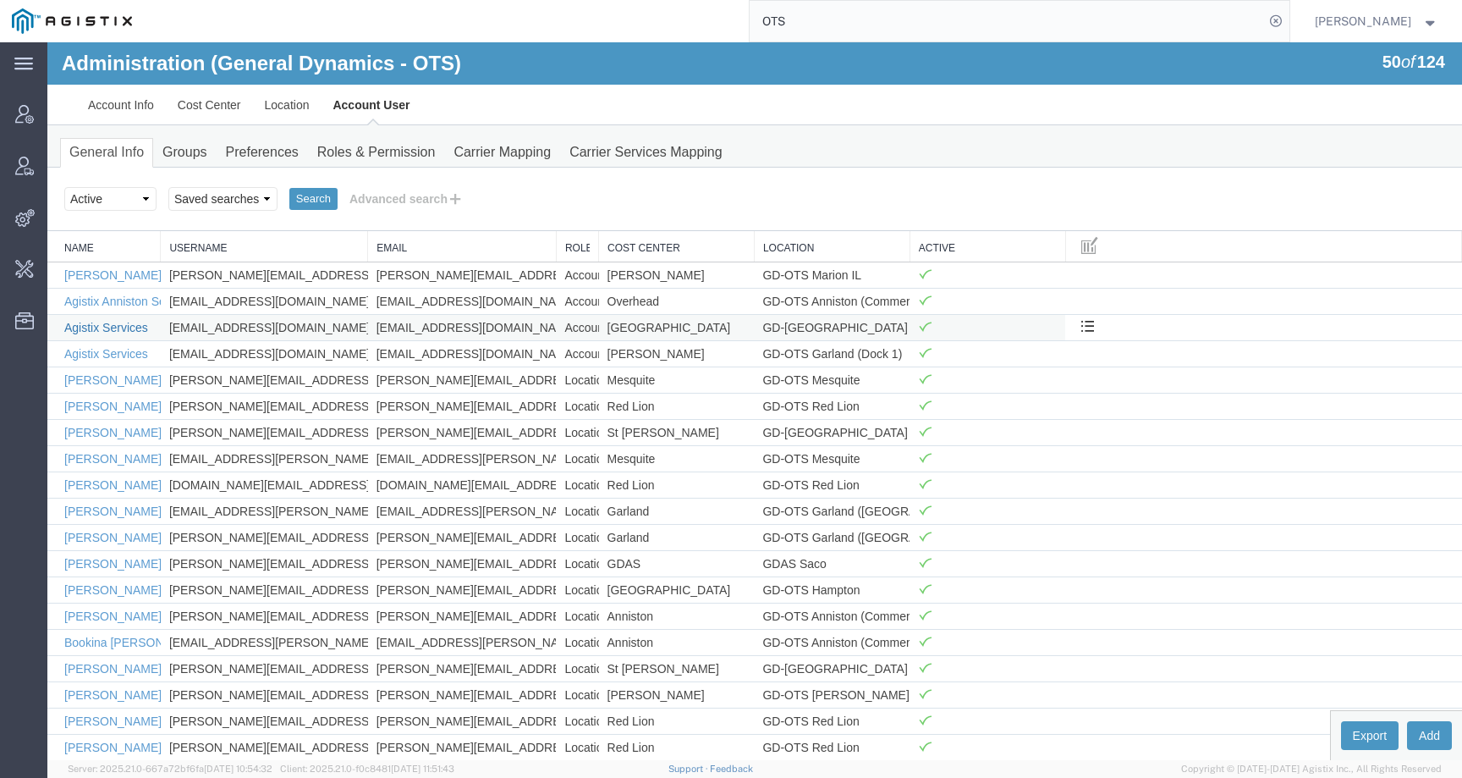
click at [115, 324] on link "Agistix Services" at bounding box center [106, 328] width 84 height 14
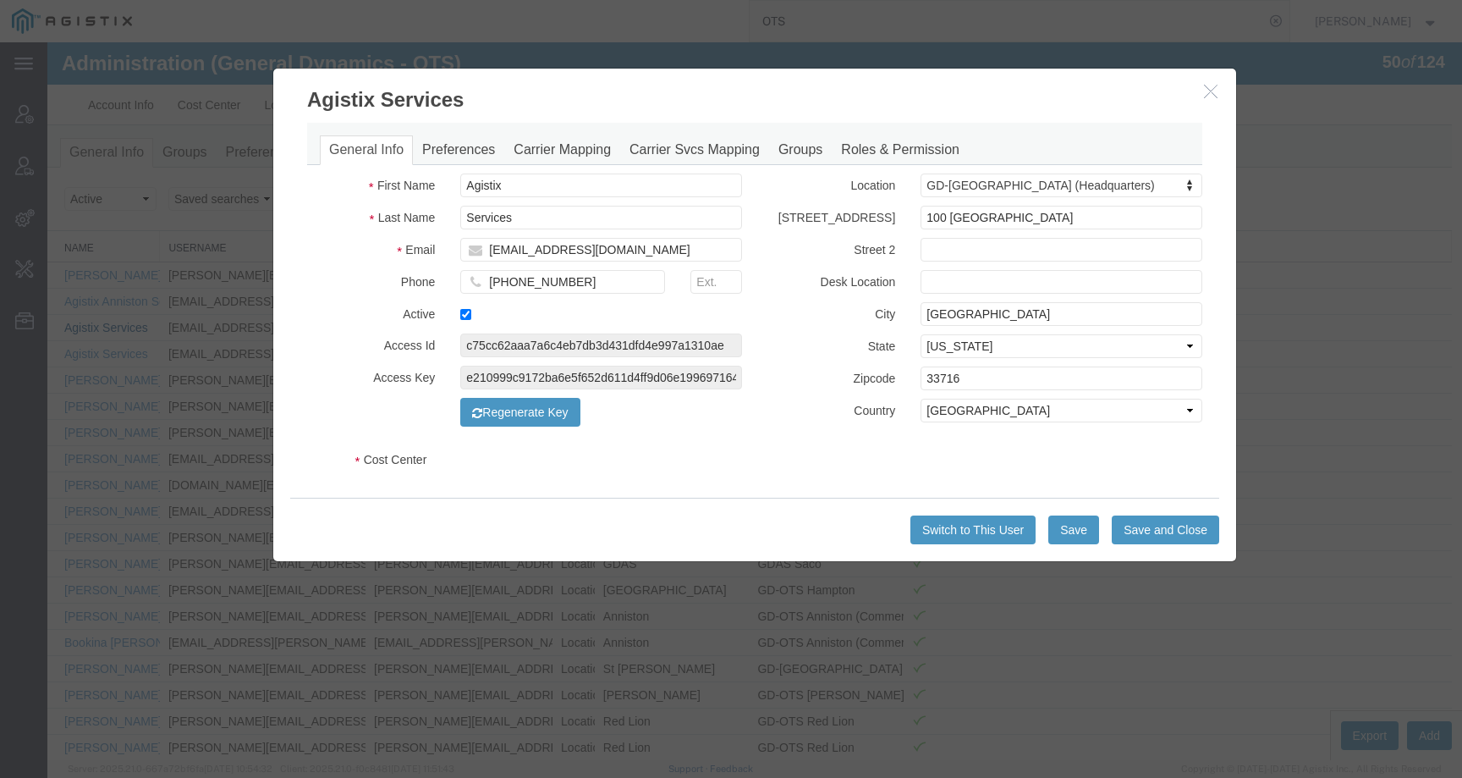
select select "DEPARTMENT"
select select "1764001"
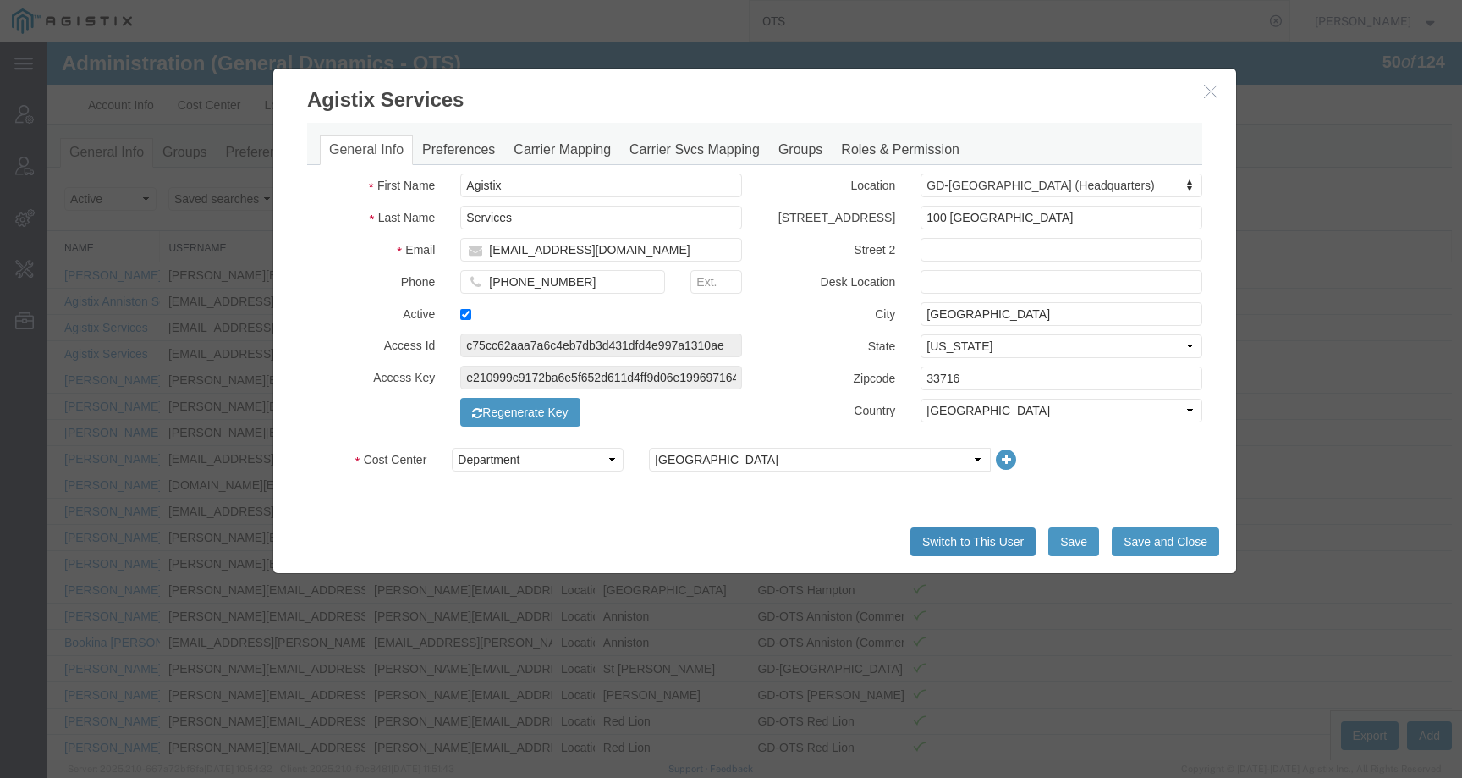
click at [968, 530] on button "Switch to This User" at bounding box center [972, 541] width 125 height 29
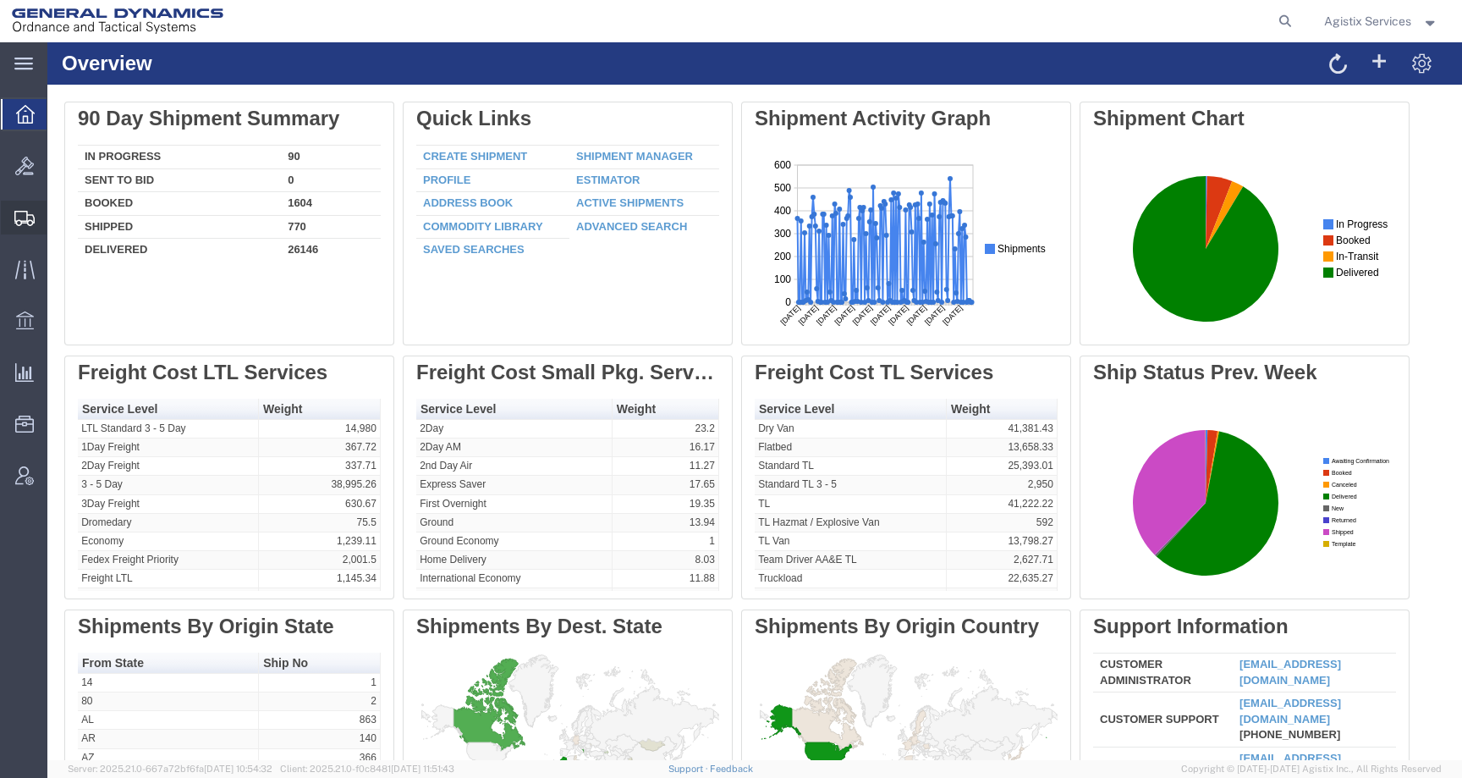
click at [23, 219] on icon at bounding box center [24, 218] width 20 height 15
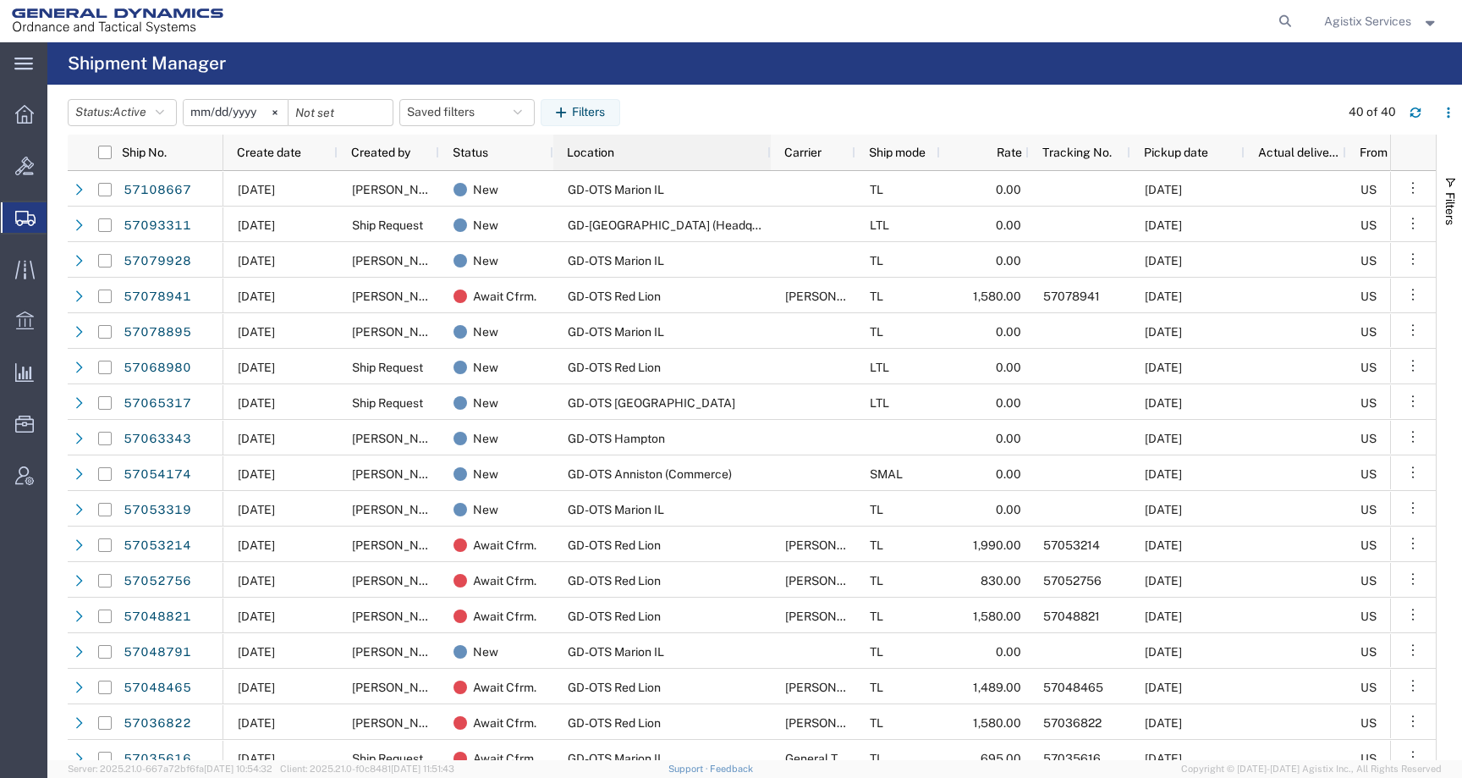
drag, startPoint x: 653, startPoint y: 151, endPoint x: 770, endPoint y: 154, distance: 116.8
click at [770, 154] on div at bounding box center [770, 153] width 7 height 36
click at [1347, 23] on span "Agistix Services" at bounding box center [1367, 21] width 87 height 19
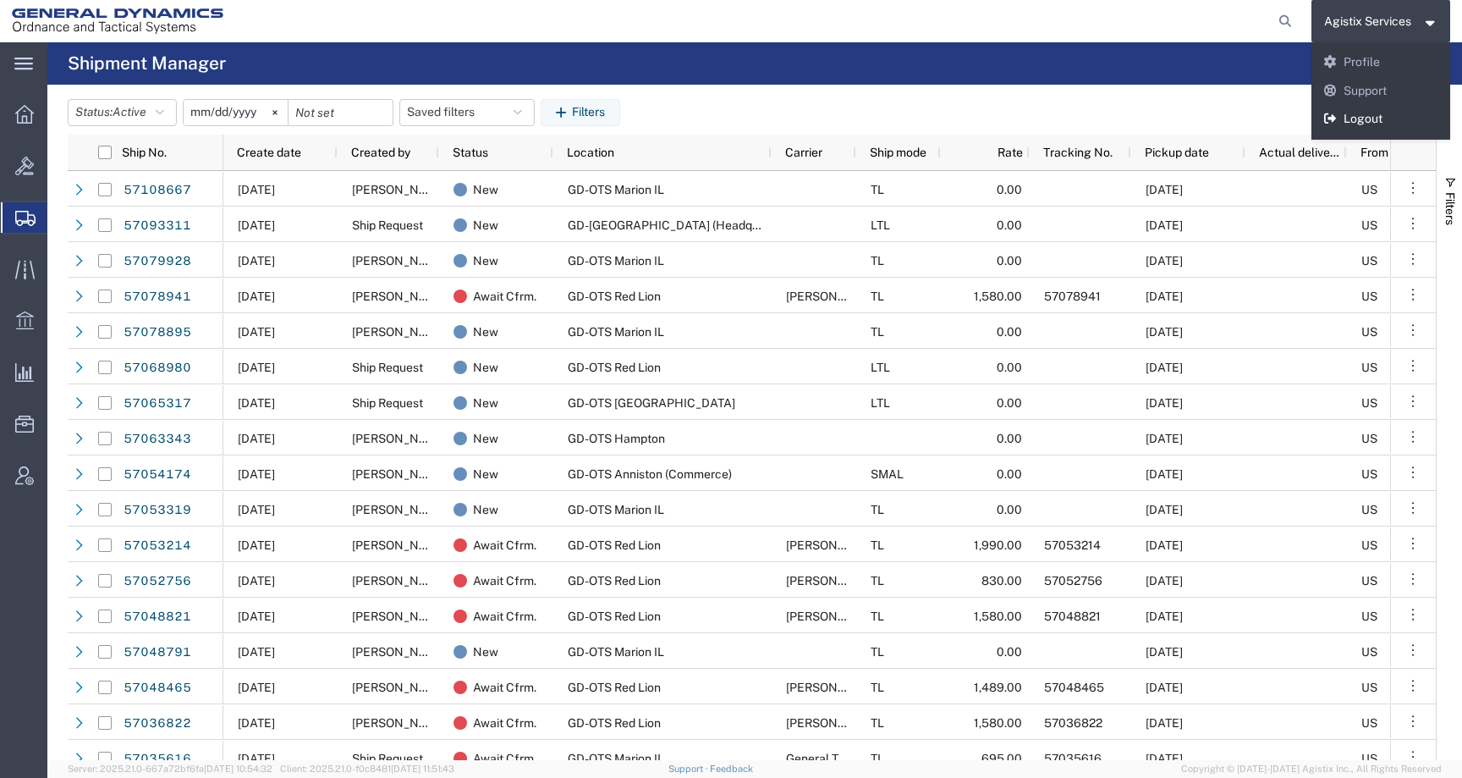
click at [1366, 124] on link "Logout" at bounding box center [1381, 119] width 140 height 29
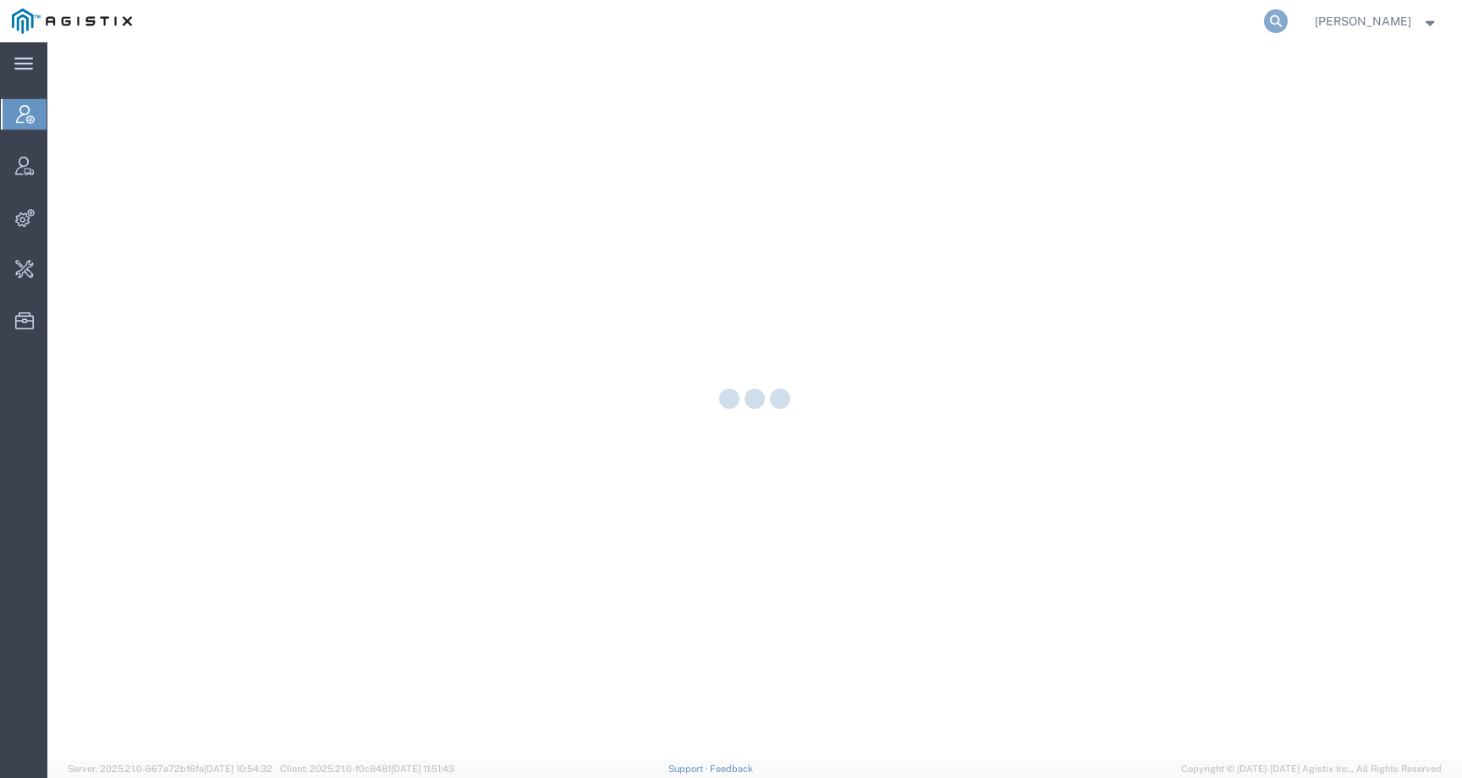
click at [1288, 29] on icon at bounding box center [1276, 21] width 24 height 24
click at [1256, 29] on input "search" at bounding box center [1007, 21] width 514 height 41
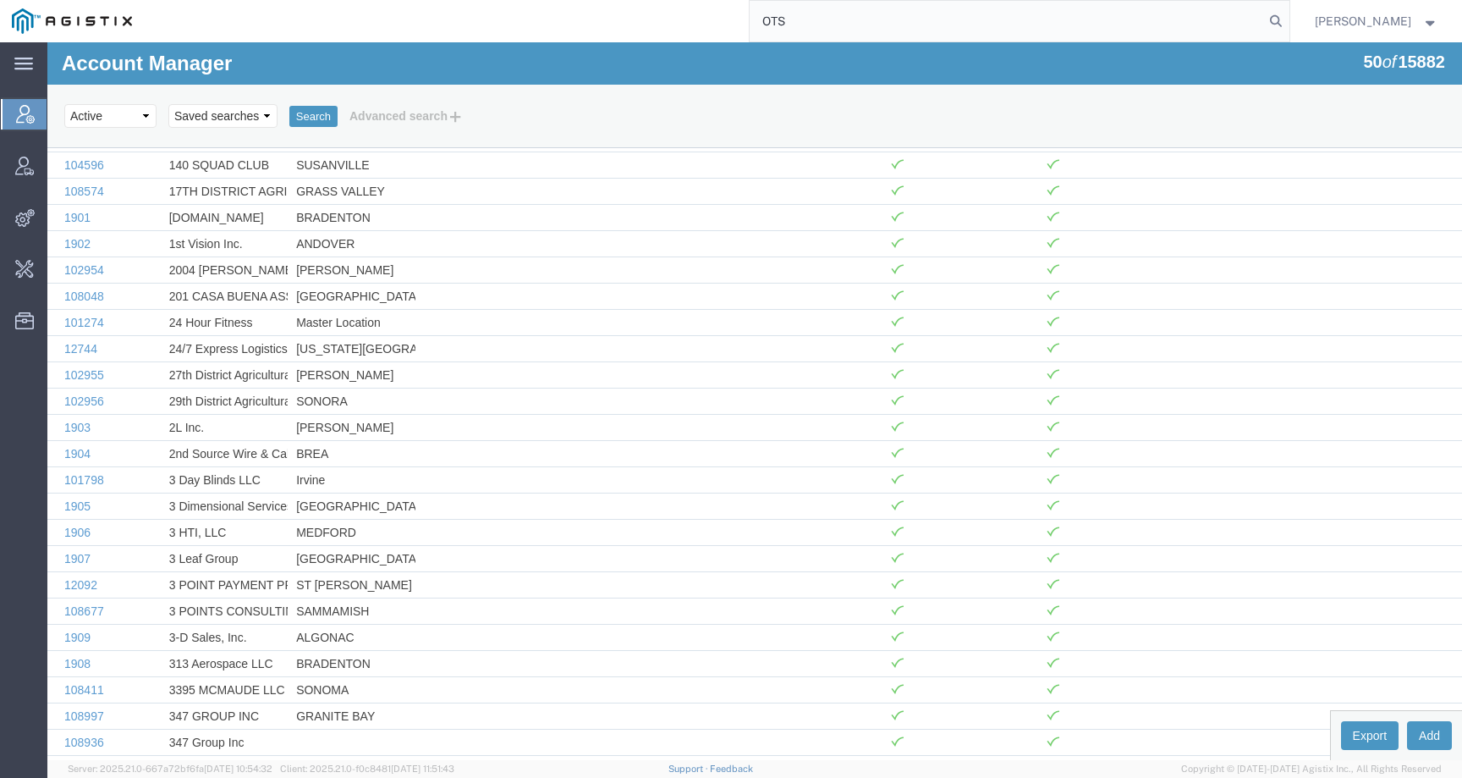
type input "OTS"
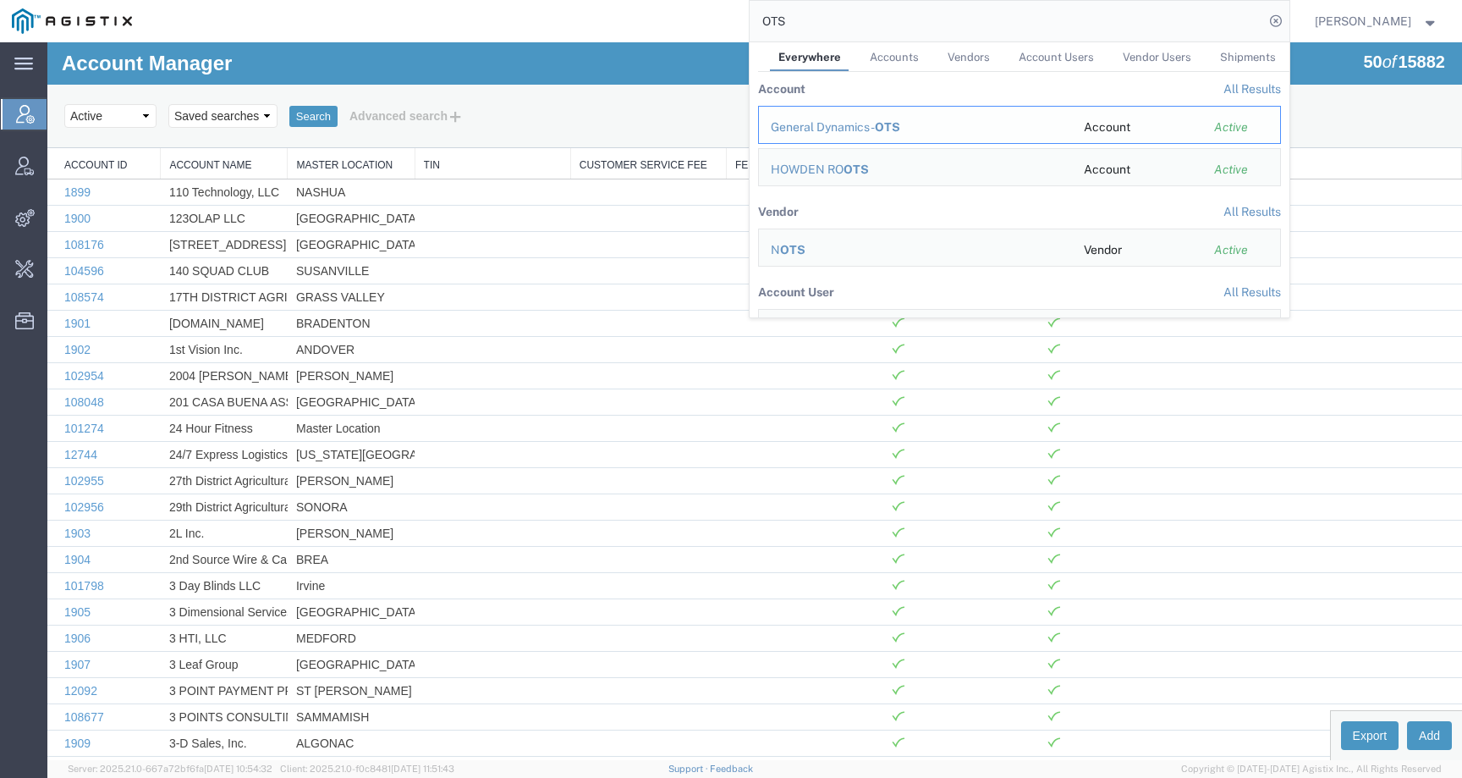
click at [916, 118] on td "General Dynamics - OTS" at bounding box center [915, 125] width 314 height 38
click at [896, 118] on div "General Dynamics - OTS" at bounding box center [915, 127] width 289 height 18
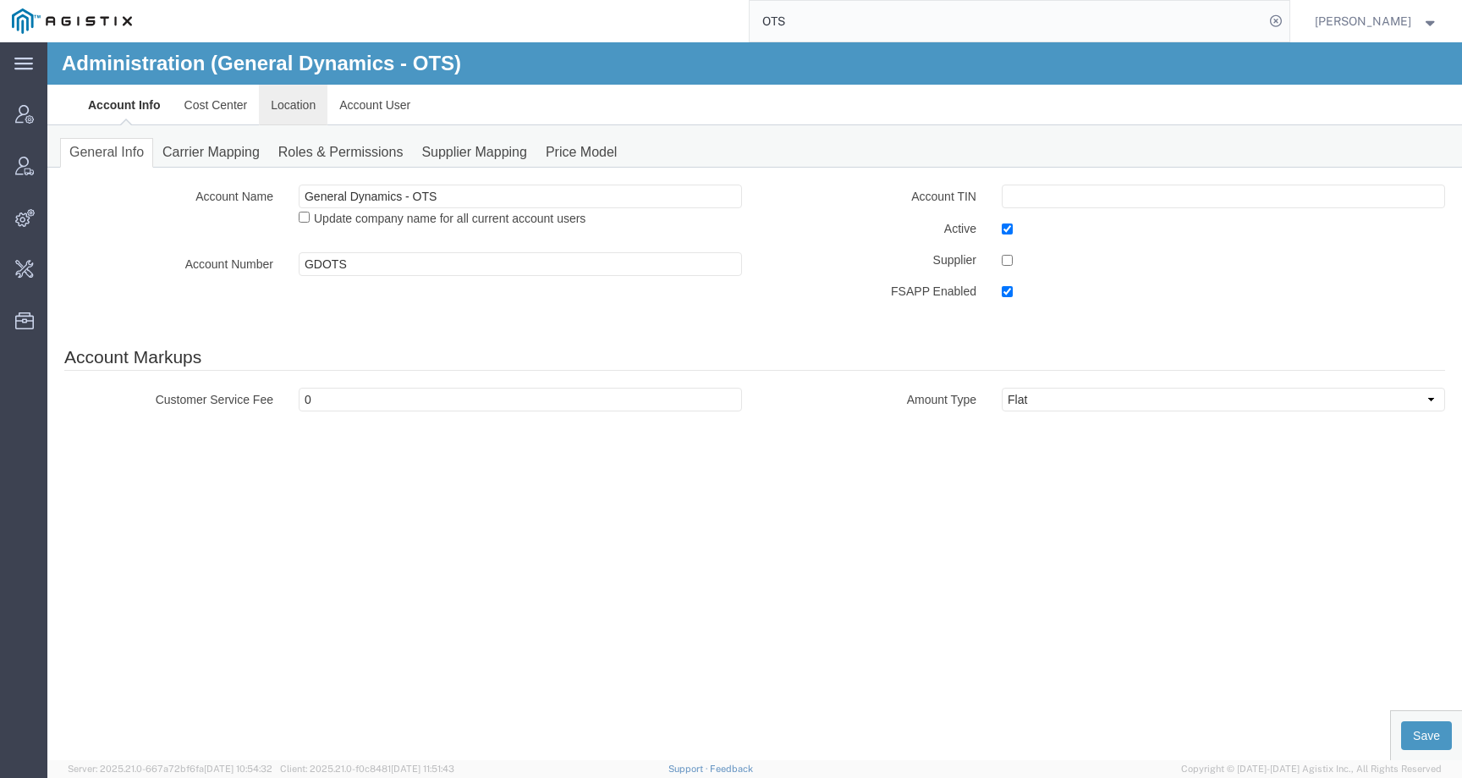
click at [299, 104] on link "Location" at bounding box center [293, 105] width 69 height 41
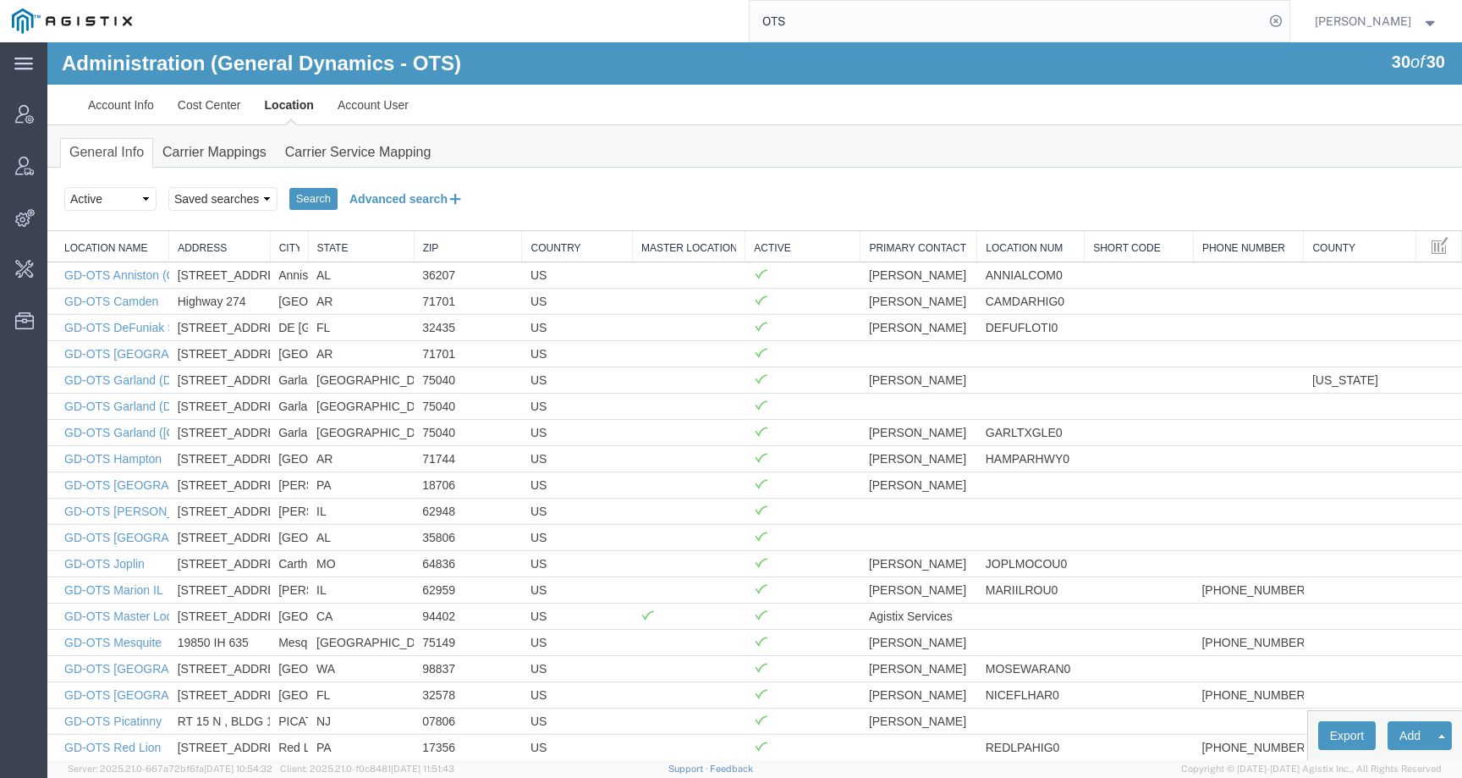
click at [388, 186] on button "Advanced search" at bounding box center [407, 198] width 138 height 29
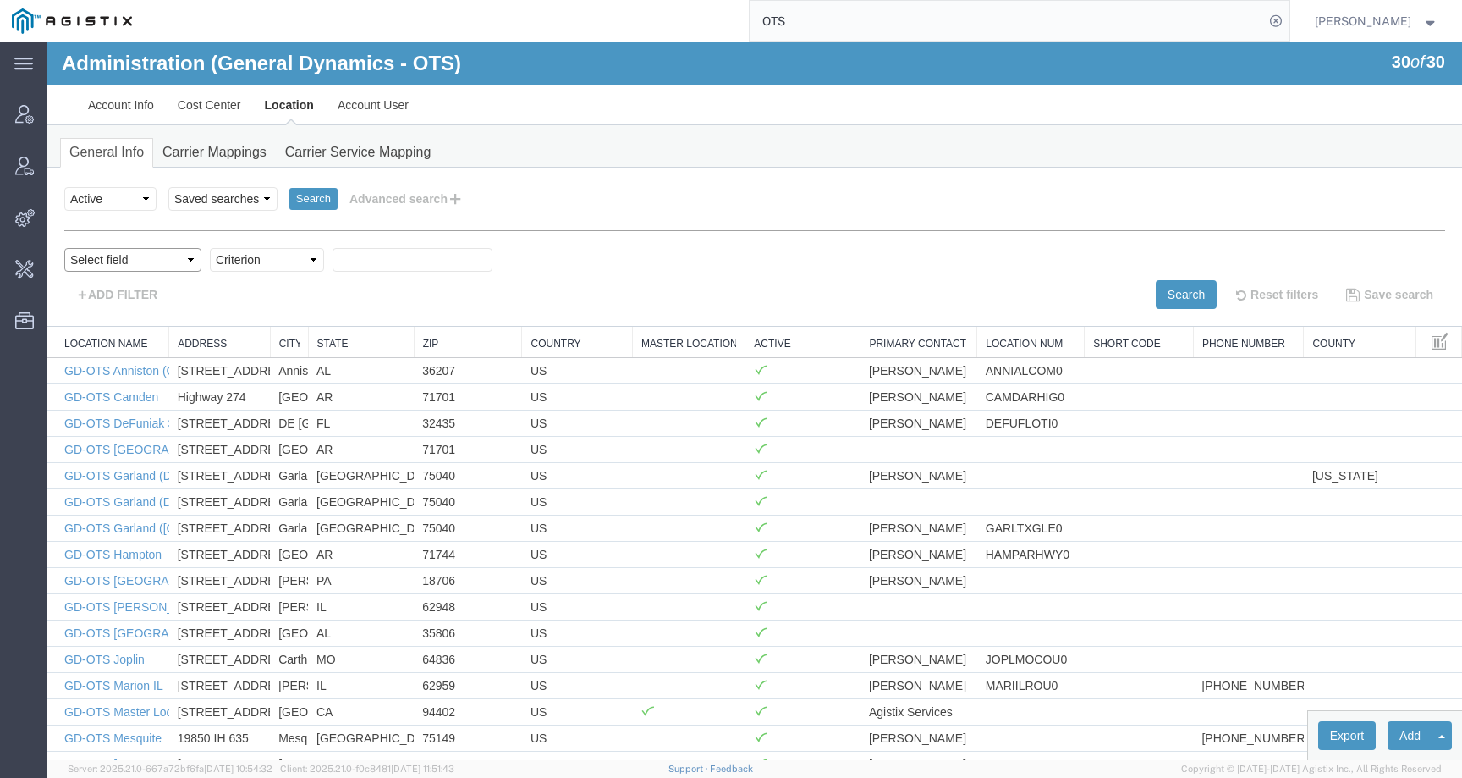
click at [168, 258] on select "Select field Address [GEOGRAPHIC_DATA] Location Name Location Num Master Locati…" at bounding box center [132, 260] width 137 height 24
select select "locationName"
click at [64, 248] on select "Select field Address [GEOGRAPHIC_DATA] Location Name Location Num Master Locati…" at bounding box center [132, 260] width 137 height 24
click at [244, 267] on select "Criterion contains does not contain is is blank is not blank starts with" at bounding box center [267, 260] width 114 height 24
select select "contains"
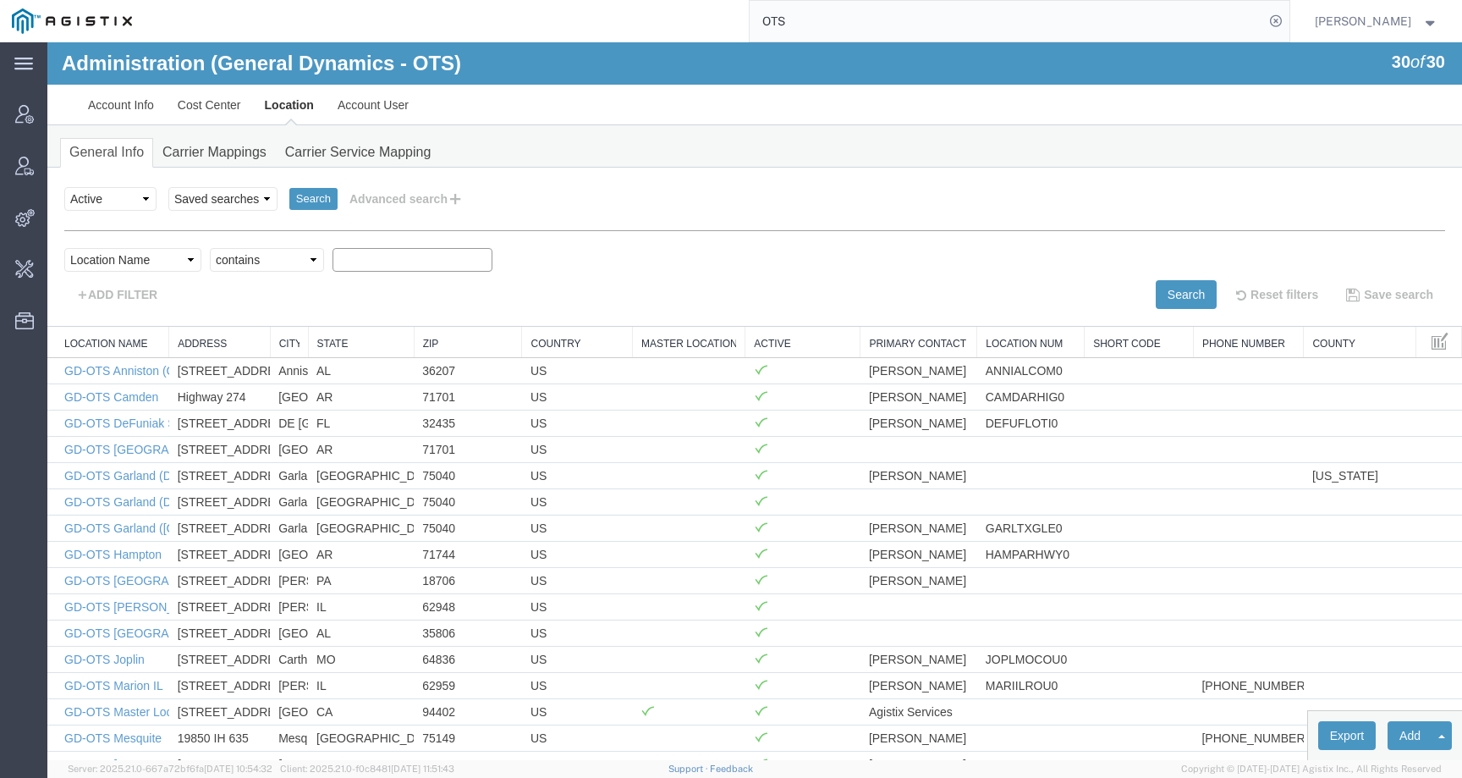
click at [210, 248] on select "Criterion contains does not contain is is blank is not blank starts with" at bounding box center [267, 260] width 114 height 24
type input "[GEOGRAPHIC_DATA]"
click at [1156, 302] on button "Search" at bounding box center [1186, 294] width 61 height 29
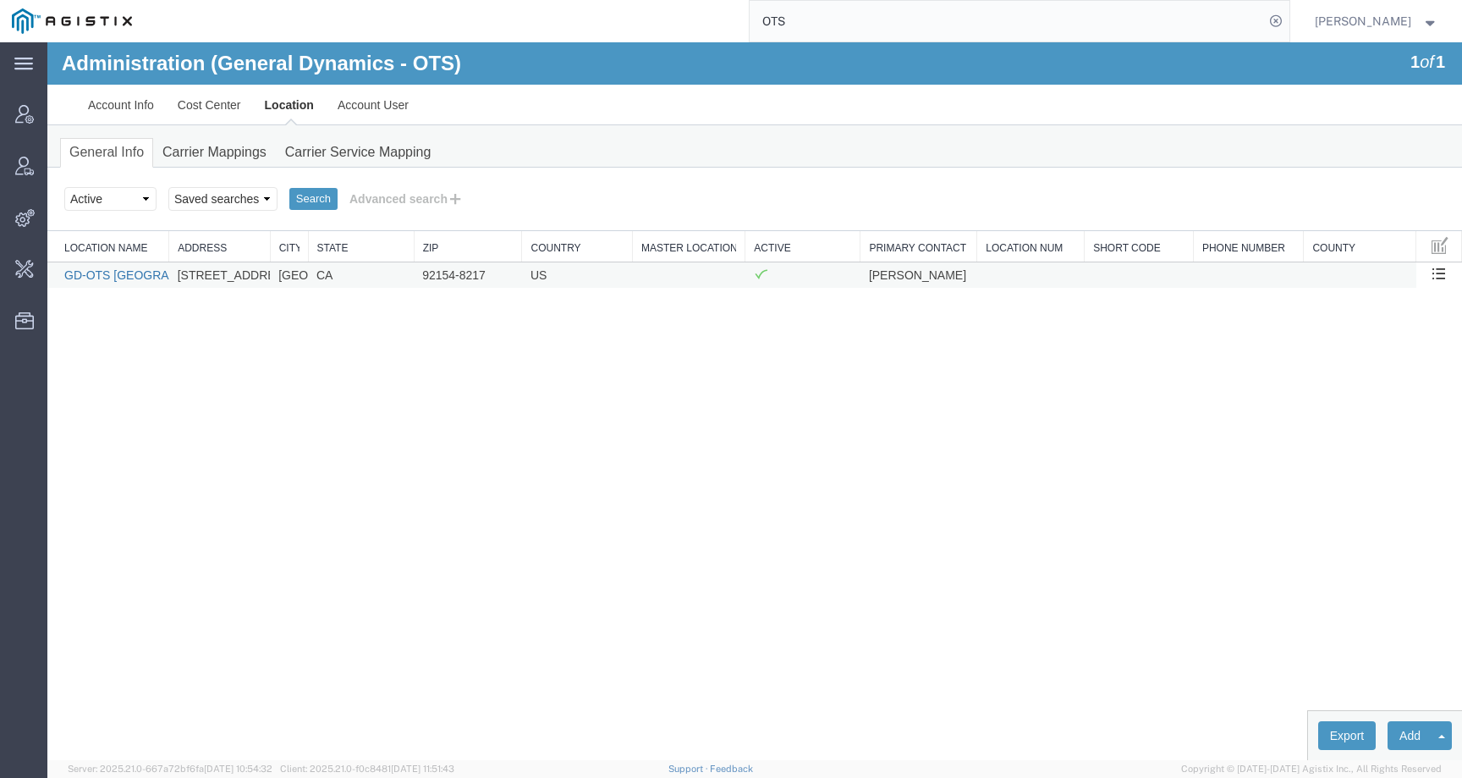
click at [114, 278] on link "GD-OTS [GEOGRAPHIC_DATA]" at bounding box center [150, 275] width 173 height 14
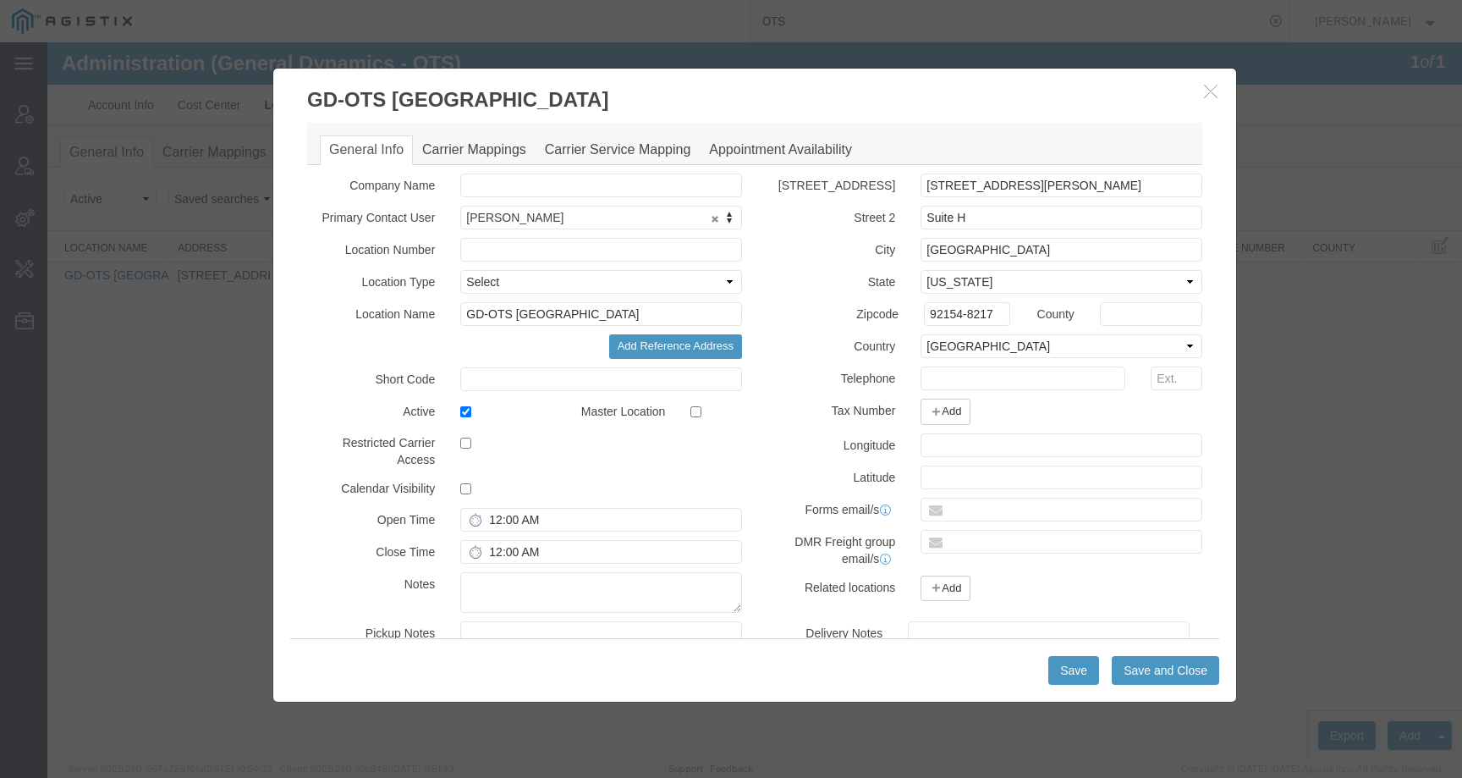
select select "DEPARTMENT"
select select "1772961"
click at [1214, 92] on icon "button" at bounding box center [1211, 91] width 14 height 14
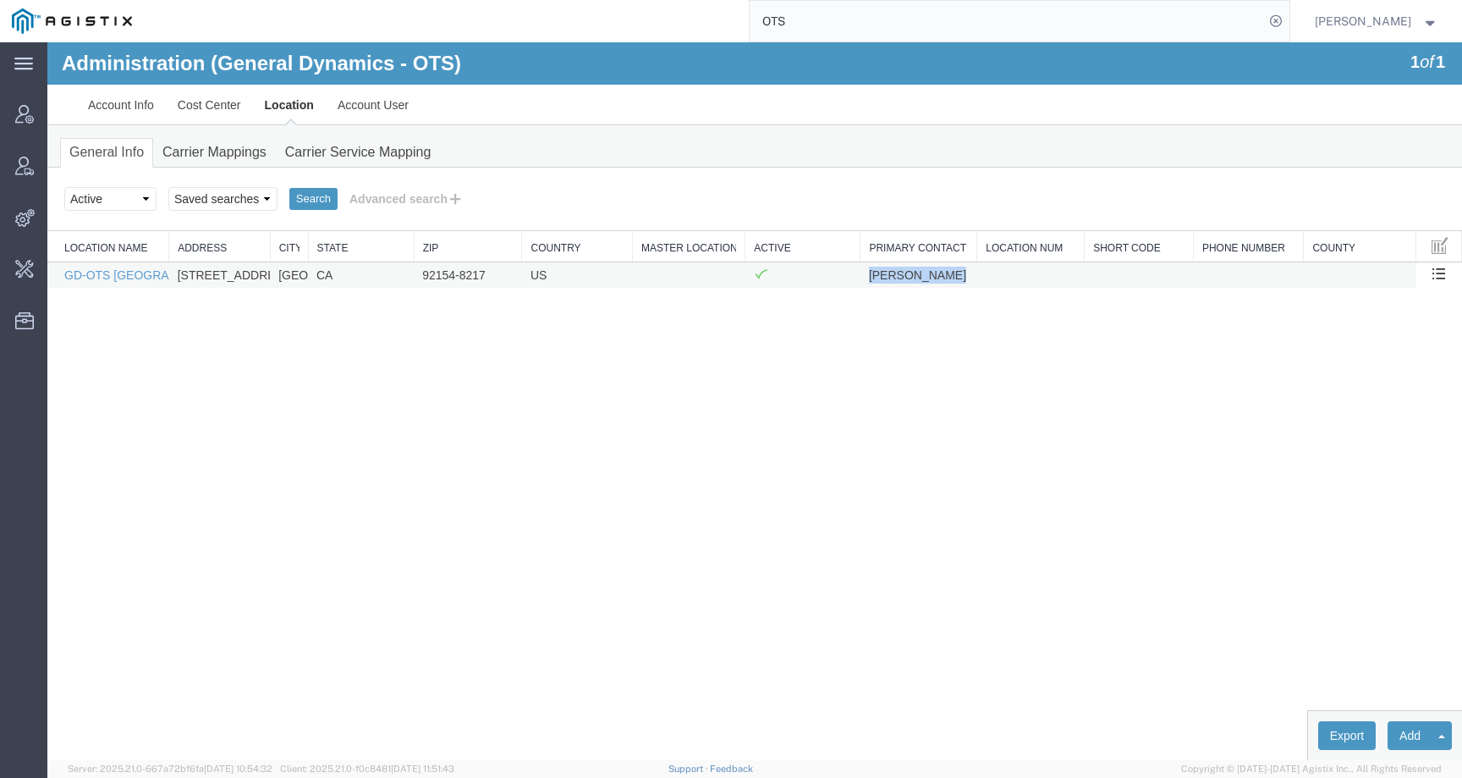
drag, startPoint x: 993, startPoint y: 278, endPoint x: 855, endPoint y: 279, distance: 138.8
click at [855, 279] on tr "GD-[GEOGRAPHIC_DATA] [STREET_ADDRESS][PERSON_NAME] [PERSON_NAME] Activate/Deact…" at bounding box center [754, 274] width 1415 height 26
copy tr "[PERSON_NAME]"
click at [163, 272] on link "GD-OTS [GEOGRAPHIC_DATA]" at bounding box center [150, 275] width 173 height 14
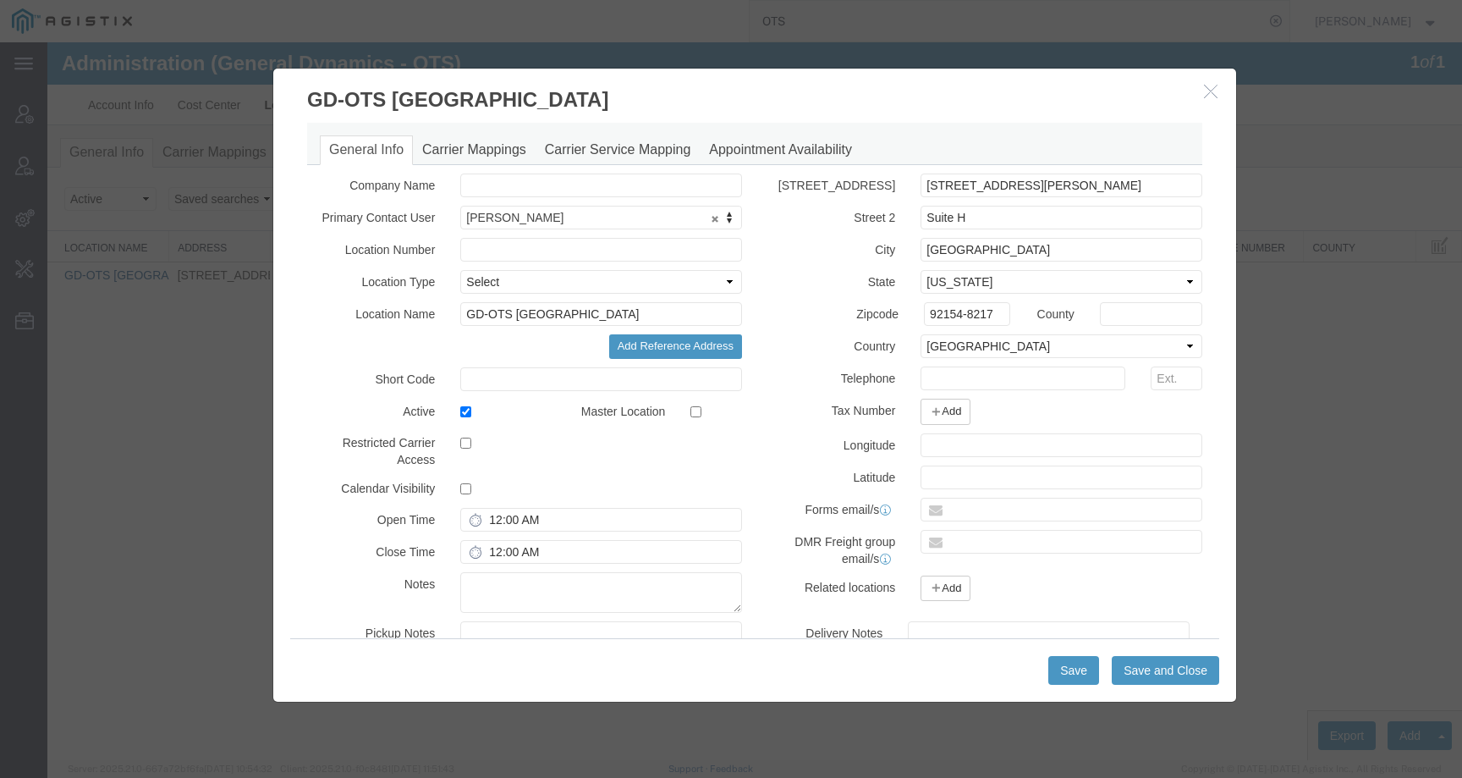
select select "DEPARTMENT"
select select "1772961"
click at [467, 153] on link "Carrier Mappings" at bounding box center [474, 150] width 123 height 30
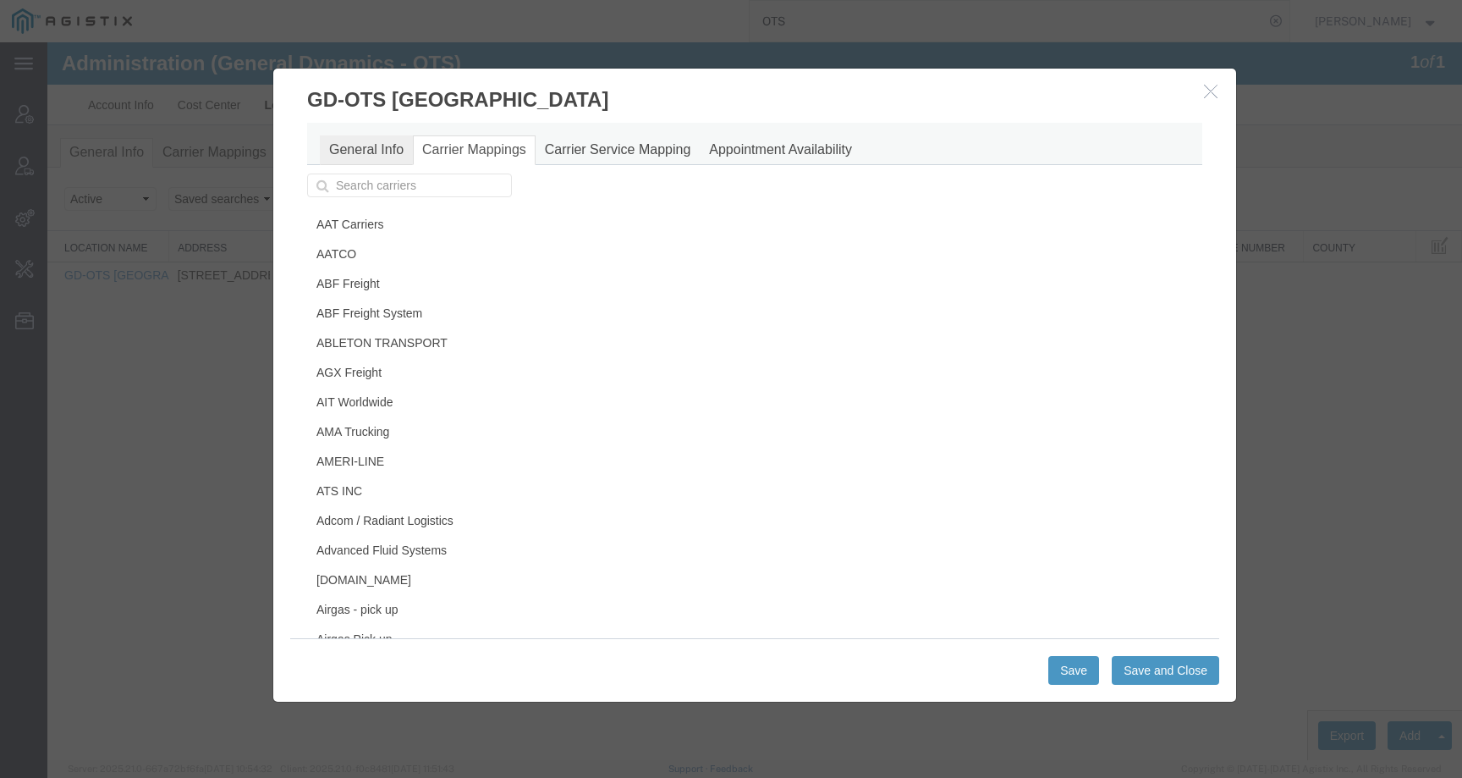
click at [391, 150] on link "General Info" at bounding box center [366, 150] width 93 height 30
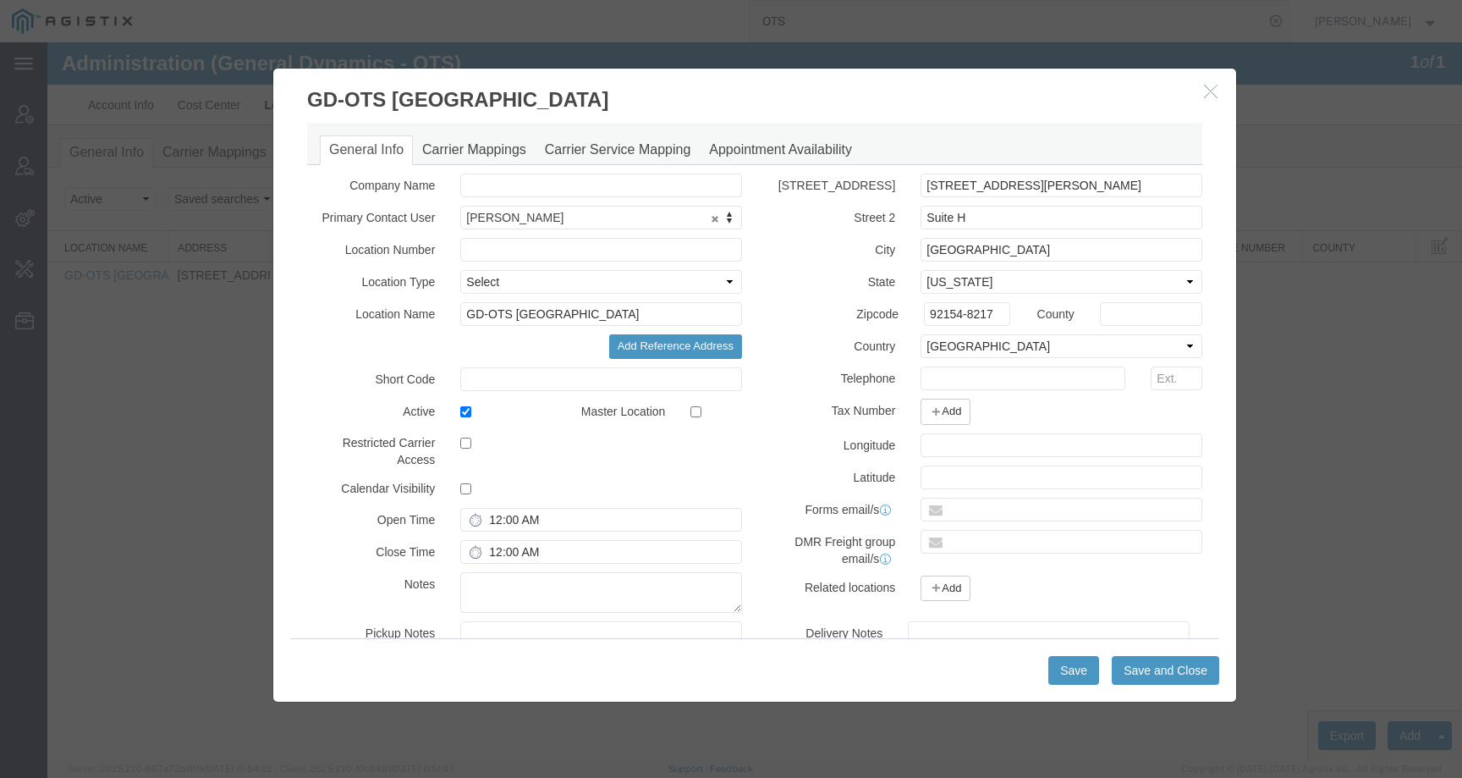
select select "DEPARTMENT"
select select "1772961"
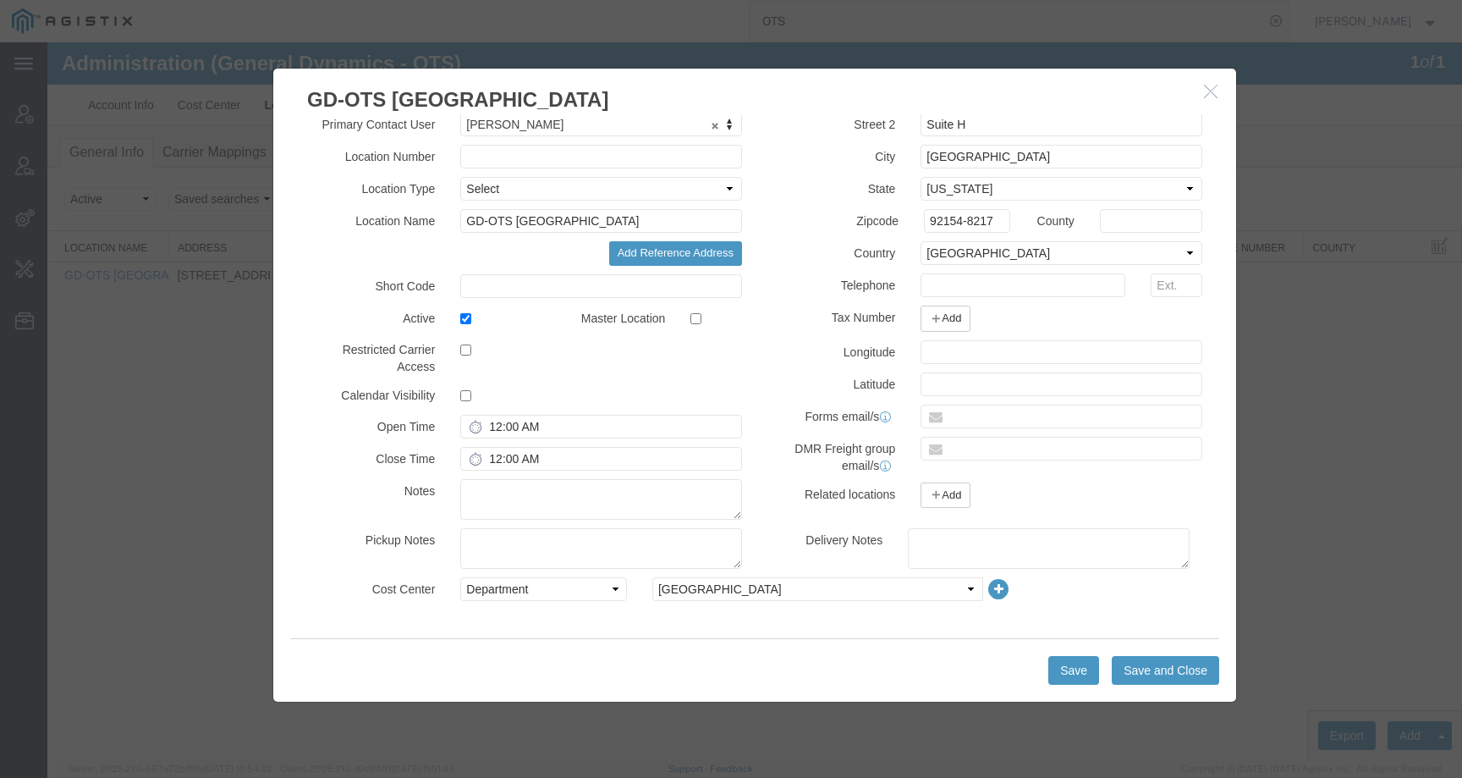
click at [1409, 401] on div at bounding box center [754, 400] width 1415 height 717
click at [1214, 90] on icon "button" at bounding box center [1211, 91] width 14 height 14
